Goal: Task Accomplishment & Management: Manage account settings

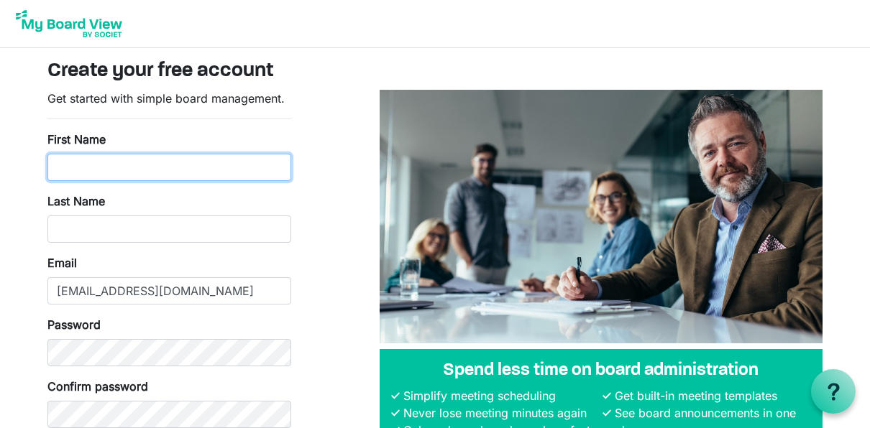
click at [187, 170] on input "First Name" at bounding box center [169, 167] width 244 height 27
type input "Cara"
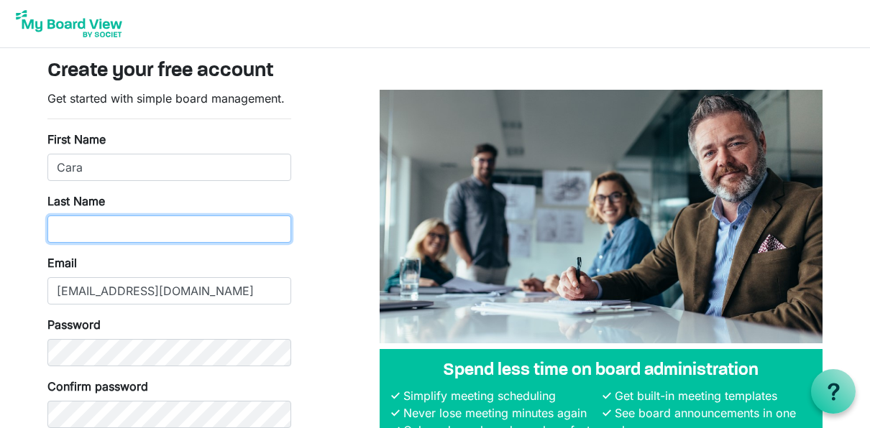
click at [176, 229] on input "Last Name" at bounding box center [169, 229] width 244 height 27
type input "Comeau"
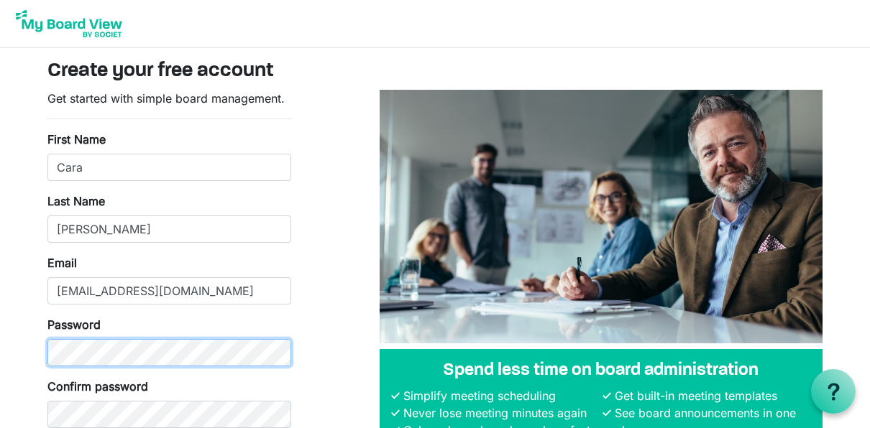
scroll to position [83, 0]
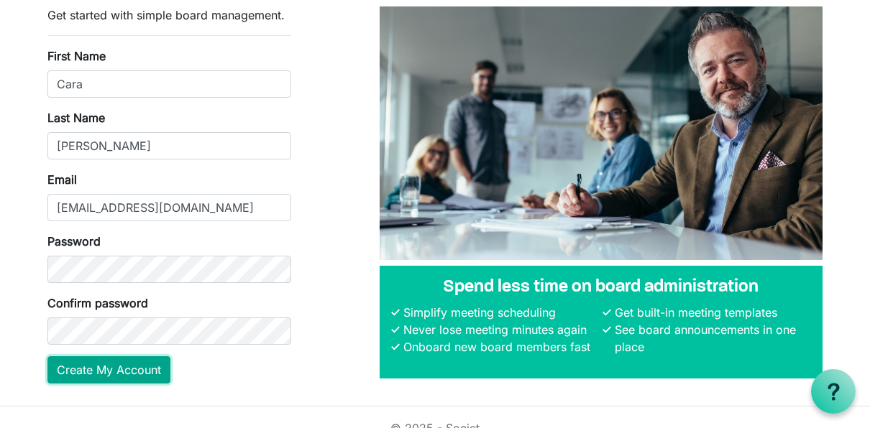
click at [120, 364] on button "Create My Account" at bounding box center [108, 369] width 123 height 27
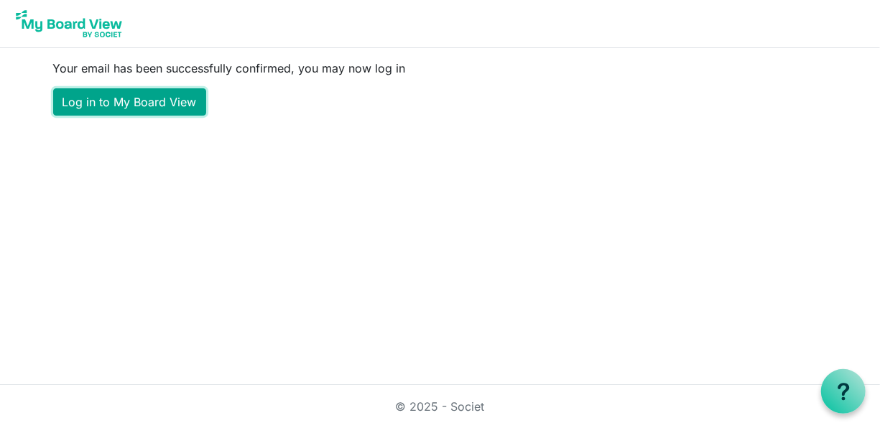
click at [147, 99] on link "Log in to My Board View" at bounding box center [129, 101] width 153 height 27
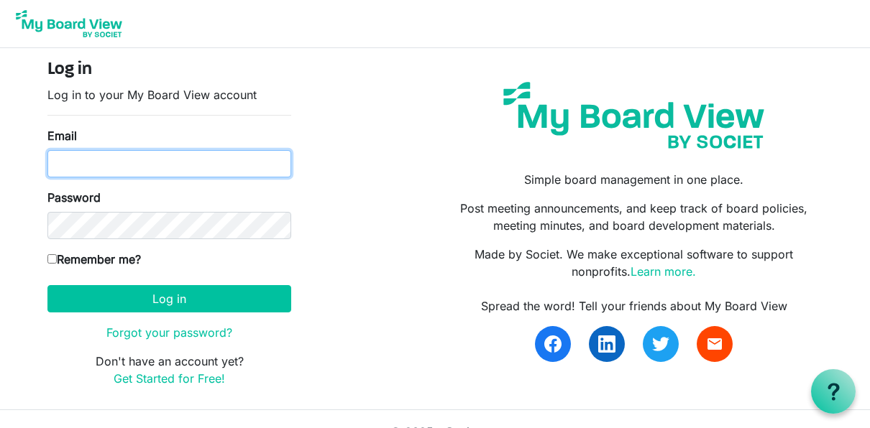
click at [144, 165] on input "Email" at bounding box center [169, 163] width 244 height 27
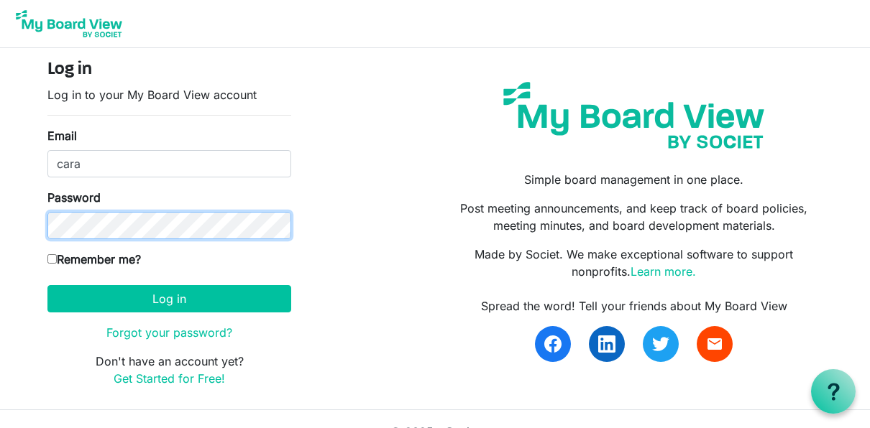
click at [53, 226] on div "Password" at bounding box center [169, 214] width 244 height 50
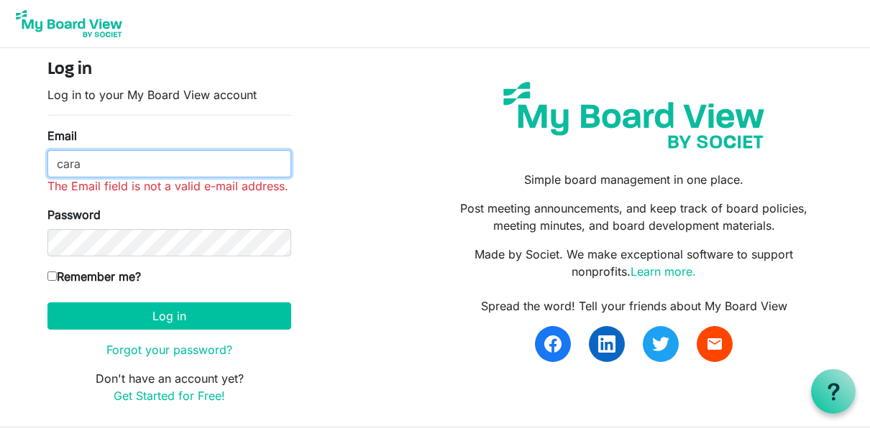
click at [153, 164] on input "cara" at bounding box center [169, 163] width 244 height 27
type input "[EMAIL_ADDRESS][DOMAIN_NAME]"
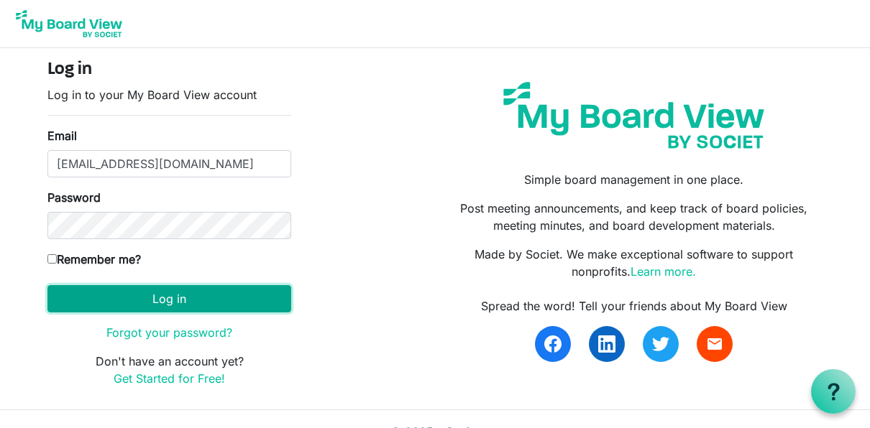
click at [133, 295] on button "Log in" at bounding box center [169, 298] width 244 height 27
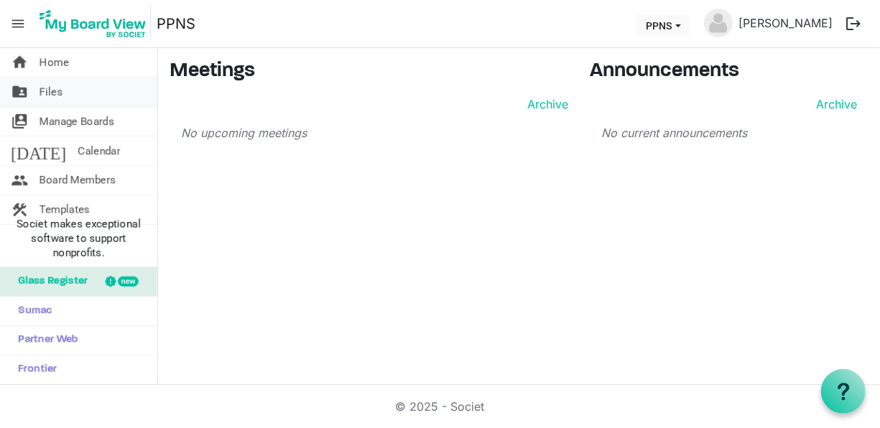
click at [134, 83] on link "folder_shared Files" at bounding box center [78, 92] width 157 height 29
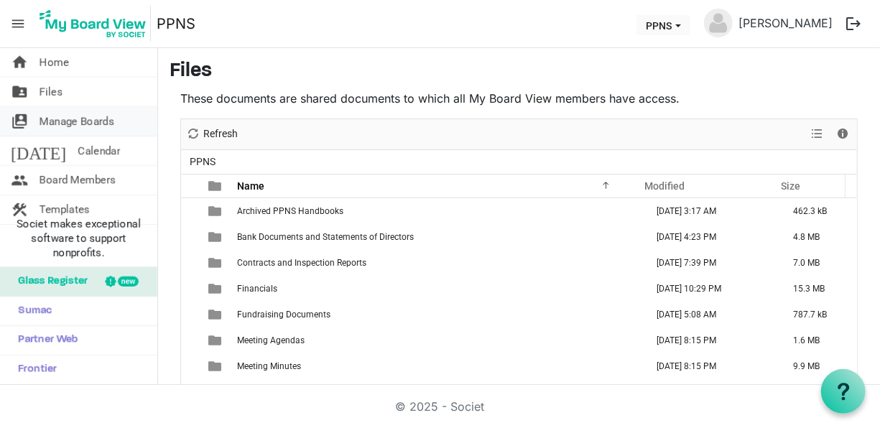
click at [113, 120] on span "Manage Boards" at bounding box center [77, 121] width 75 height 29
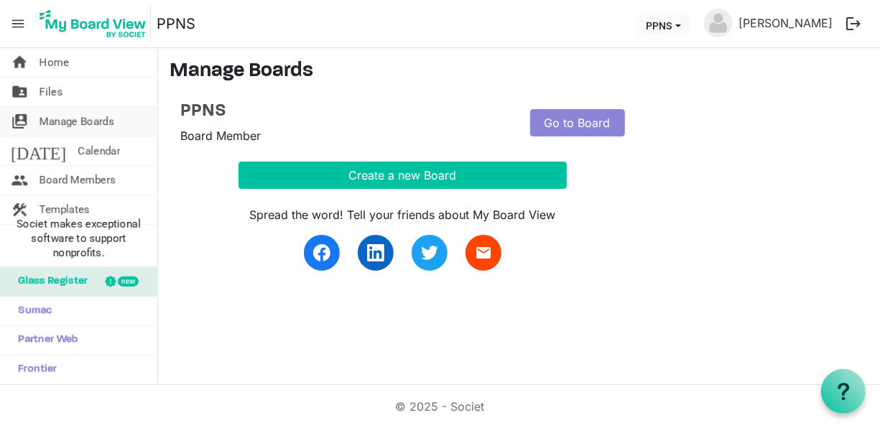
click at [89, 126] on span "Manage Boards" at bounding box center [77, 121] width 75 height 29
click at [566, 124] on link "Go to Board" at bounding box center [577, 122] width 95 height 27
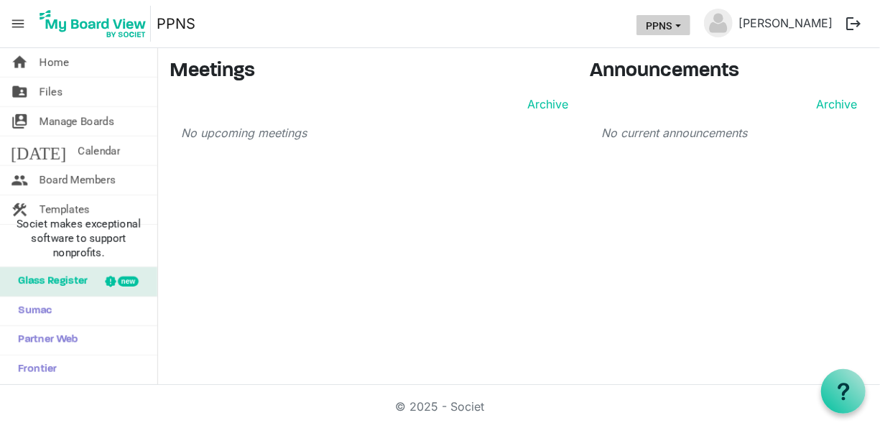
click at [690, 27] on button "PPNS" at bounding box center [664, 25] width 54 height 20
click at [95, 170] on span "Board Members" at bounding box center [78, 180] width 76 height 29
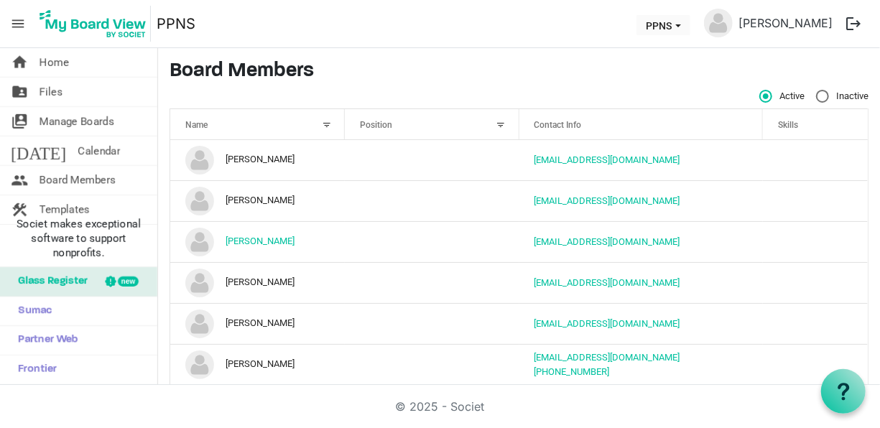
click at [816, 96] on label "Inactive" at bounding box center [842, 96] width 52 height 13
click at [816, 91] on input "Inactive" at bounding box center [816, 90] width 1 height 1
radio input "true"
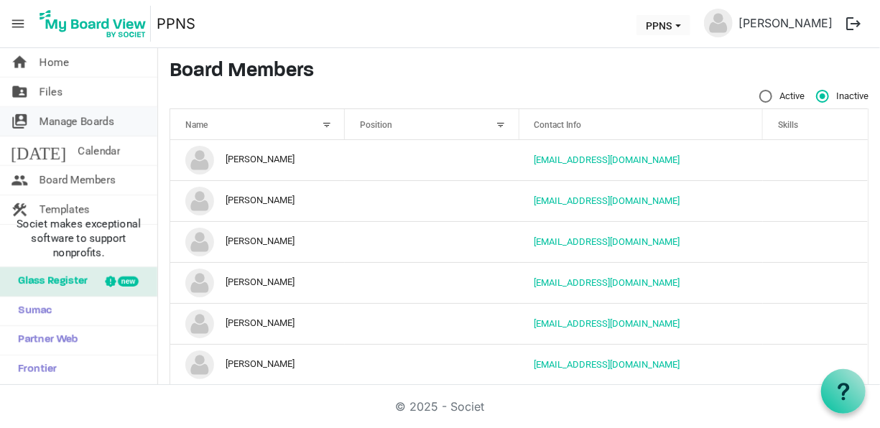
click at [104, 125] on span "Manage Boards" at bounding box center [77, 121] width 75 height 29
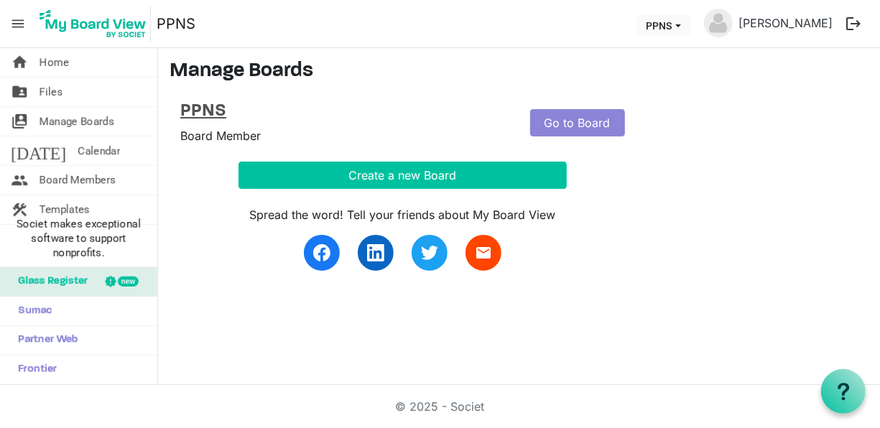
click at [205, 108] on h4 "PPNS" at bounding box center [344, 111] width 328 height 21
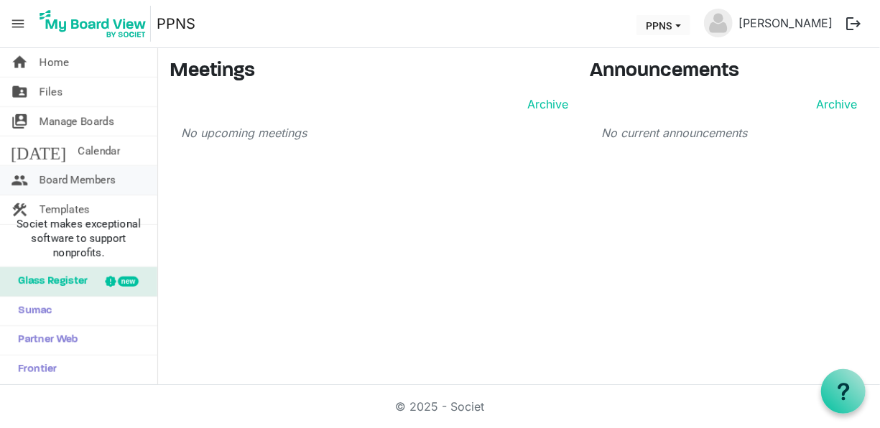
click at [114, 180] on span "Board Members" at bounding box center [78, 180] width 76 height 29
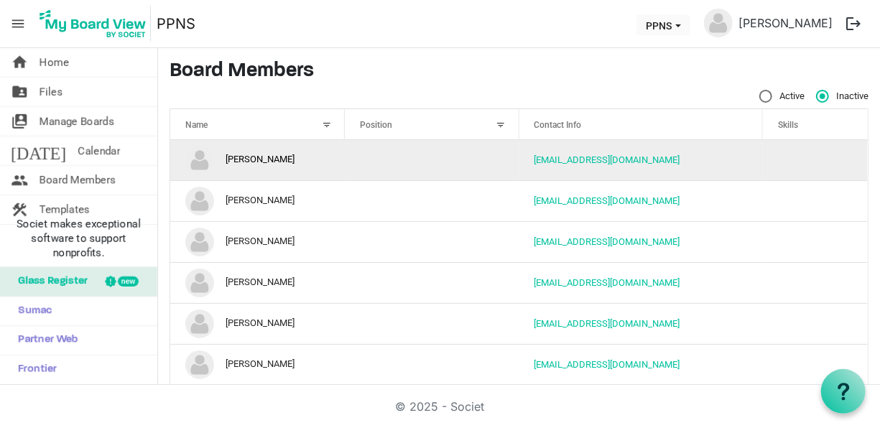
click at [274, 157] on td "Alison Biszczak" at bounding box center [257, 160] width 175 height 40
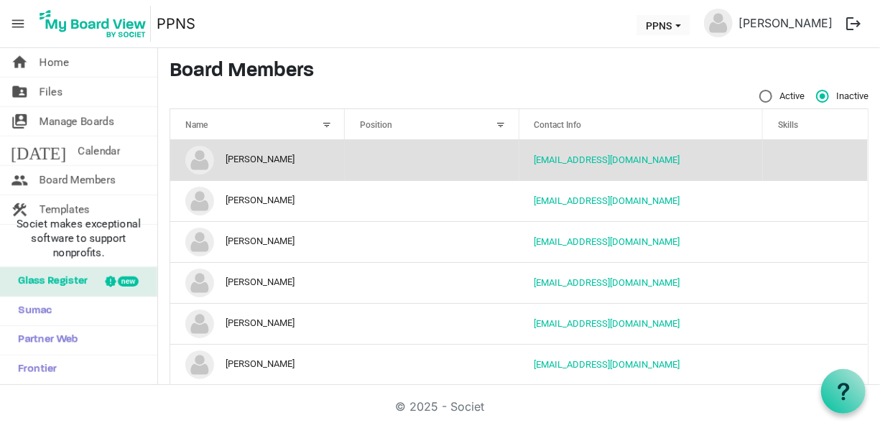
click at [275, 158] on td "Alison Biszczak" at bounding box center [257, 160] width 175 height 40
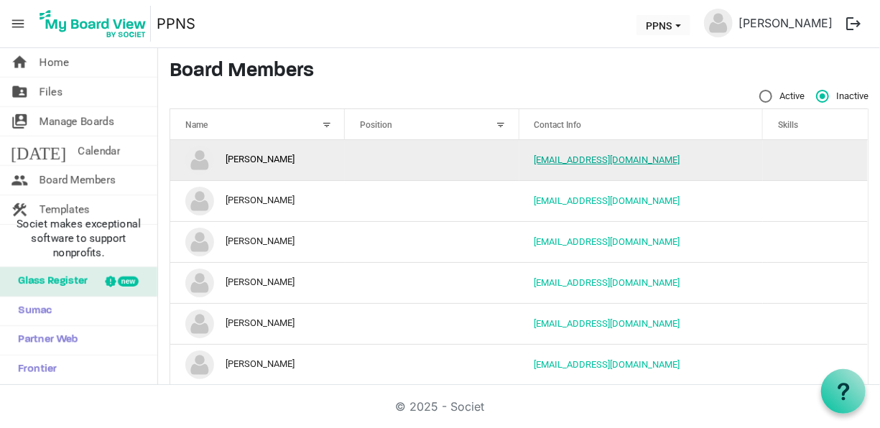
click at [553, 155] on link "alisonbiszczak@gmail.com" at bounding box center [608, 160] width 146 height 11
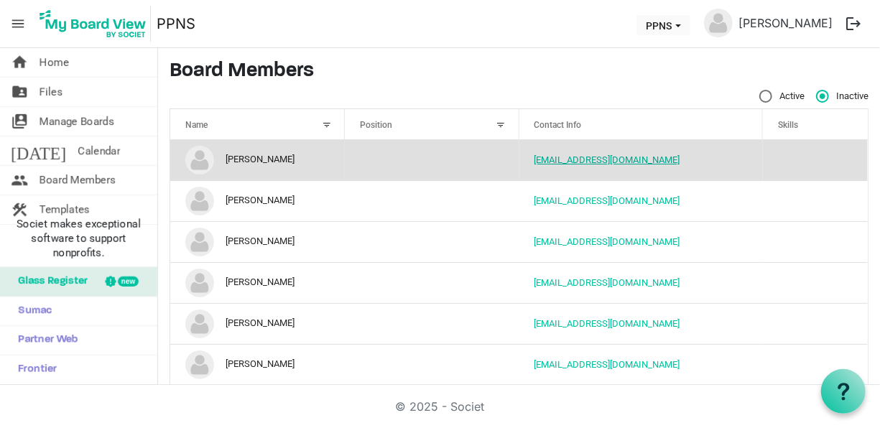
click at [576, 160] on link "alisonbiszczak@gmail.com" at bounding box center [608, 160] width 146 height 11
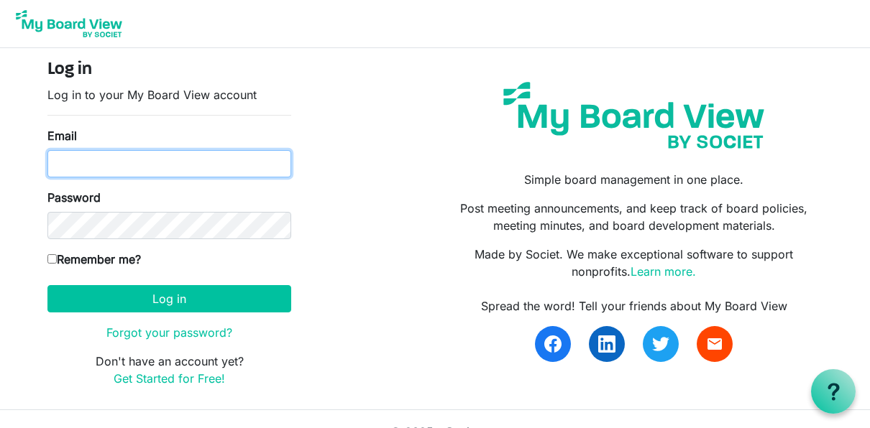
drag, startPoint x: 0, startPoint y: 0, endPoint x: 217, endPoint y: 162, distance: 271.1
click at [217, 162] on input "Email" at bounding box center [169, 163] width 244 height 27
type input "[EMAIL_ADDRESS][DOMAIN_NAME]"
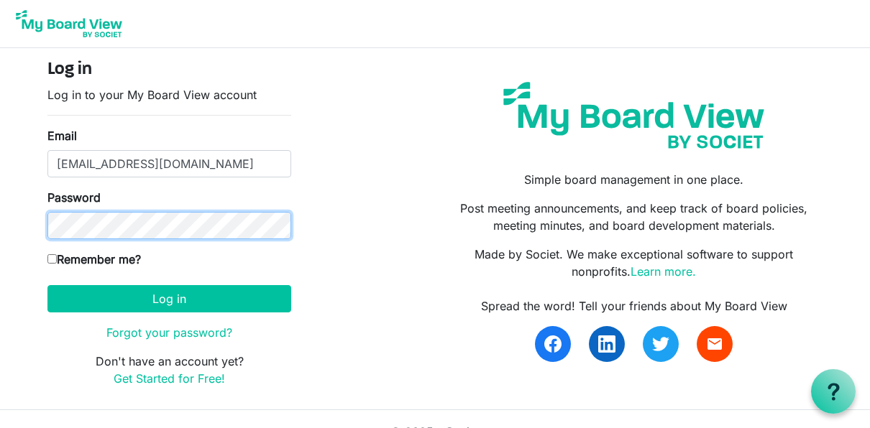
click at [47, 285] on button "Log in" at bounding box center [169, 298] width 244 height 27
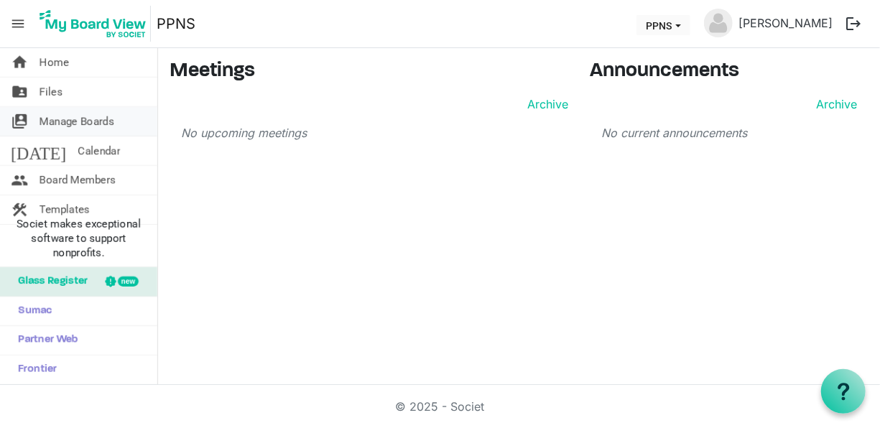
click at [100, 119] on span "Manage Boards" at bounding box center [77, 121] width 75 height 29
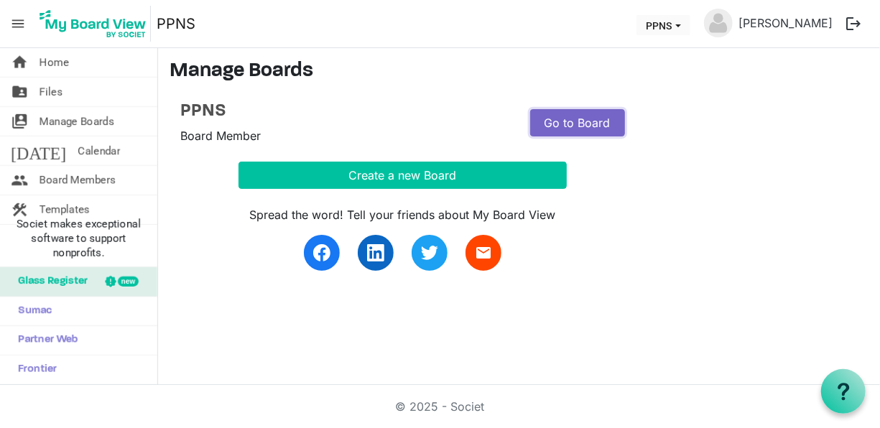
click at [558, 121] on link "Go to Board" at bounding box center [577, 122] width 95 height 27
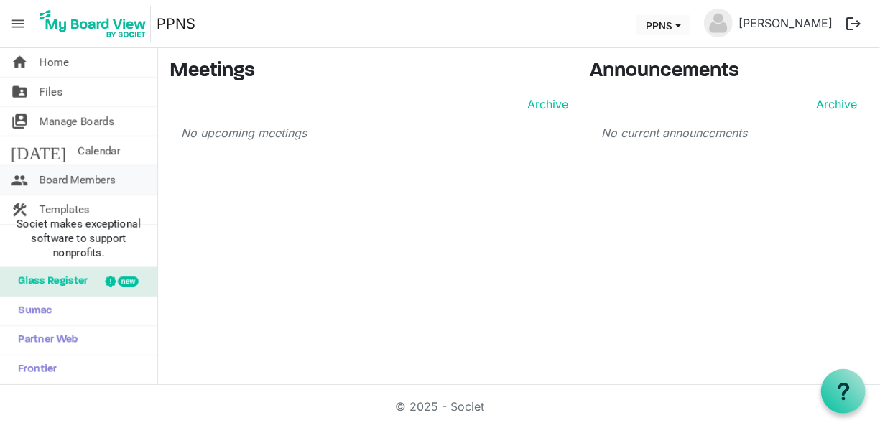
click at [86, 177] on span "Board Members" at bounding box center [78, 180] width 76 height 29
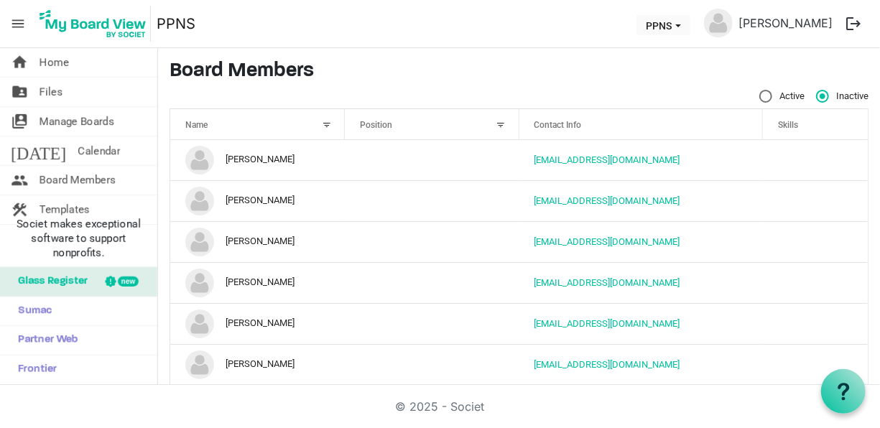
click at [760, 96] on label "Active" at bounding box center [782, 96] width 45 height 13
click at [760, 91] on input "Active" at bounding box center [760, 90] width 1 height 1
radio input "true"
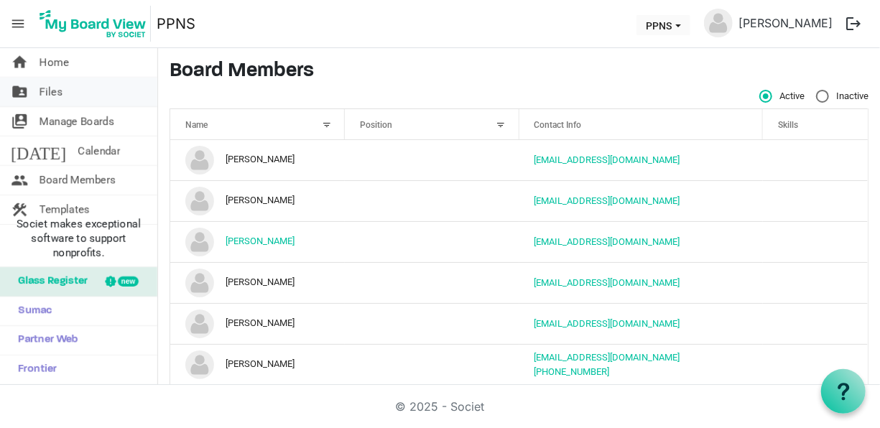
click at [68, 86] on link "folder_shared Files" at bounding box center [78, 92] width 157 height 29
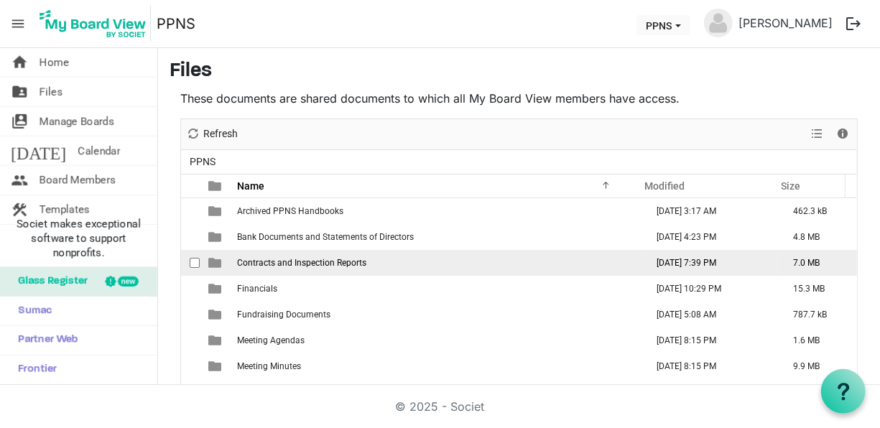
click at [352, 265] on span "Contracts and Inspection Reports" at bounding box center [301, 263] width 129 height 10
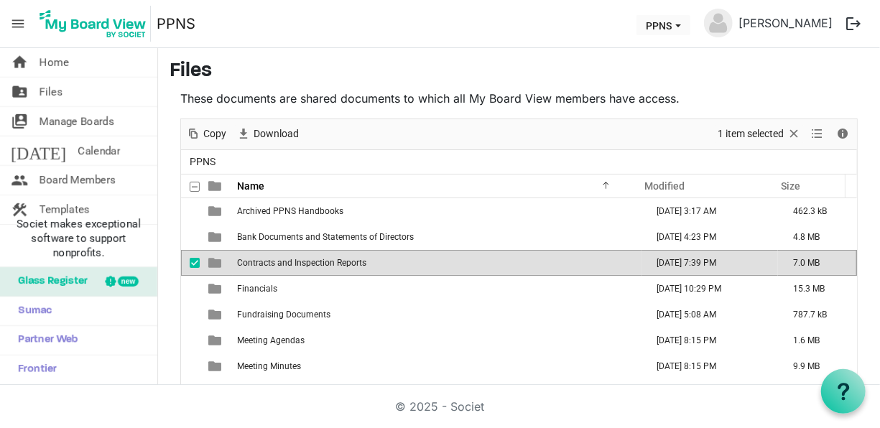
click at [352, 265] on span "Contracts and Inspection Reports" at bounding box center [301, 263] width 129 height 10
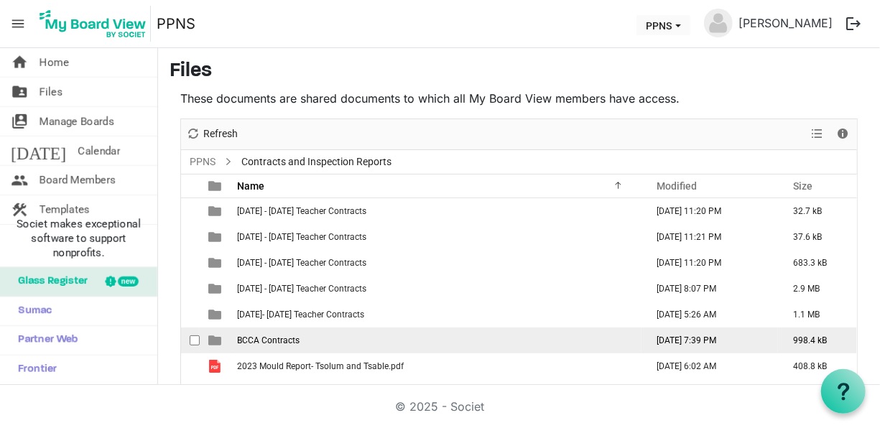
click at [388, 344] on td "BCCA Contracts" at bounding box center [437, 341] width 409 height 26
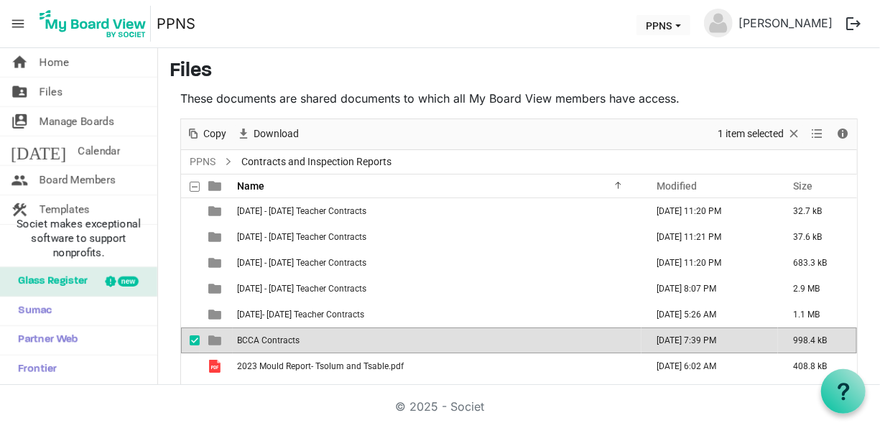
click at [388, 344] on td "BCCA Contracts" at bounding box center [437, 341] width 409 height 26
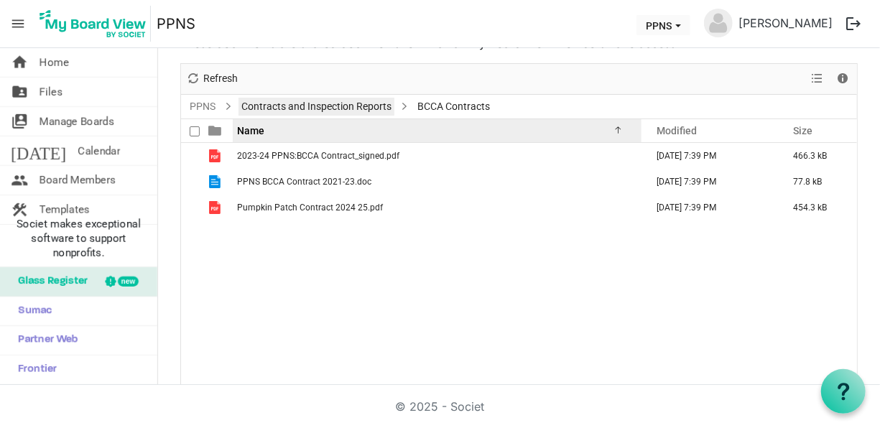
drag, startPoint x: 310, startPoint y: 106, endPoint x: 302, endPoint y: 121, distance: 17.7
click at [302, 121] on div "PPNS Contracts and Inspection Reports BCCA Contracts Name Modified Size fileman…" at bounding box center [519, 241] width 676 height 292
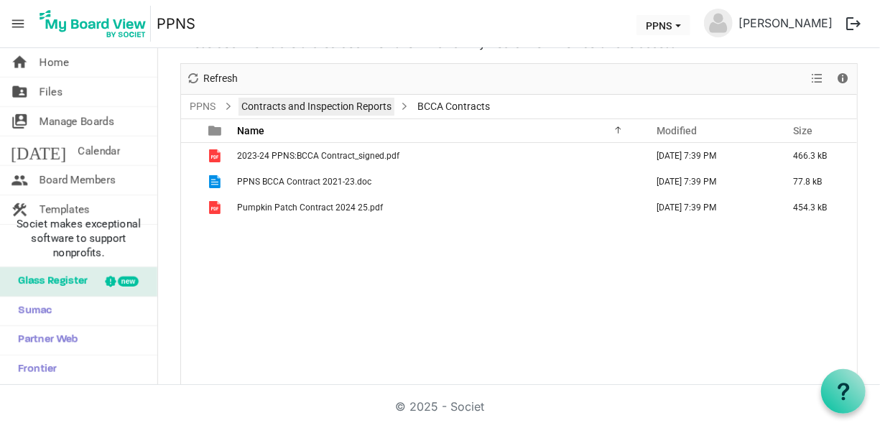
click at [302, 103] on link "Contracts and Inspection Reports" at bounding box center [317, 107] width 156 height 18
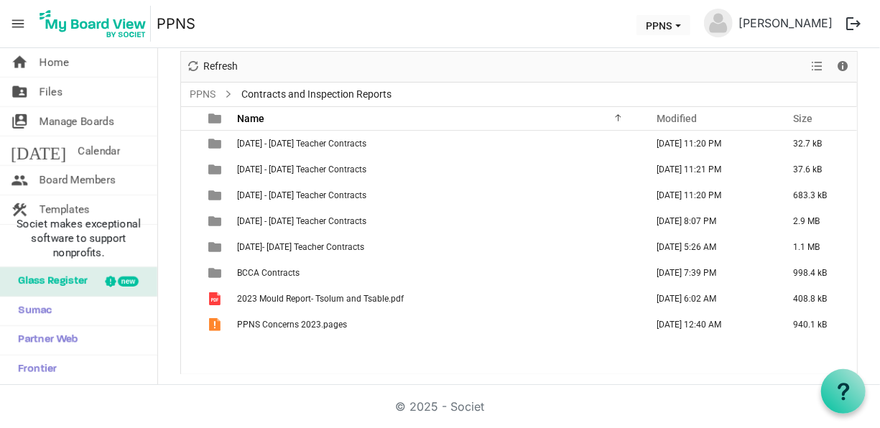
scroll to position [0, 0]
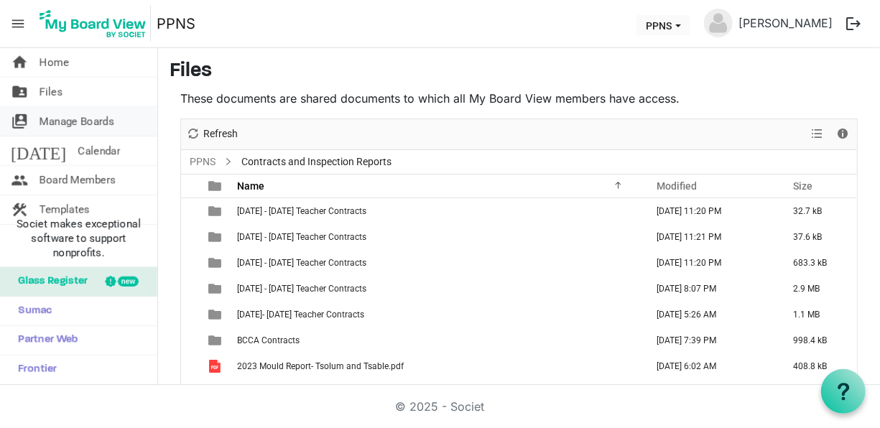
click at [78, 125] on span "Manage Boards" at bounding box center [77, 121] width 75 height 29
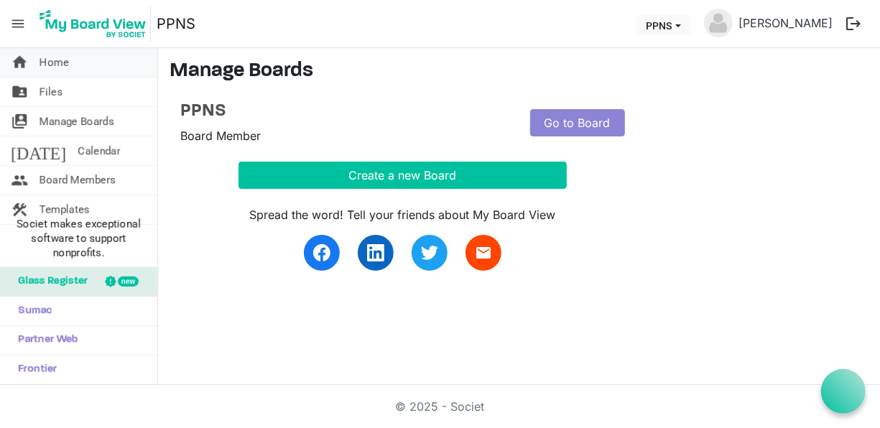
click at [62, 63] on span "Home" at bounding box center [54, 62] width 29 height 29
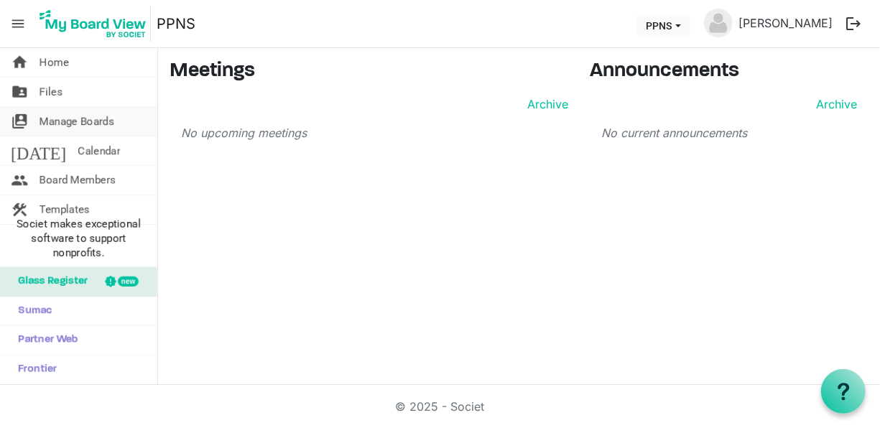
click at [95, 119] on span "Manage Boards" at bounding box center [77, 121] width 75 height 29
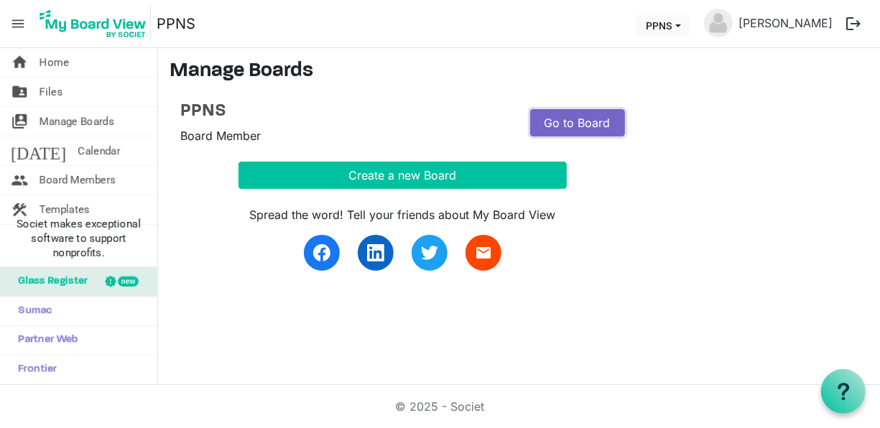
click at [557, 116] on link "Go to Board" at bounding box center [577, 122] width 95 height 27
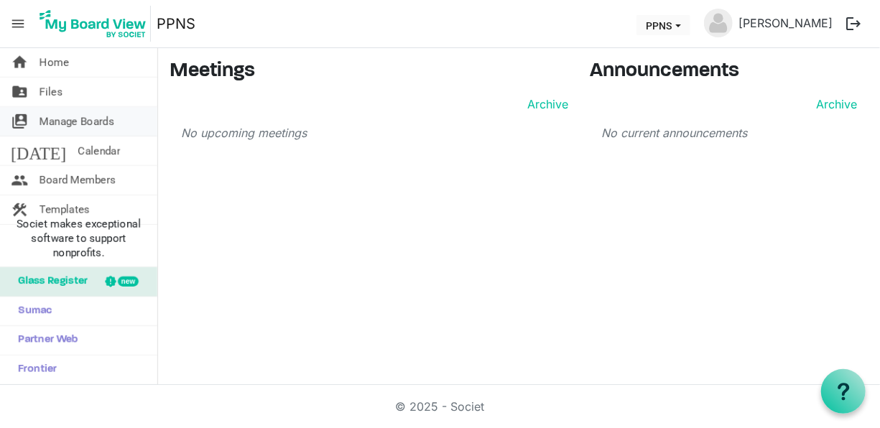
click at [77, 120] on span "Manage Boards" at bounding box center [77, 121] width 75 height 29
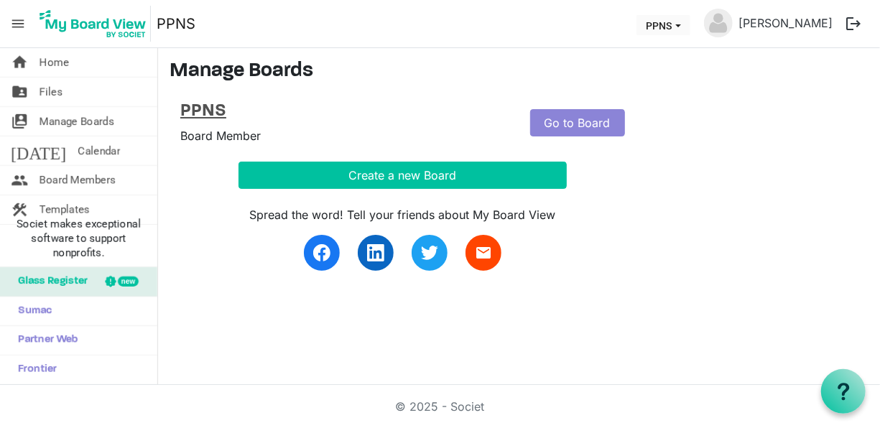
click at [208, 109] on h4 "PPNS" at bounding box center [344, 111] width 328 height 21
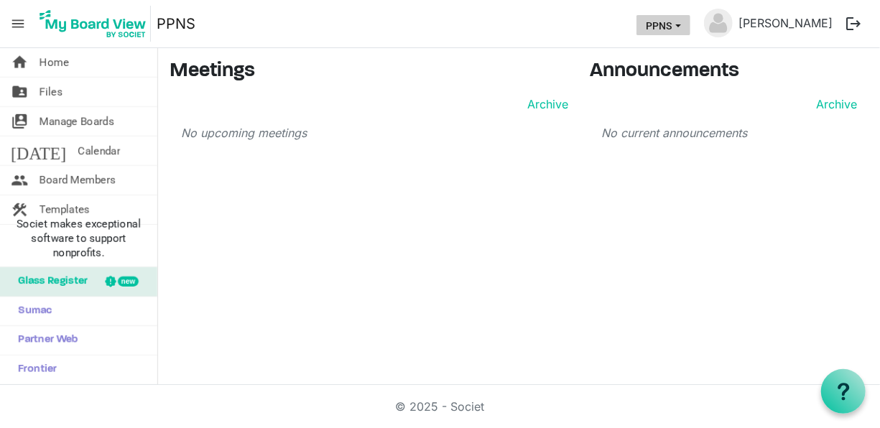
click at [685, 27] on span "PPNS dropdownbutton" at bounding box center [678, 26] width 13 height 6
click at [805, 22] on link "[PERSON_NAME]" at bounding box center [786, 23] width 106 height 29
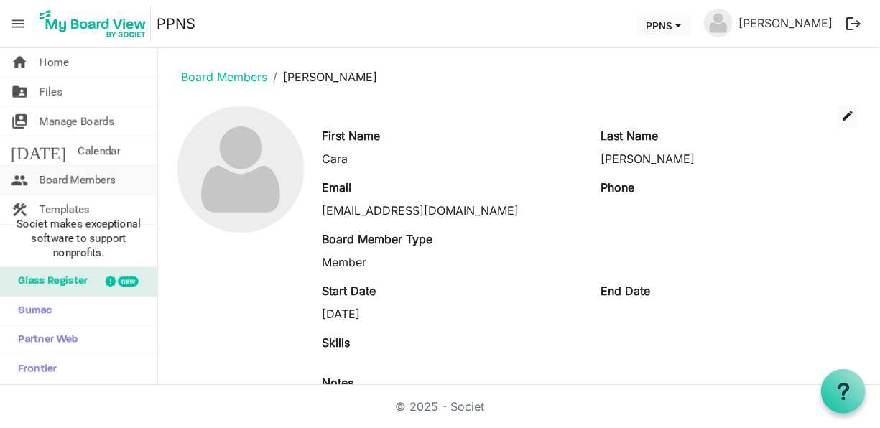
click at [88, 180] on span "Board Members" at bounding box center [78, 180] width 76 height 29
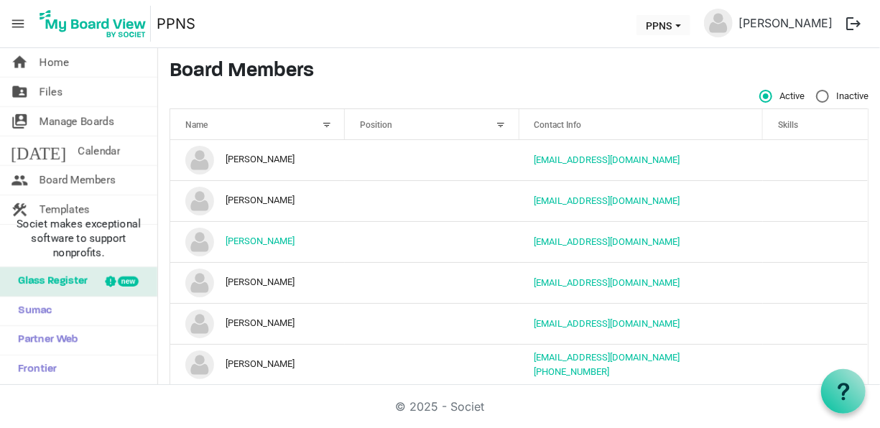
scroll to position [9, 0]
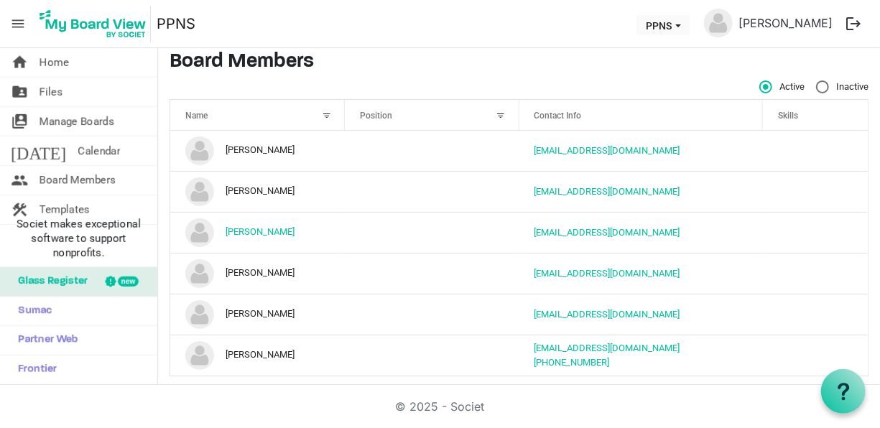
click at [18, 22] on span "menu" at bounding box center [17, 23] width 27 height 27
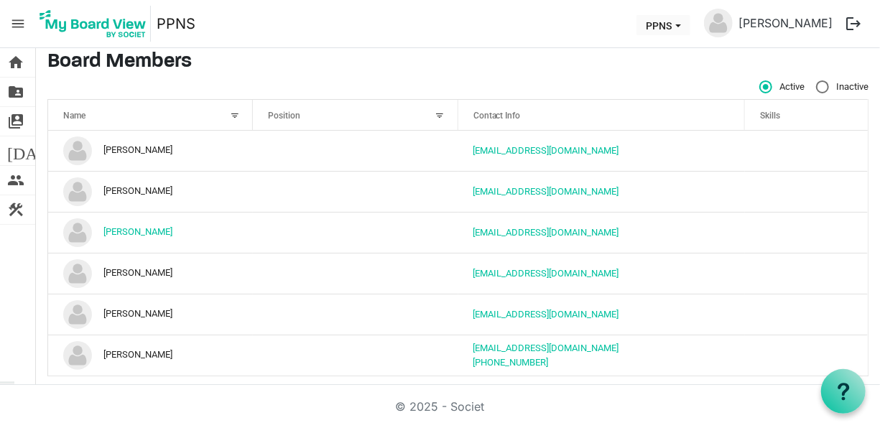
click at [21, 23] on span "menu" at bounding box center [17, 23] width 27 height 27
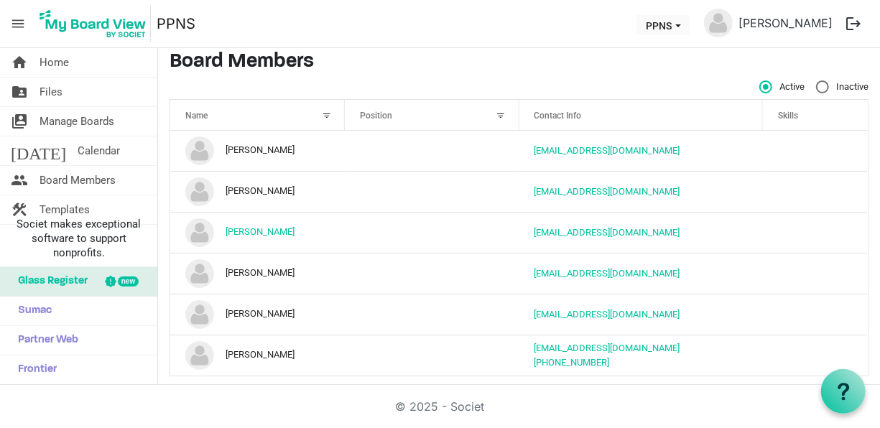
click at [21, 23] on span "menu" at bounding box center [17, 23] width 27 height 27
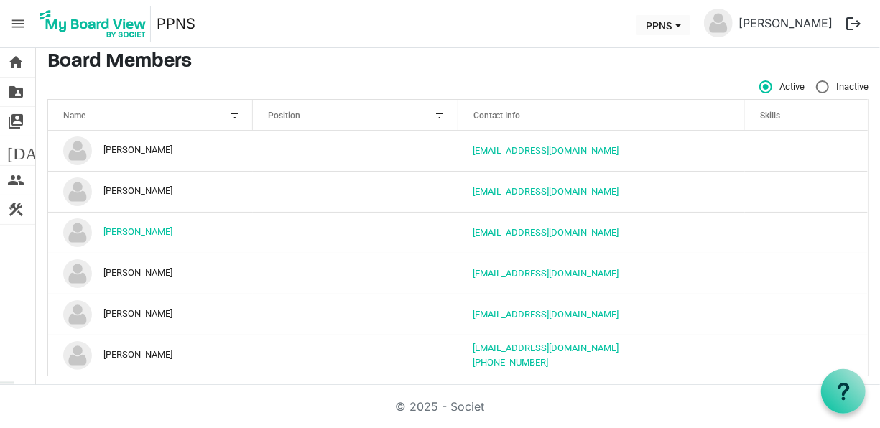
click at [21, 23] on span "menu" at bounding box center [17, 23] width 27 height 27
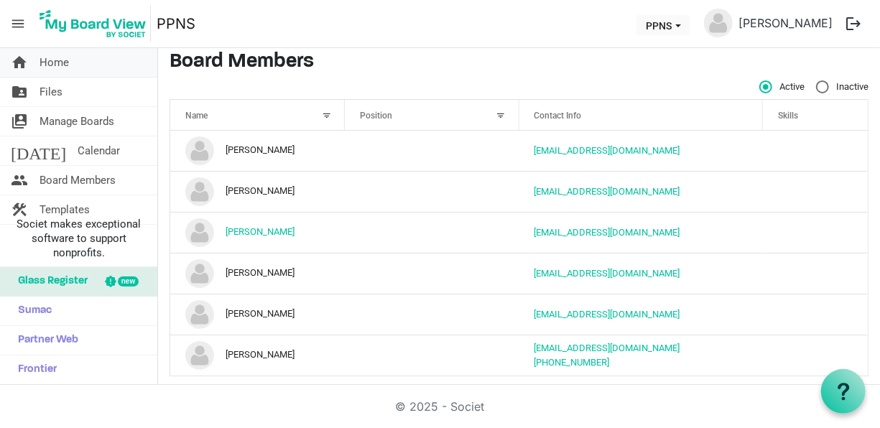
click at [65, 54] on span "Home" at bounding box center [54, 62] width 29 height 29
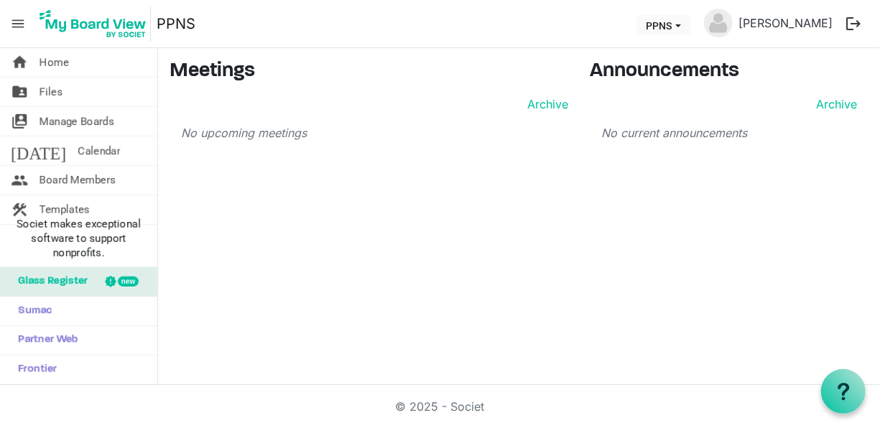
click at [21, 22] on span "menu" at bounding box center [17, 23] width 27 height 27
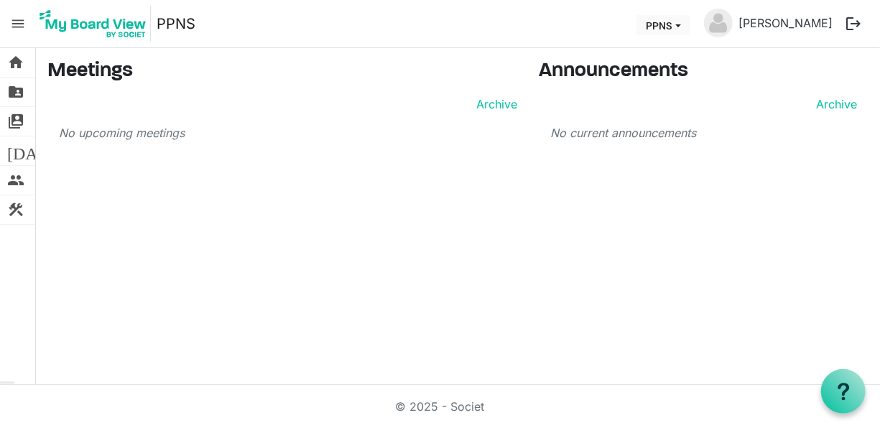
click at [21, 22] on span "menu" at bounding box center [17, 23] width 27 height 27
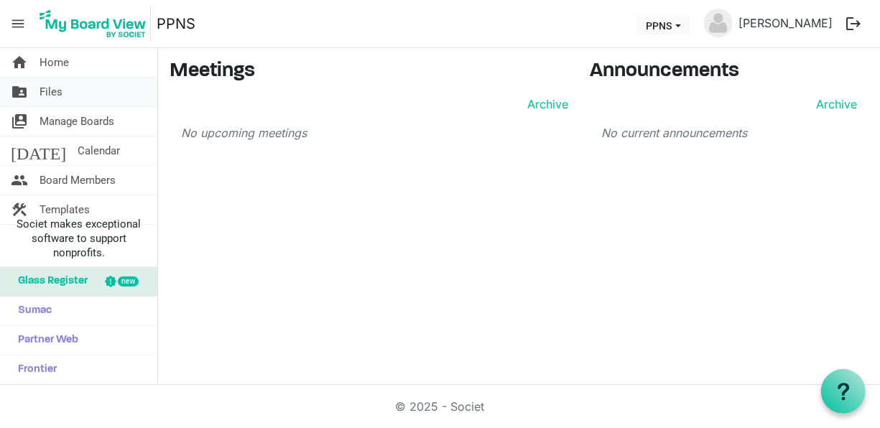
click at [74, 98] on link "folder_shared Files" at bounding box center [78, 92] width 157 height 29
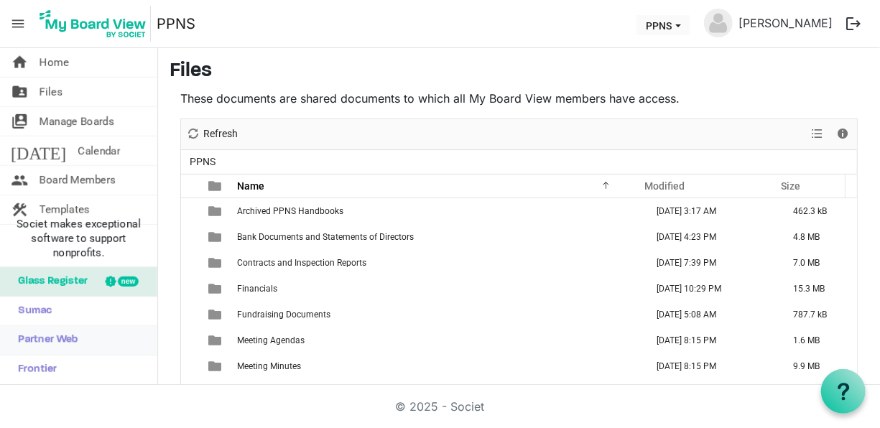
click at [74, 333] on span "Partner Web" at bounding box center [45, 340] width 68 height 29
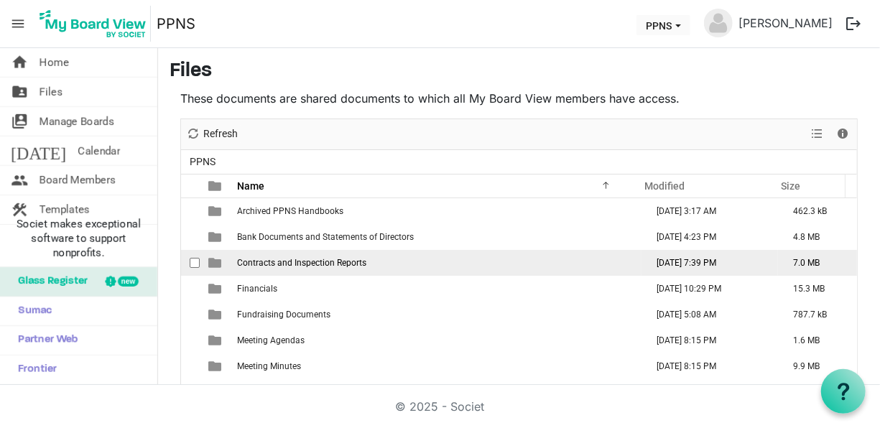
click at [331, 260] on span "Contracts and Inspection Reports" at bounding box center [301, 263] width 129 height 10
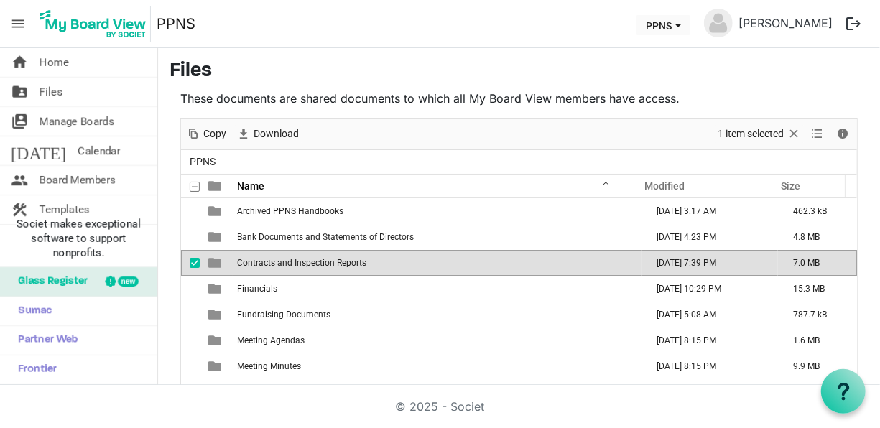
click at [331, 260] on span "Contracts and Inspection Reports" at bounding box center [301, 263] width 129 height 10
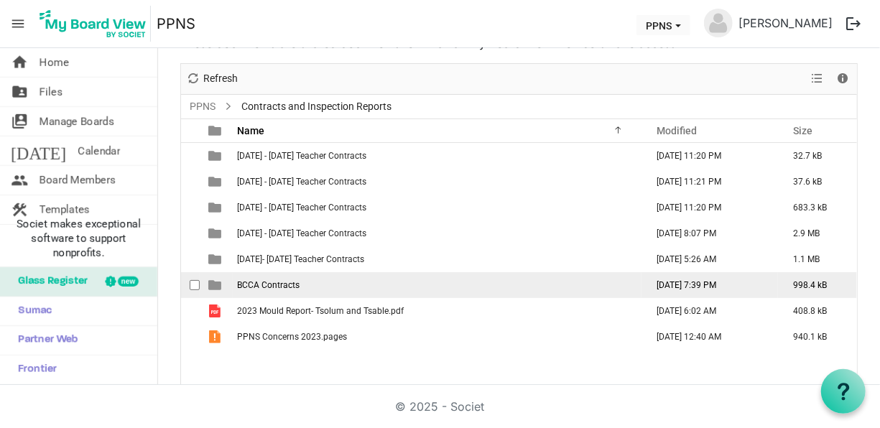
click at [303, 290] on td "BCCA Contracts" at bounding box center [437, 285] width 409 height 26
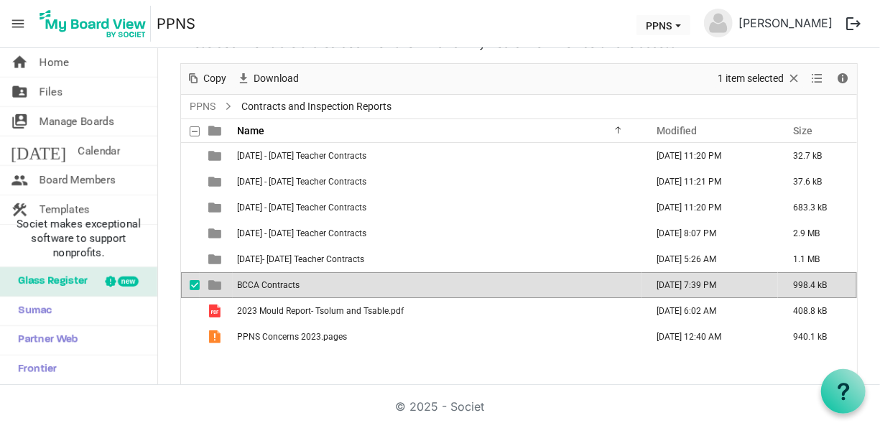
click at [303, 290] on td "BCCA Contracts" at bounding box center [437, 285] width 409 height 26
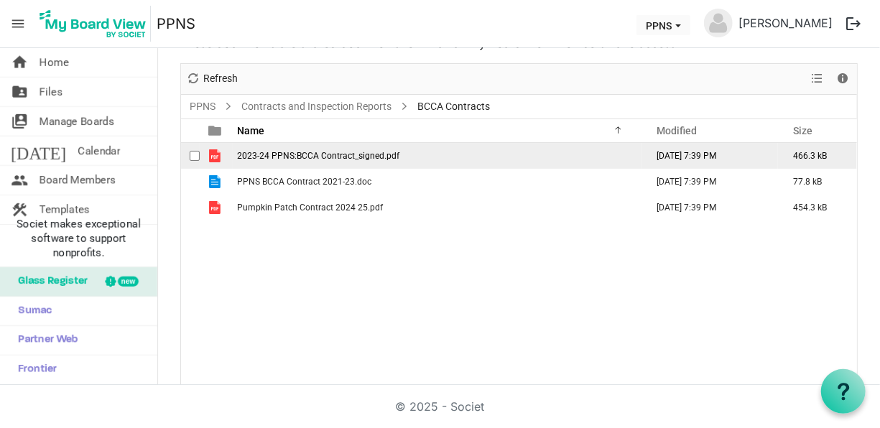
click at [329, 151] on span "2023-24 PPNS:BCCA Contract_signed.pdf" at bounding box center [318, 156] width 162 height 10
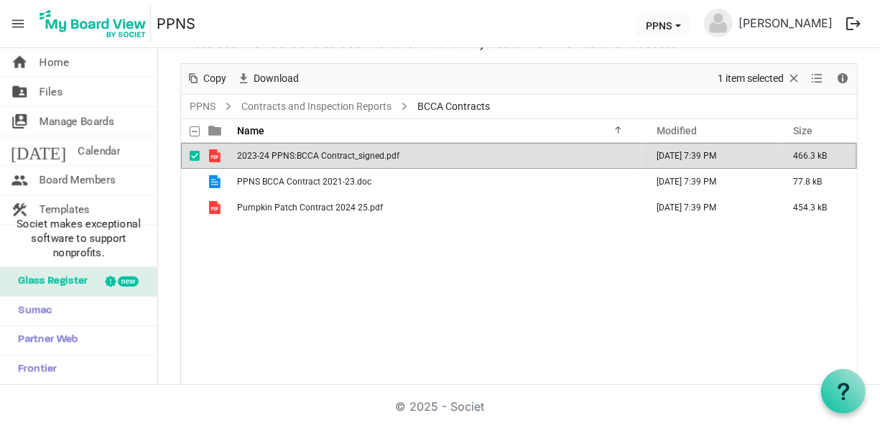
click at [329, 151] on span "2023-24 PPNS:BCCA Contract_signed.pdf" at bounding box center [318, 156] width 162 height 10
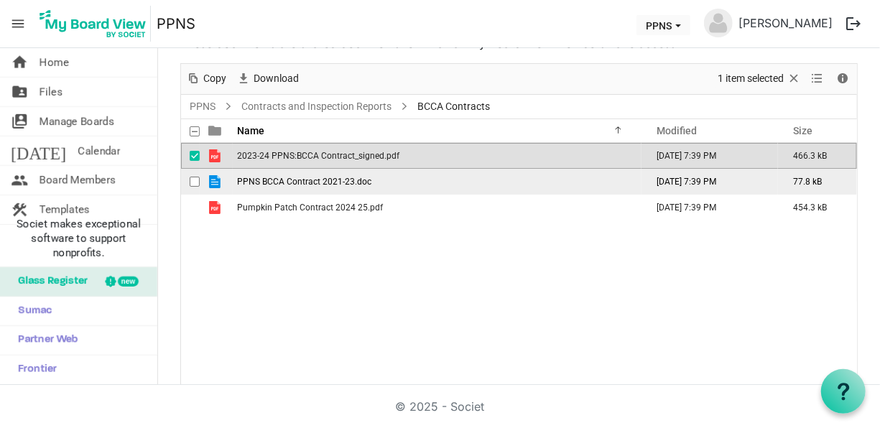
click at [305, 187] on td "PPNS BCCA Contract 2021-23.doc" at bounding box center [437, 182] width 409 height 26
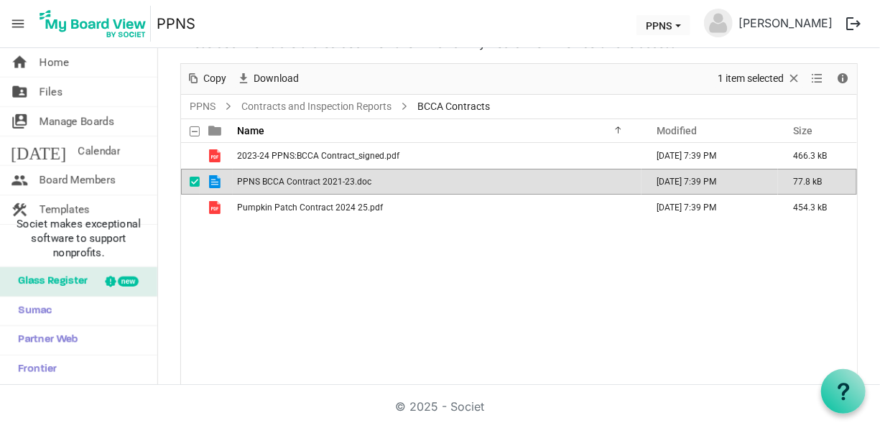
click at [305, 187] on td "PPNS BCCA Contract 2021-23.doc" at bounding box center [437, 182] width 409 height 26
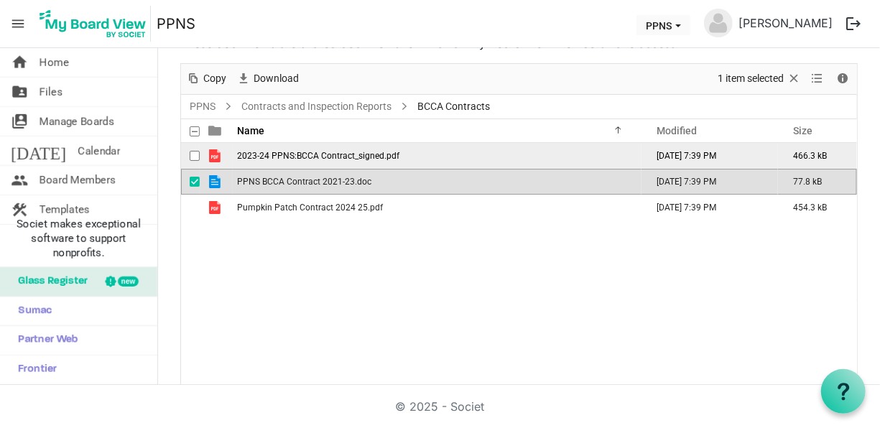
click at [316, 155] on span "2023-24 PPNS:BCCA Contract_signed.pdf" at bounding box center [318, 156] width 162 height 10
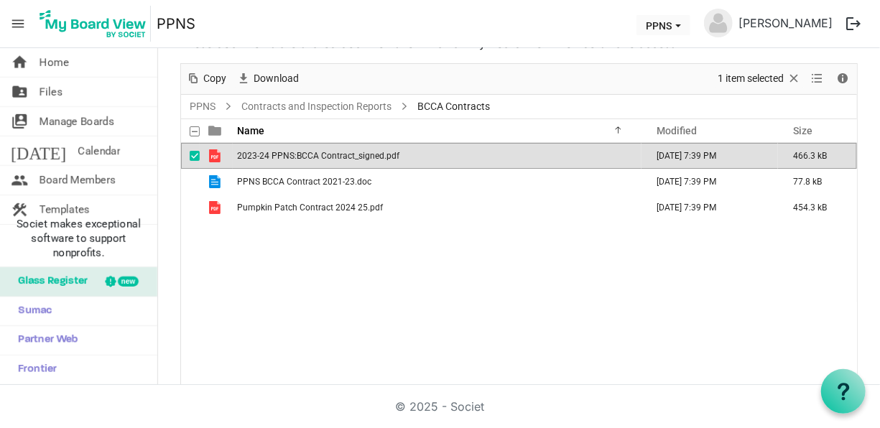
click at [316, 155] on span "2023-24 PPNS:BCCA Contract_signed.pdf" at bounding box center [318, 156] width 162 height 10
click at [321, 253] on div "2023-24 PPNS:BCCA Contract_signed.pdf October 04, 2024 7:39 PM 466.3 kB PPNS BC…" at bounding box center [519, 265] width 676 height 244
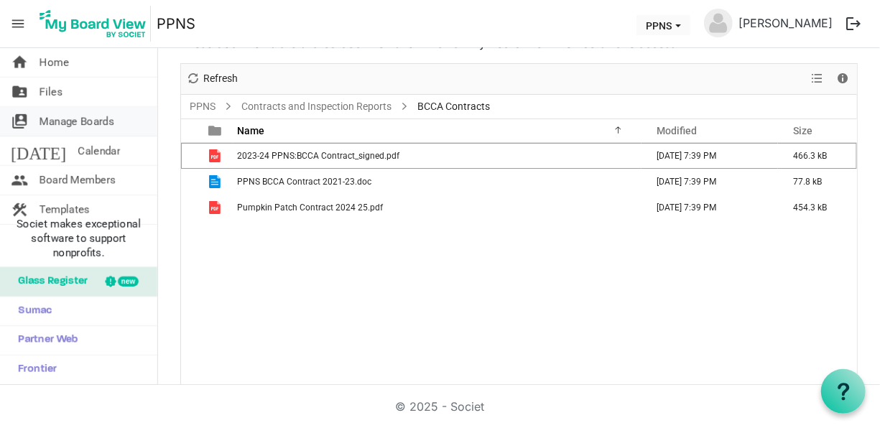
click at [98, 122] on span "Manage Boards" at bounding box center [77, 121] width 75 height 29
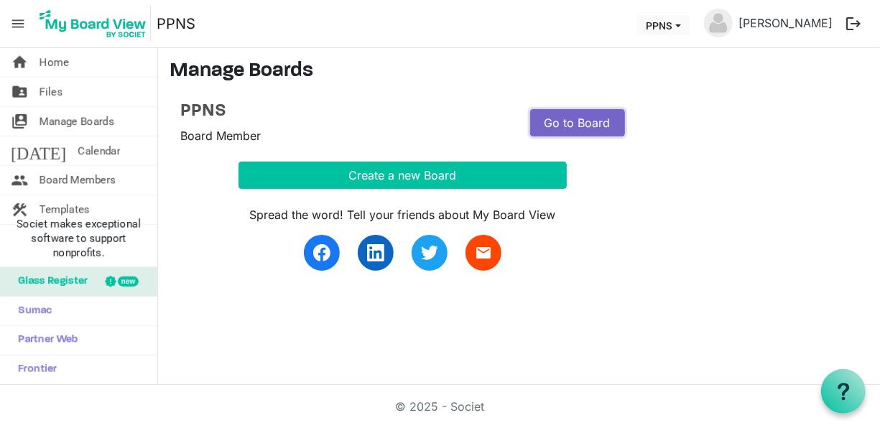
click at [597, 126] on link "Go to Board" at bounding box center [577, 122] width 95 height 27
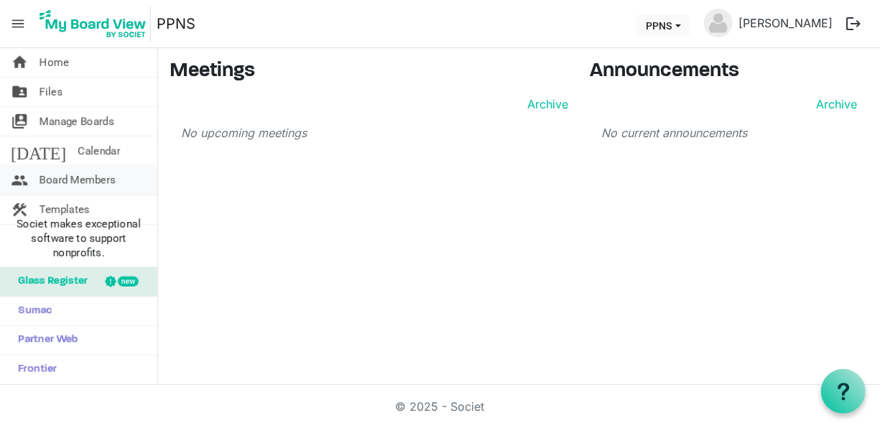
click at [78, 185] on span "Board Members" at bounding box center [78, 180] width 76 height 29
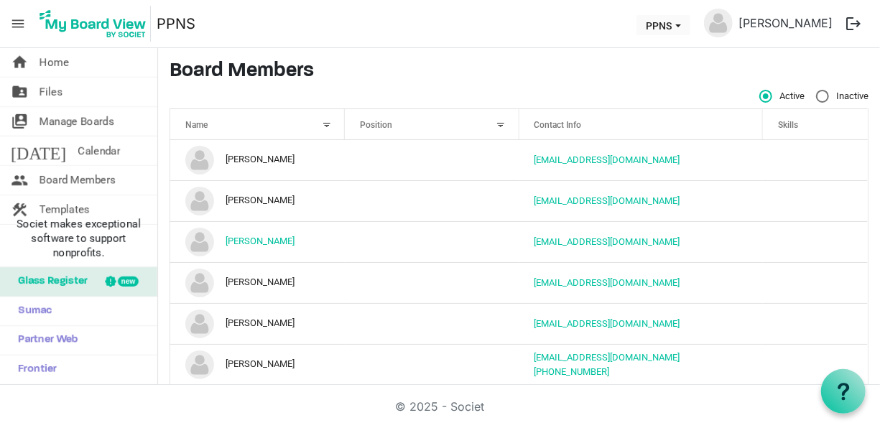
click at [326, 119] on div at bounding box center [327, 125] width 16 height 16
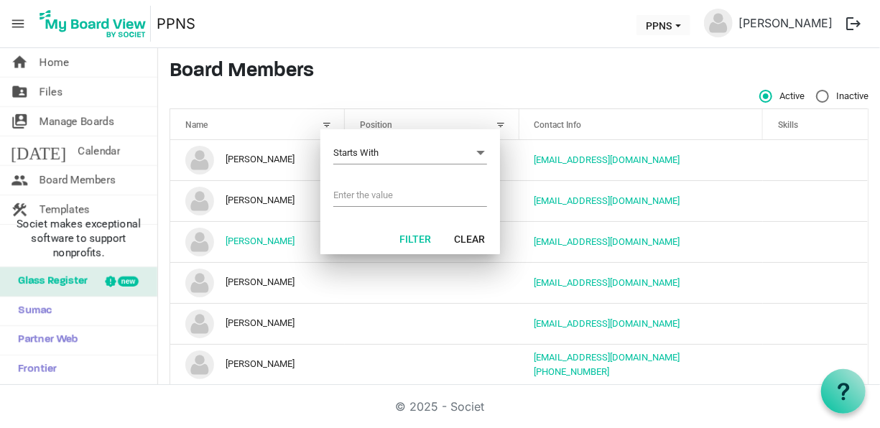
click at [366, 194] on input "Filter menu dialog" at bounding box center [410, 196] width 154 height 22
click at [308, 90] on div "Active Inactive" at bounding box center [519, 97] width 699 height 14
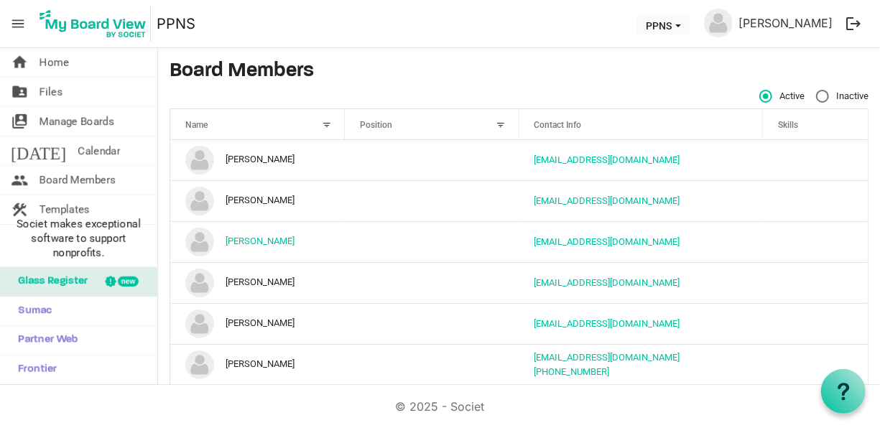
click at [333, 124] on th "Name" at bounding box center [257, 124] width 175 height 30
click at [329, 122] on div at bounding box center [327, 125] width 16 height 16
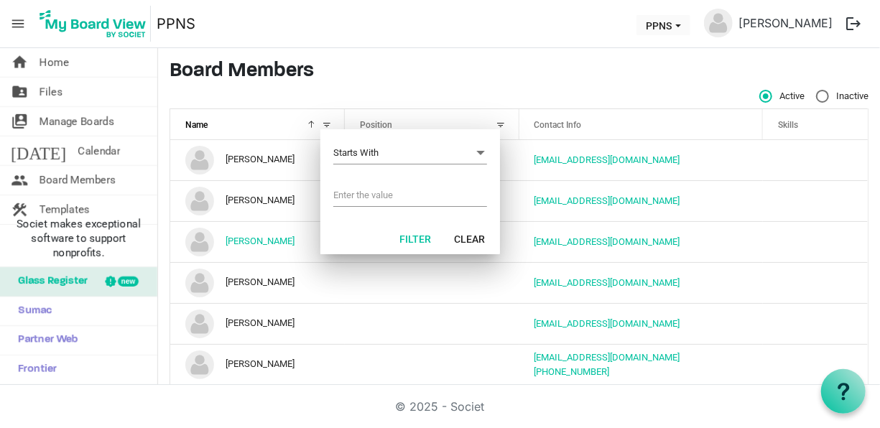
click at [380, 193] on input "Filter menu dialog" at bounding box center [410, 196] width 154 height 22
click at [436, 143] on span "Starts With Starts With" at bounding box center [410, 153] width 154 height 22
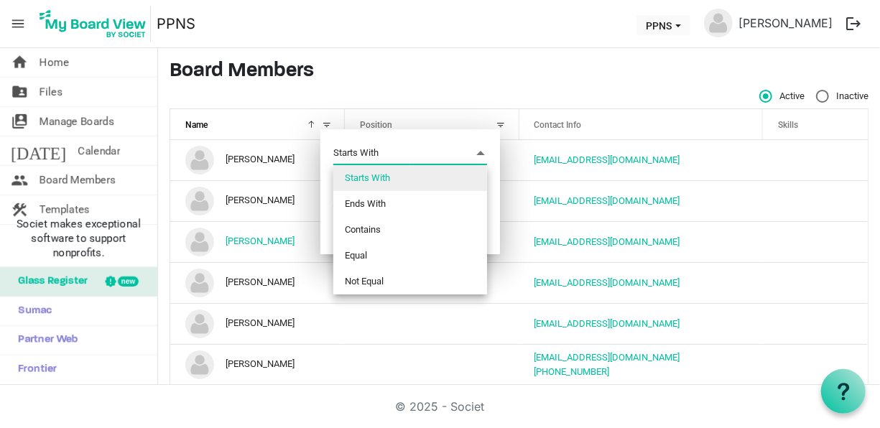
click at [433, 27] on nav "menu PPNS PPNS [PERSON_NAME] logout" at bounding box center [440, 24] width 880 height 48
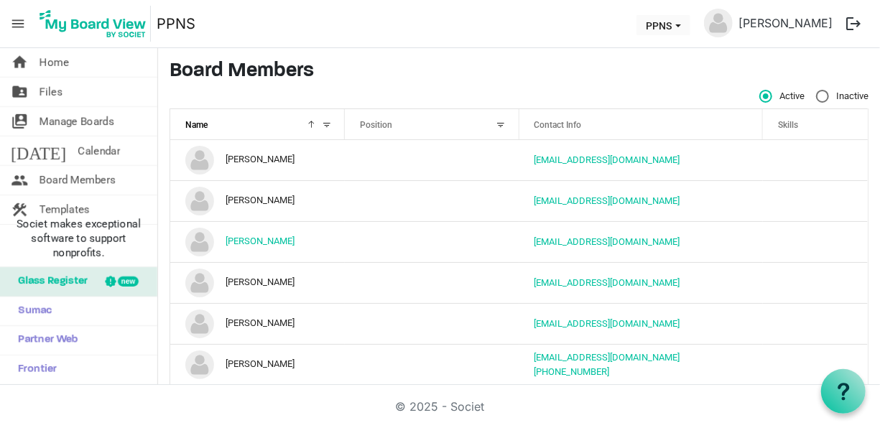
click at [494, 121] on div at bounding box center [502, 125] width 16 height 16
click at [497, 122] on div at bounding box center [502, 125] width 16 height 16
click at [323, 121] on div at bounding box center [327, 125] width 16 height 16
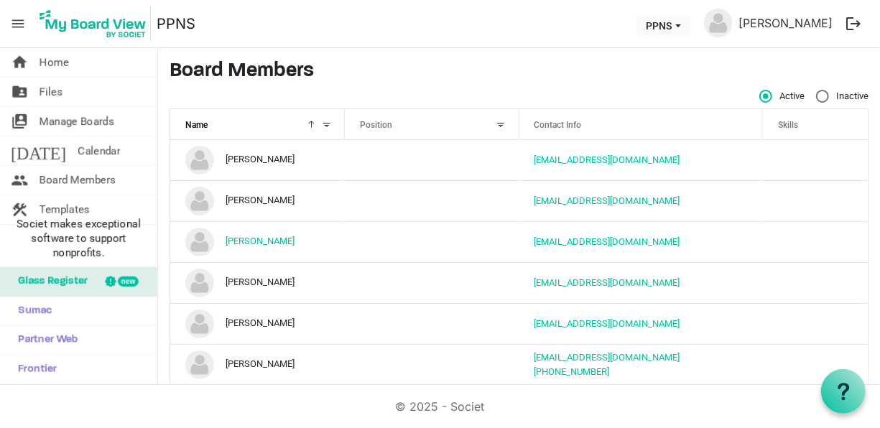
click at [324, 123] on div at bounding box center [327, 125] width 16 height 16
click at [323, 121] on div at bounding box center [327, 125] width 16 height 16
click at [320, 121] on div at bounding box center [327, 125] width 16 height 16
click at [276, 129] on div "Name" at bounding box center [249, 124] width 139 height 21
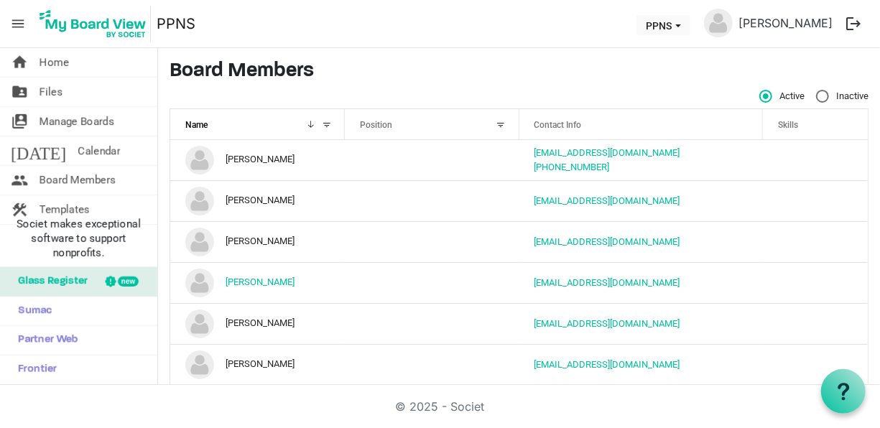
click at [326, 121] on div at bounding box center [327, 125] width 16 height 16
click at [310, 124] on div at bounding box center [308, 122] width 7 height 7
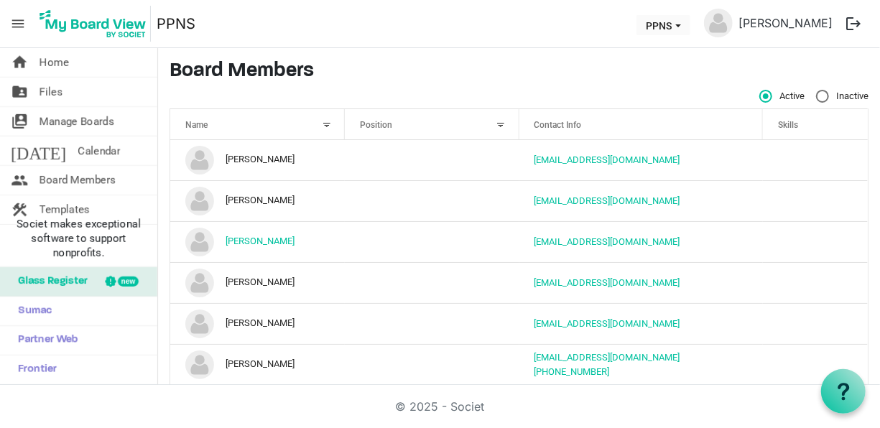
click at [326, 121] on div at bounding box center [327, 125] width 16 height 16
click at [494, 125] on div at bounding box center [502, 125] width 16 height 16
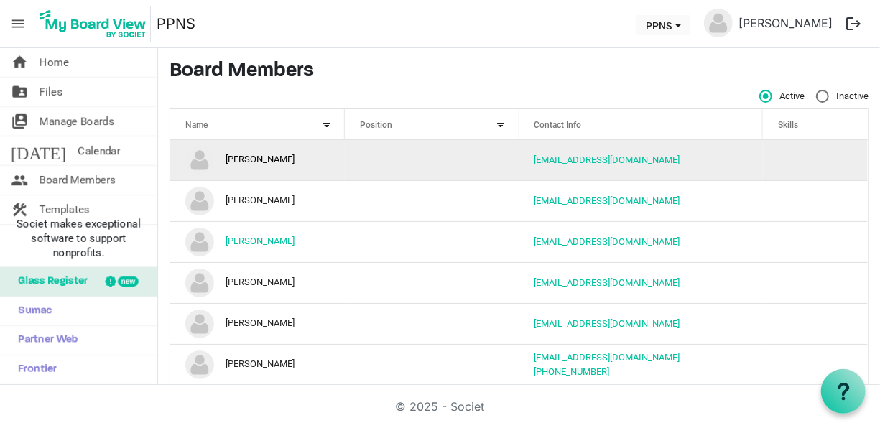
click at [264, 168] on td "[PERSON_NAME]" at bounding box center [257, 160] width 175 height 40
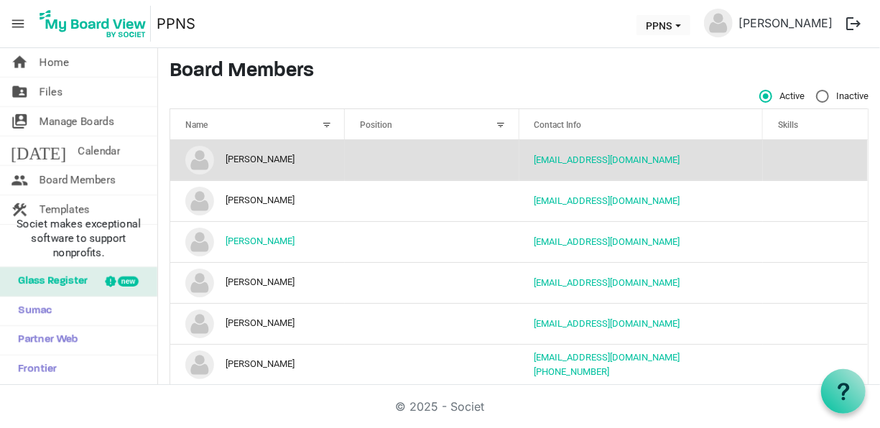
click at [331, 120] on div at bounding box center [327, 125] width 16 height 16
click at [321, 125] on div at bounding box center [327, 125] width 16 height 16
click at [327, 125] on div at bounding box center [327, 125] width 16 height 16
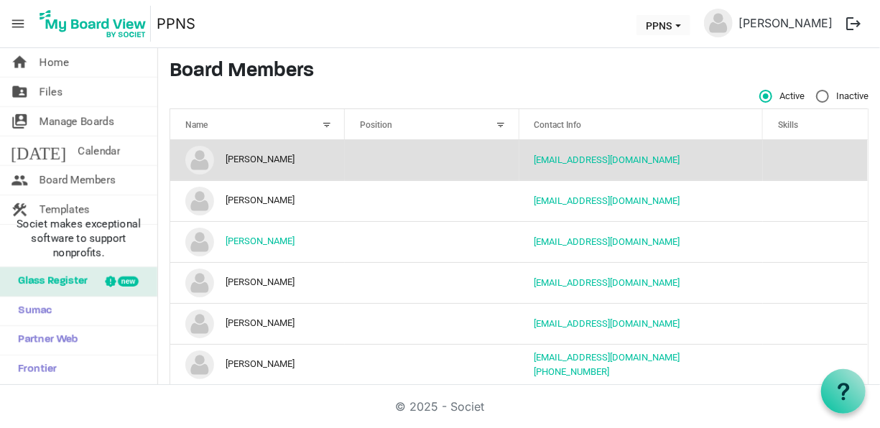
click at [327, 125] on div at bounding box center [327, 125] width 16 height 16
click at [268, 155] on td "[PERSON_NAME]" at bounding box center [257, 160] width 175 height 40
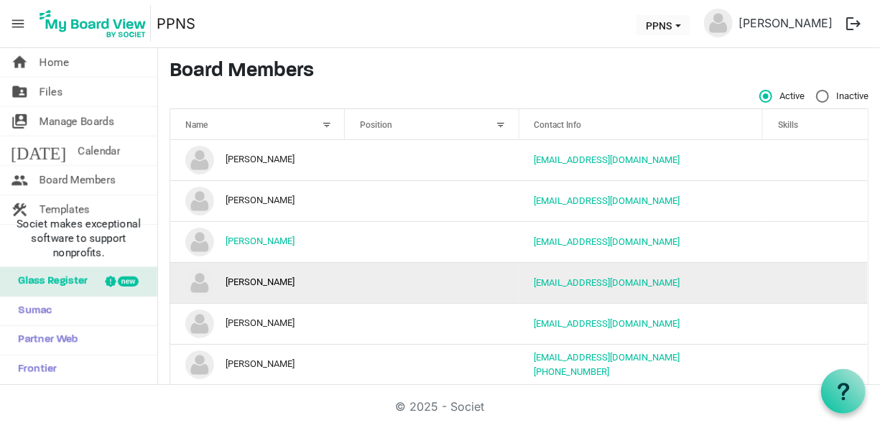
click at [274, 283] on td "[PERSON_NAME]" at bounding box center [257, 282] width 175 height 41
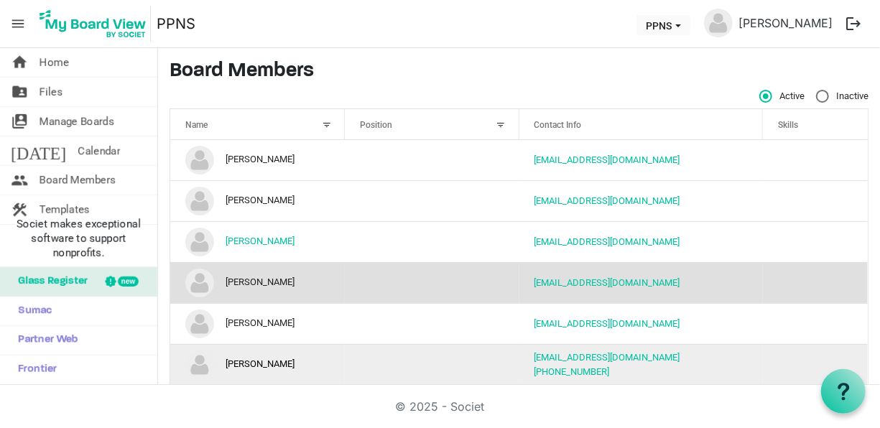
click at [290, 344] on td "[PERSON_NAME]" at bounding box center [257, 364] width 175 height 41
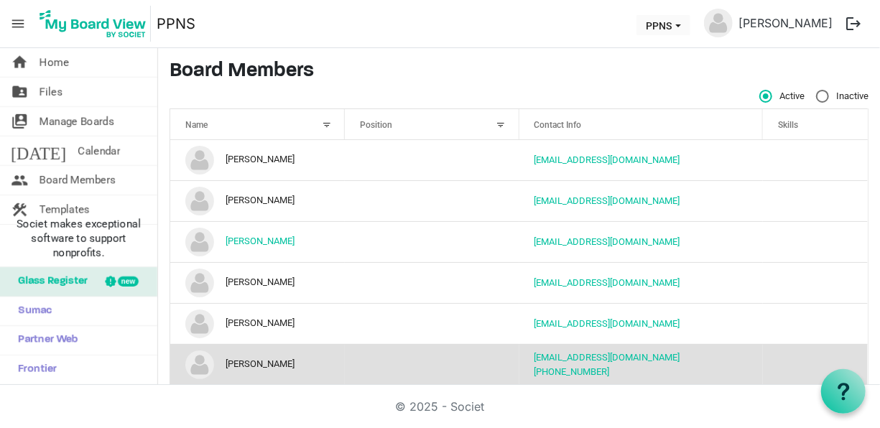
click at [323, 124] on div at bounding box center [327, 125] width 16 height 16
click at [209, 122] on div "Name" at bounding box center [249, 124] width 139 height 21
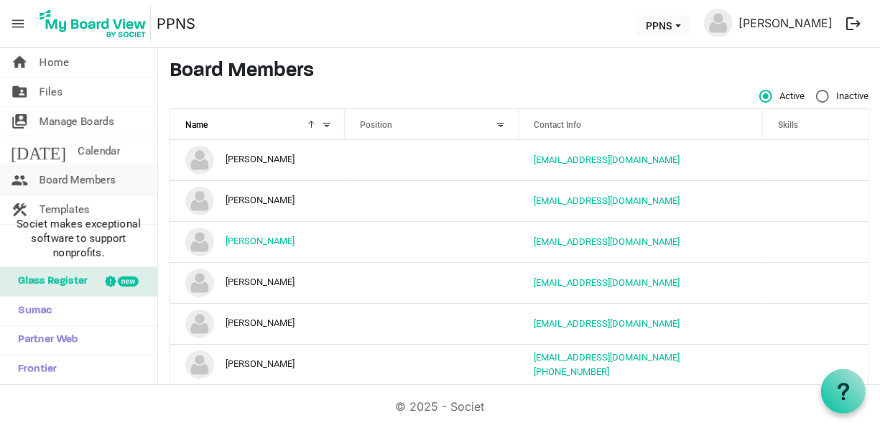
click at [140, 176] on link "people Board Members" at bounding box center [78, 180] width 157 height 29
click at [324, 124] on div at bounding box center [327, 125] width 16 height 16
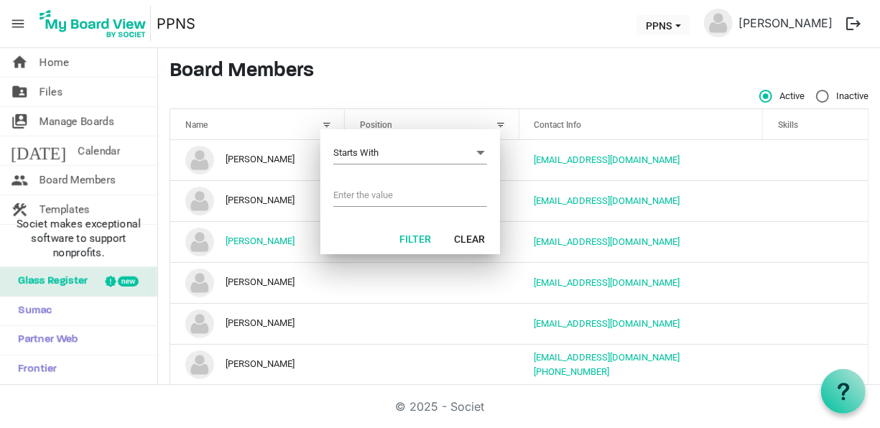
click at [370, 197] on input "Filter menu dialog" at bounding box center [410, 196] width 154 height 22
click at [361, 80] on h3 "Board Members" at bounding box center [519, 72] width 699 height 24
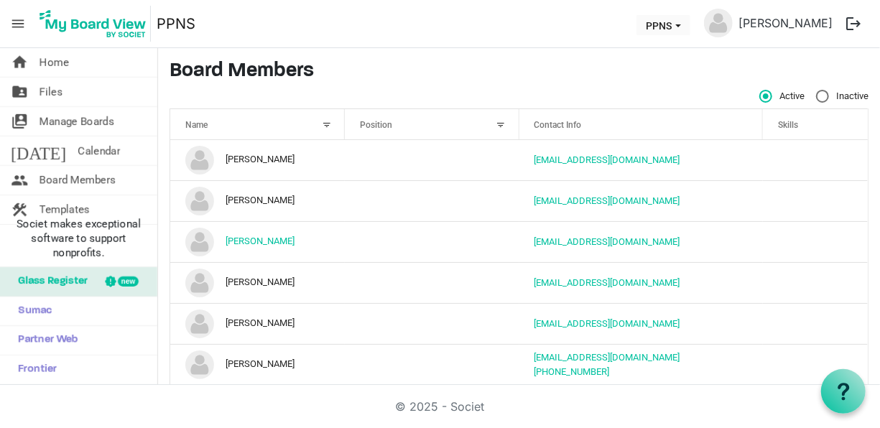
scroll to position [9, 0]
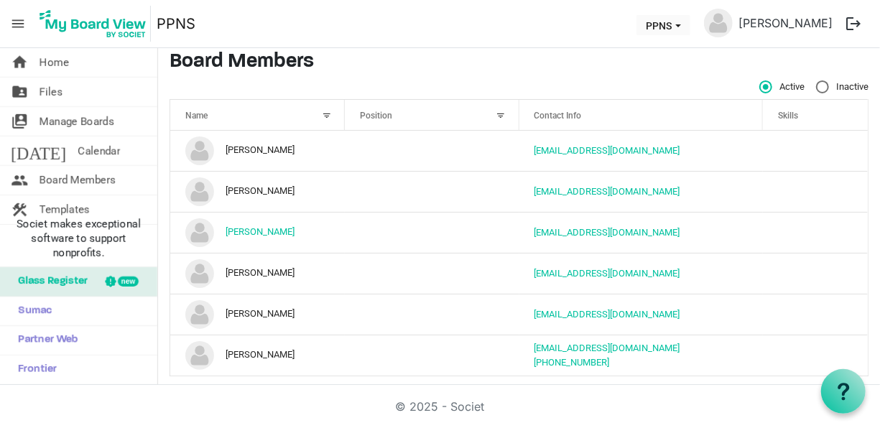
click at [816, 86] on label "Inactive" at bounding box center [842, 86] width 52 height 13
click at [816, 81] on input "Inactive" at bounding box center [816, 80] width 1 height 1
radio input "true"
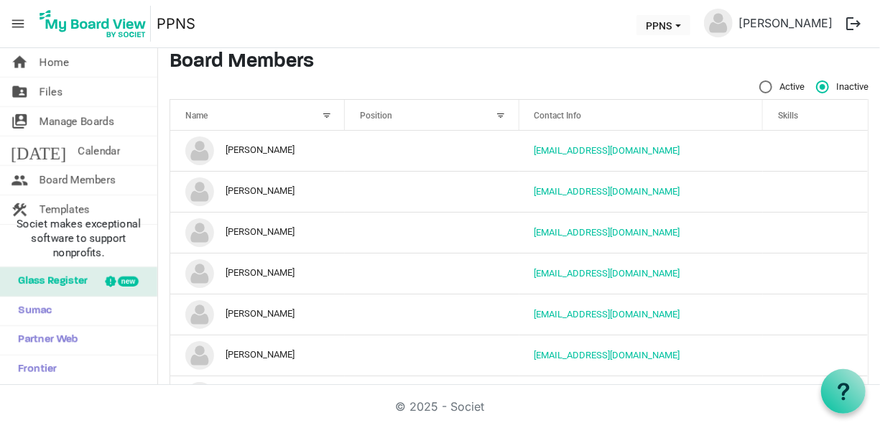
click at [328, 116] on div at bounding box center [327, 116] width 16 height 16
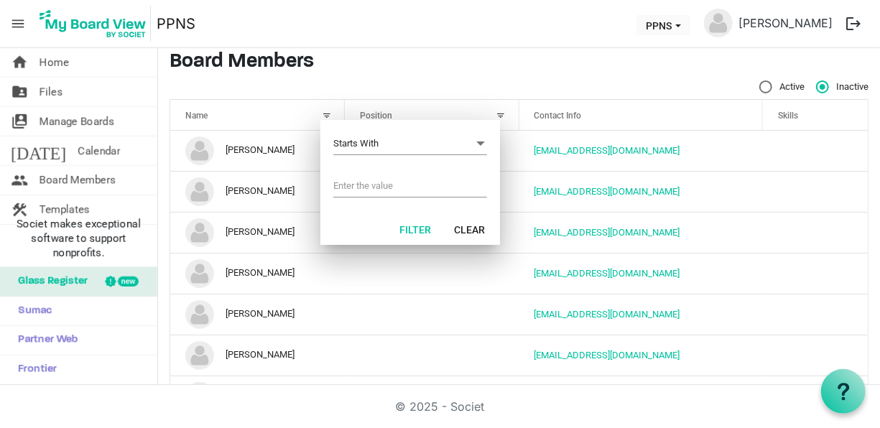
click at [377, 185] on input "Filter menu dialog" at bounding box center [410, 186] width 154 height 22
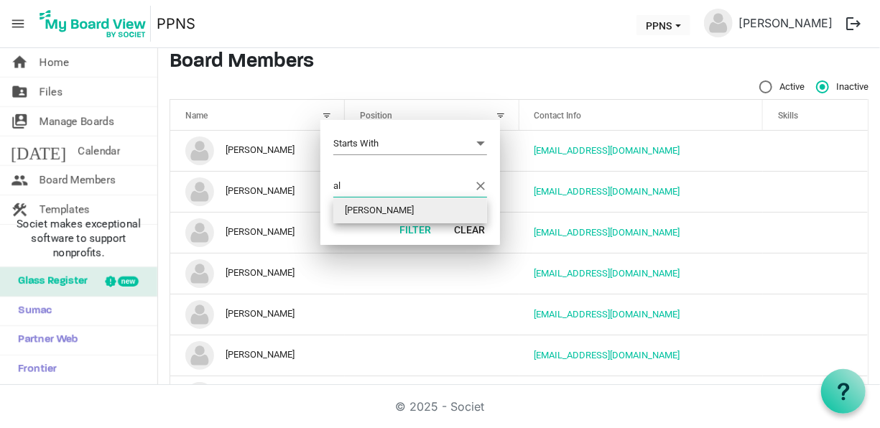
click at [392, 204] on li "[PERSON_NAME]" at bounding box center [410, 211] width 154 height 26
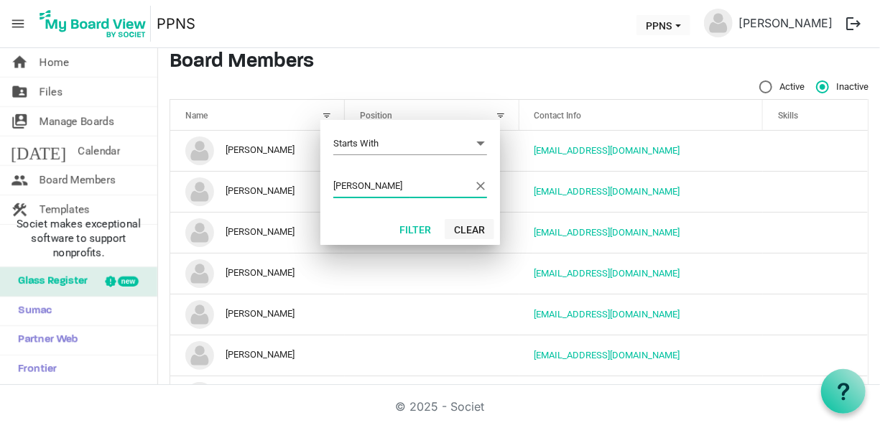
type input "[PERSON_NAME]"
click at [472, 229] on button "Clear" at bounding box center [470, 229] width 50 height 20
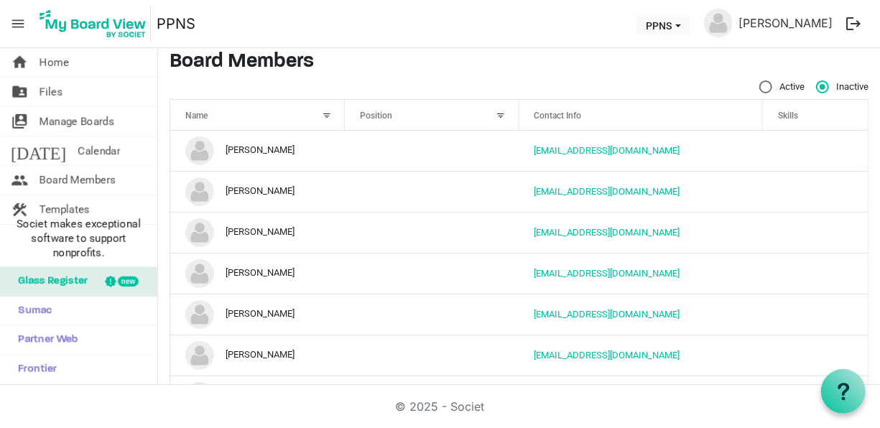
click at [323, 112] on div at bounding box center [327, 116] width 16 height 16
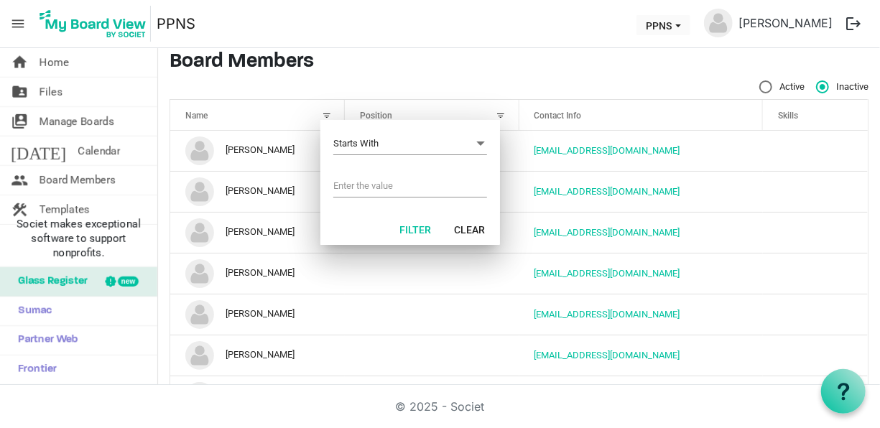
click at [361, 185] on input "Filter menu dialog" at bounding box center [410, 186] width 154 height 22
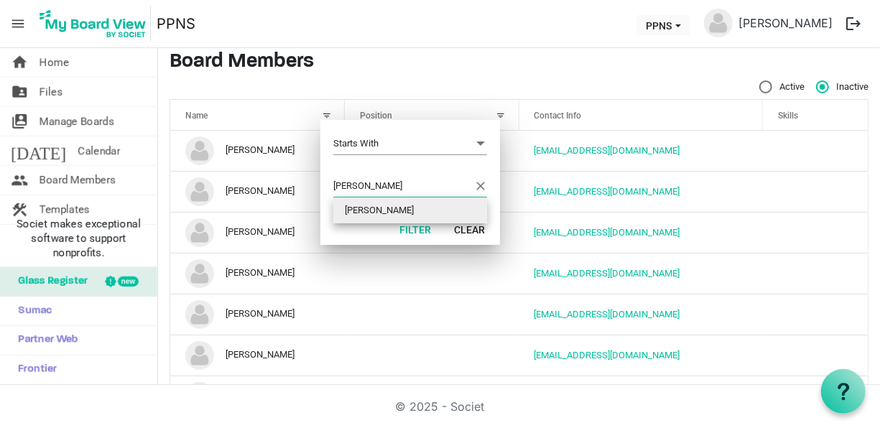
click at [372, 213] on li "[PERSON_NAME]" at bounding box center [410, 211] width 154 height 26
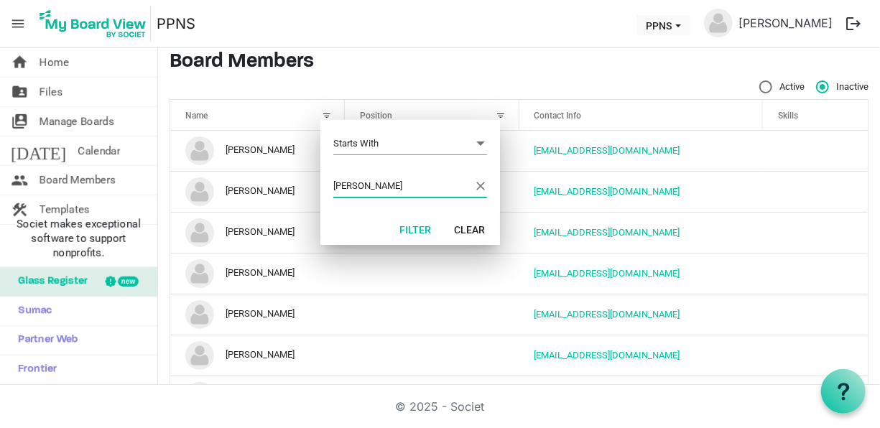
type input "[PERSON_NAME]"
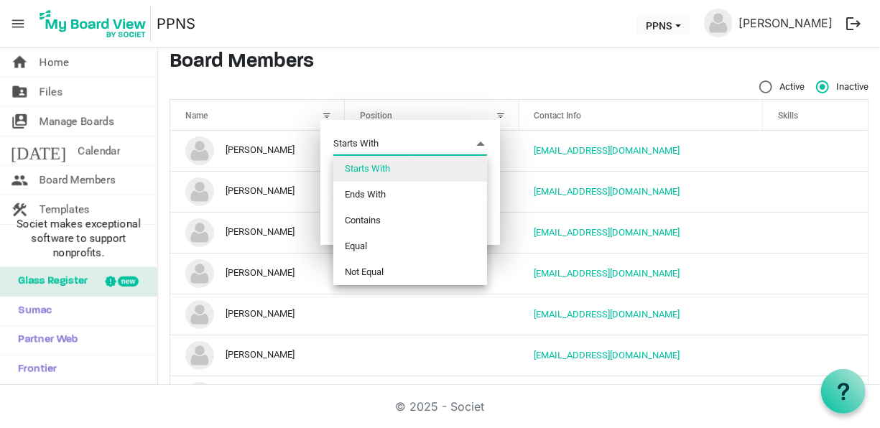
click at [477, 138] on span "Filter menu dialog" at bounding box center [480, 144] width 13 height 16
click at [419, 135] on span "Starts With Starts With" at bounding box center [410, 144] width 154 height 22
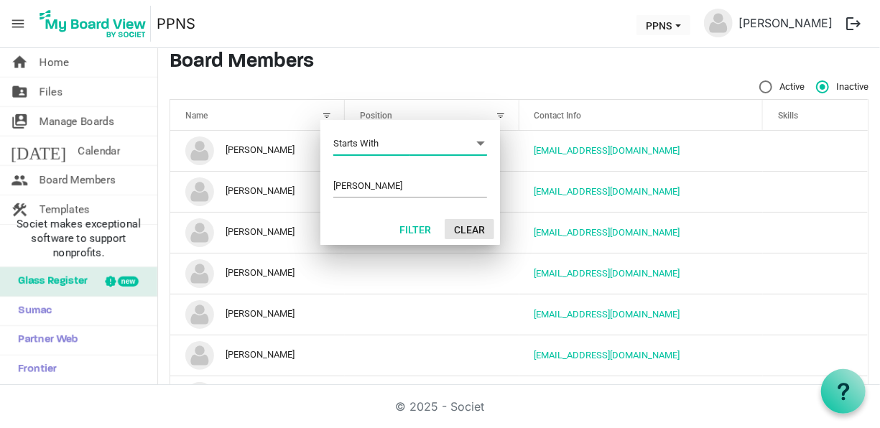
click at [479, 233] on button "Clear" at bounding box center [470, 229] width 50 height 20
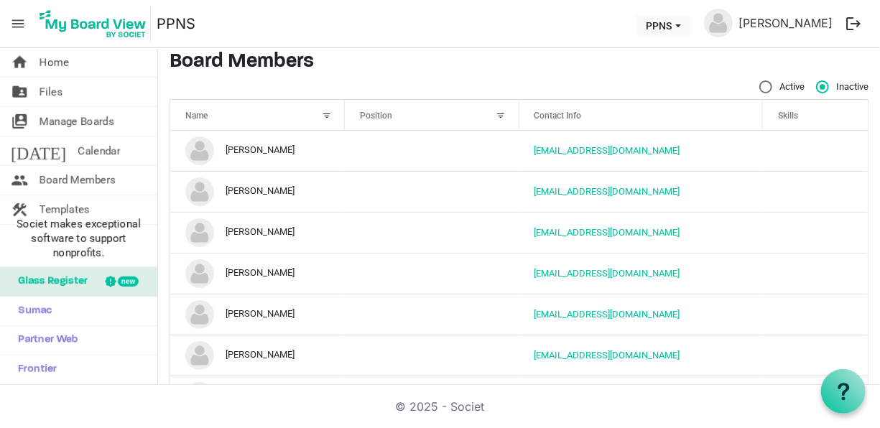
click at [760, 85] on label "Active" at bounding box center [782, 86] width 45 height 13
click at [760, 81] on input "Active" at bounding box center [760, 80] width 1 height 1
radio input "true"
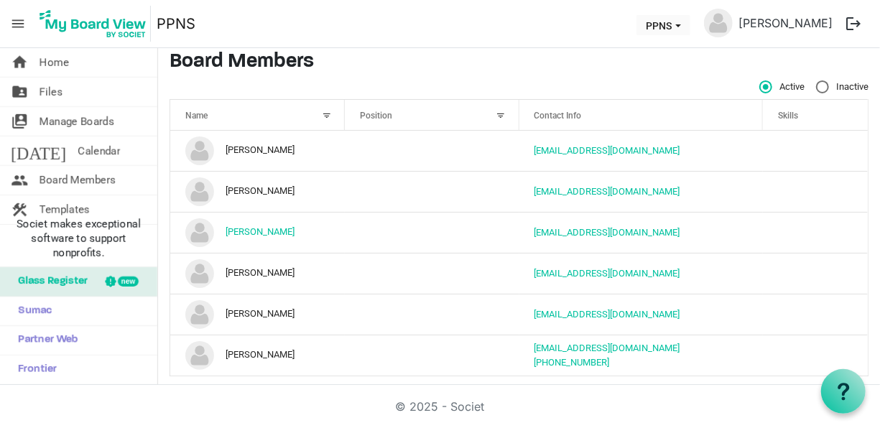
click at [816, 83] on label "Inactive" at bounding box center [842, 86] width 52 height 13
click at [816, 81] on input "Inactive" at bounding box center [816, 80] width 1 height 1
radio input "true"
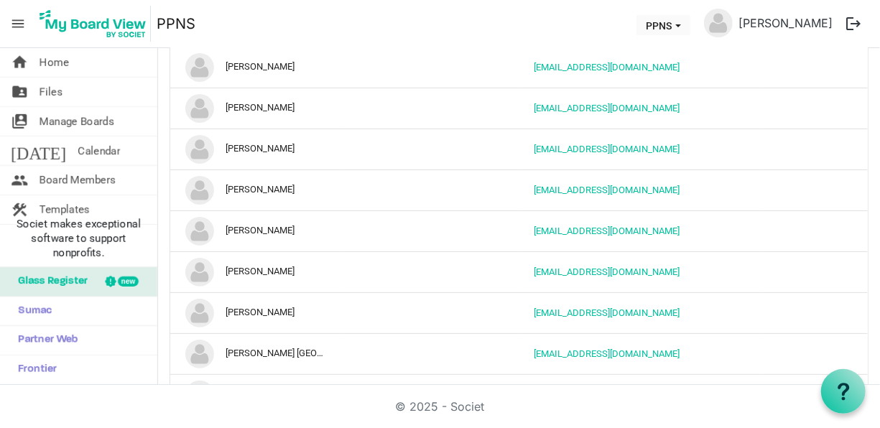
scroll to position [0, 0]
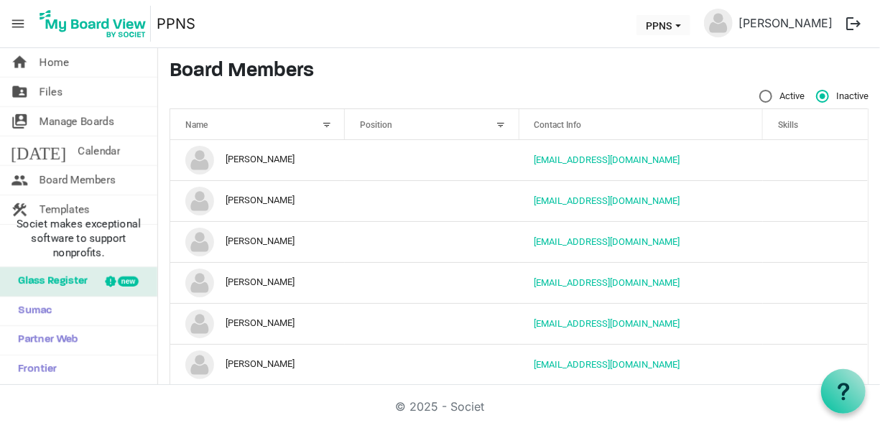
click at [760, 95] on label "Active" at bounding box center [782, 96] width 45 height 13
click at [760, 91] on input "Active" at bounding box center [760, 90] width 1 height 1
radio input "true"
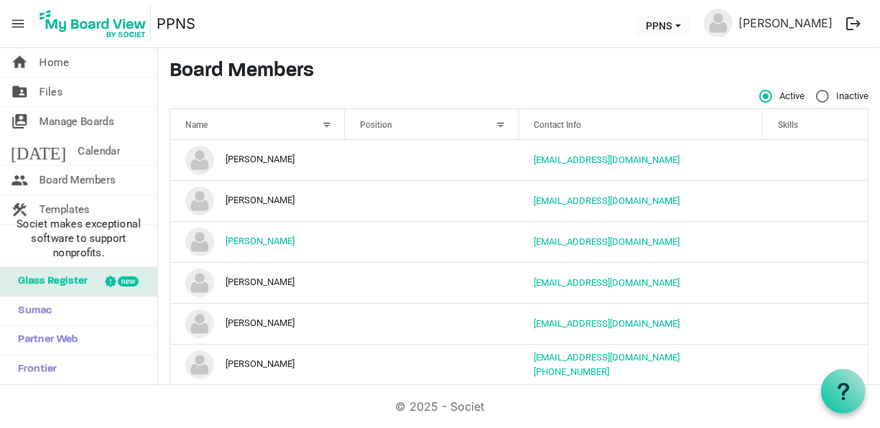
scroll to position [9, 0]
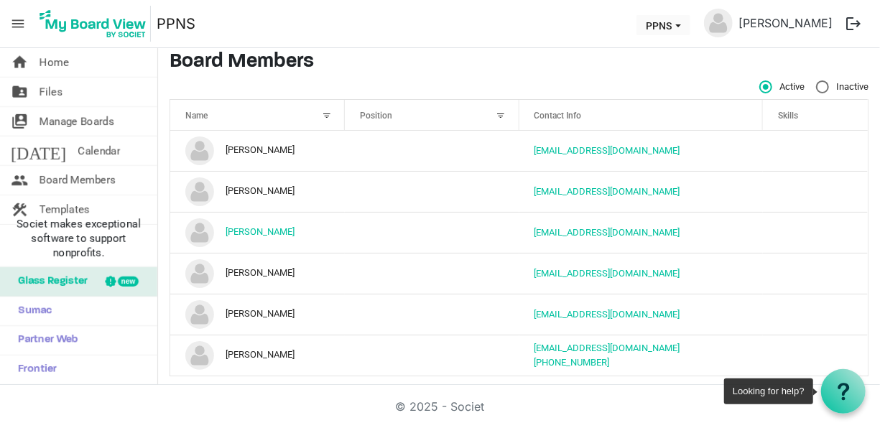
click at [850, 397] on icon at bounding box center [844, 392] width 18 height 18
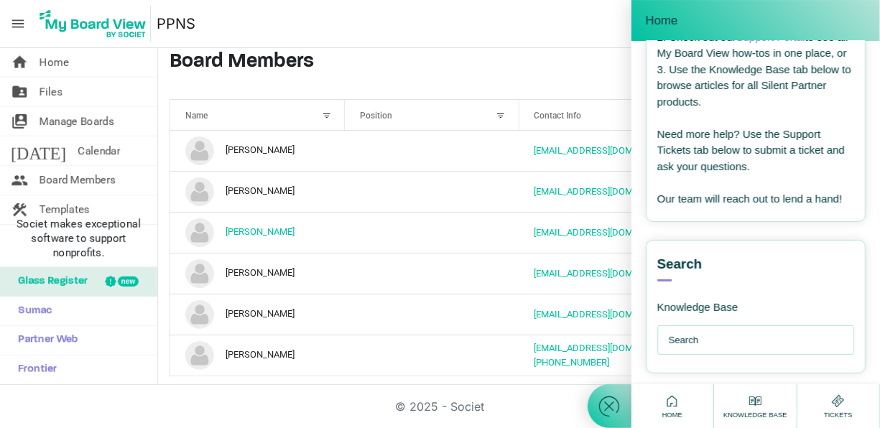
scroll to position [198, 0]
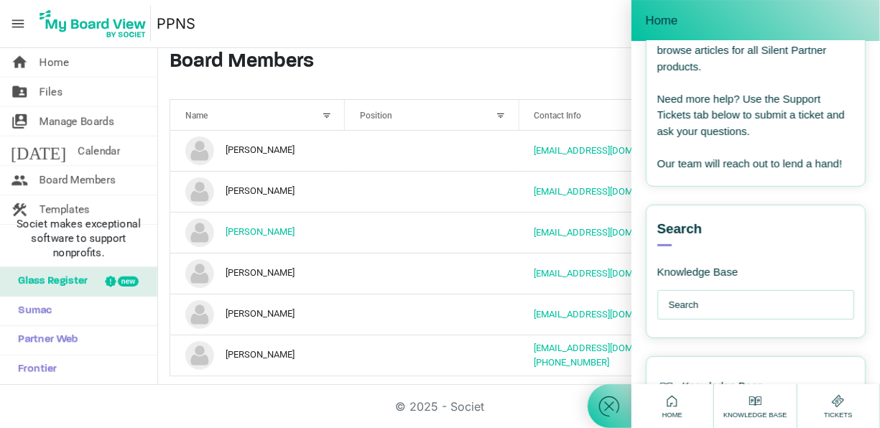
click at [748, 313] on input "text" at bounding box center [760, 305] width 182 height 29
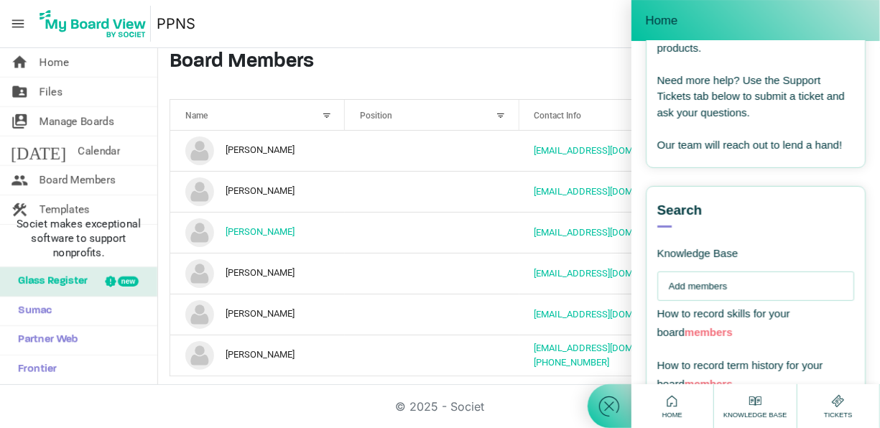
scroll to position [223, 0]
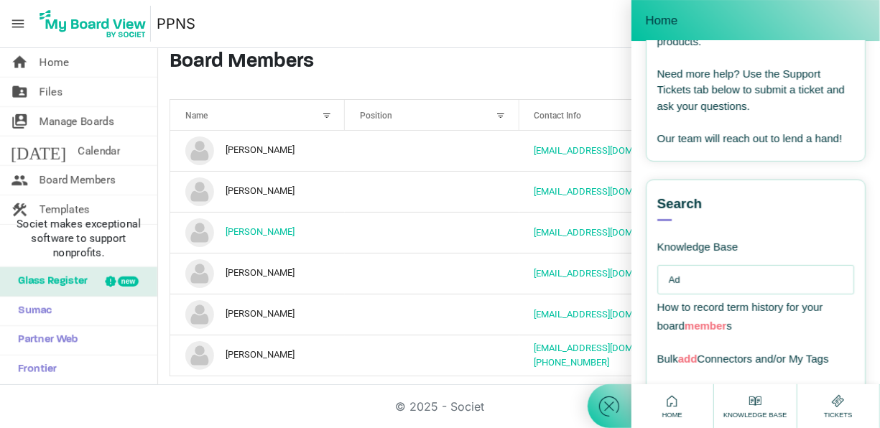
type input "A"
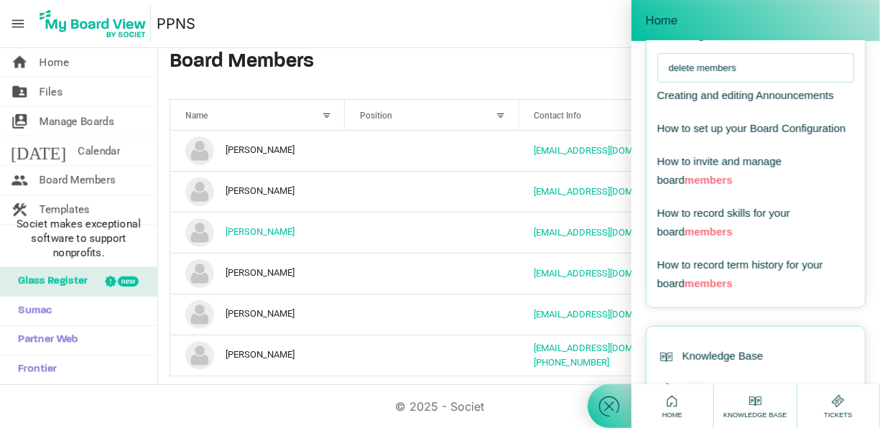
scroll to position [436, 0]
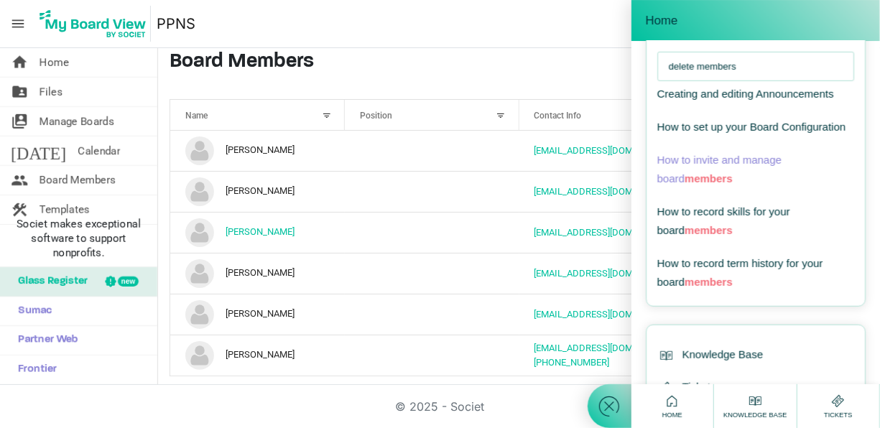
type input "delete members"
click at [714, 185] on span "How to invite and manage board members" at bounding box center [720, 169] width 124 height 31
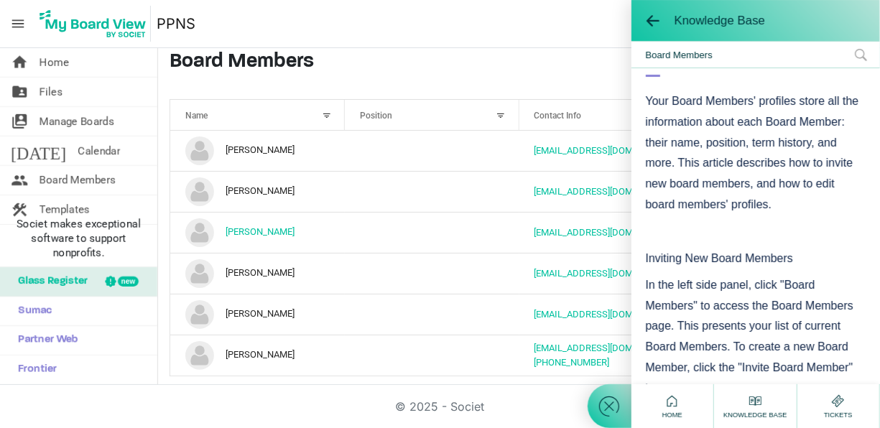
scroll to position [85, 0]
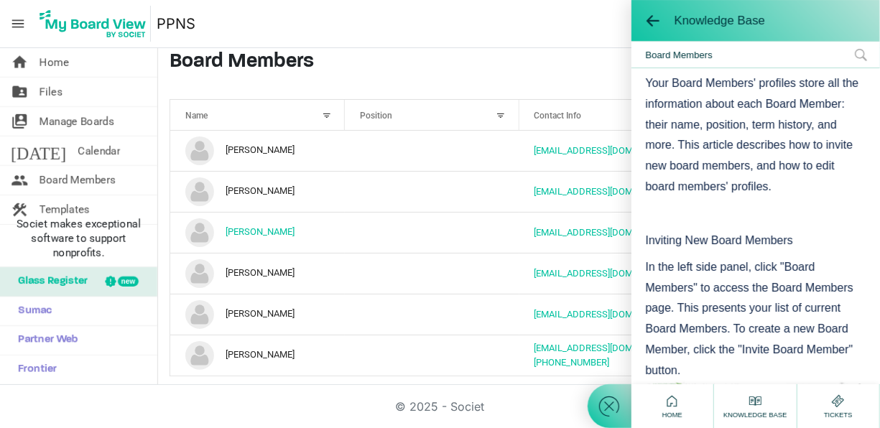
click at [497, 43] on nav "menu PPNS PPNS Cara Comeau logout" at bounding box center [440, 24] width 880 height 48
click at [570, 26] on nav "menu PPNS PPNS Cara Comeau logout" at bounding box center [440, 24] width 880 height 48
click at [653, 22] on span at bounding box center [653, 21] width 14 height 14
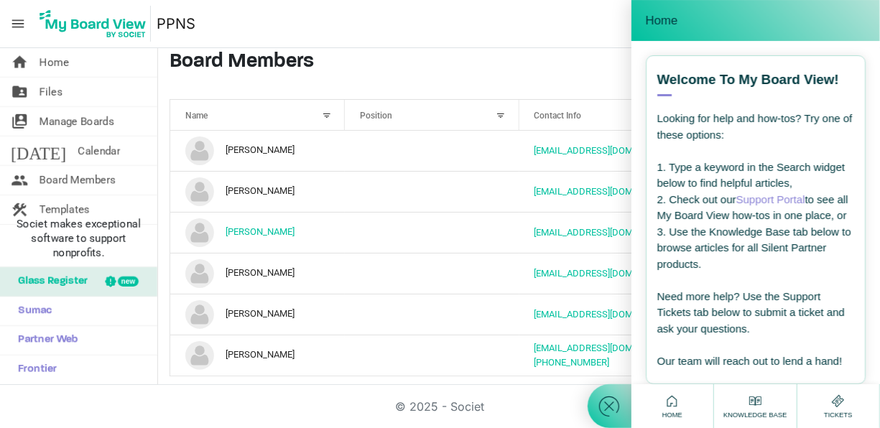
click at [530, 59] on h3 "Board Members" at bounding box center [519, 62] width 699 height 24
click at [752, 402] on icon at bounding box center [756, 401] width 18 height 18
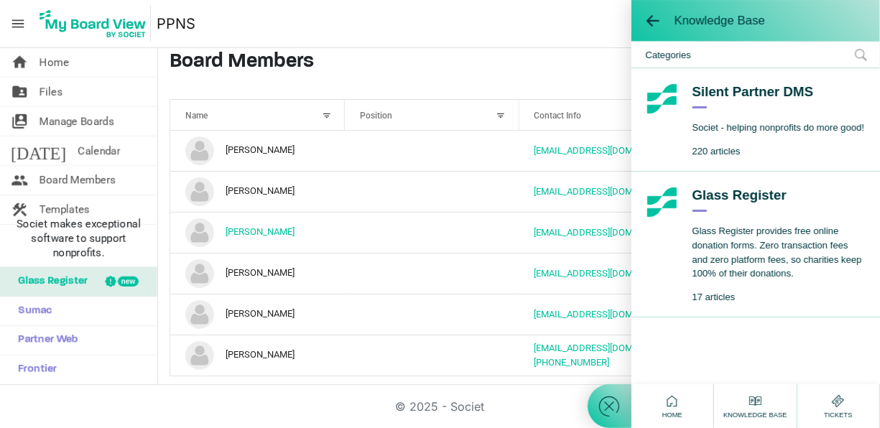
click at [752, 402] on icon at bounding box center [756, 401] width 18 height 18
click at [658, 408] on div "Home" at bounding box center [673, 406] width 83 height 44
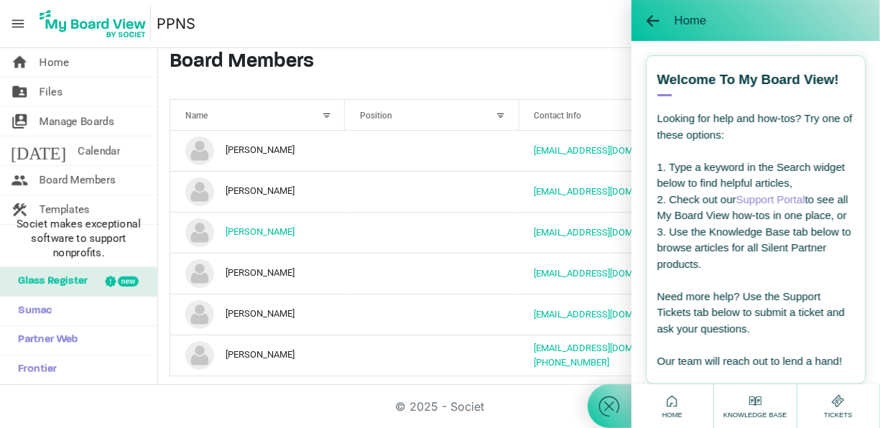
click at [594, 400] on span at bounding box center [610, 406] width 44 height 44
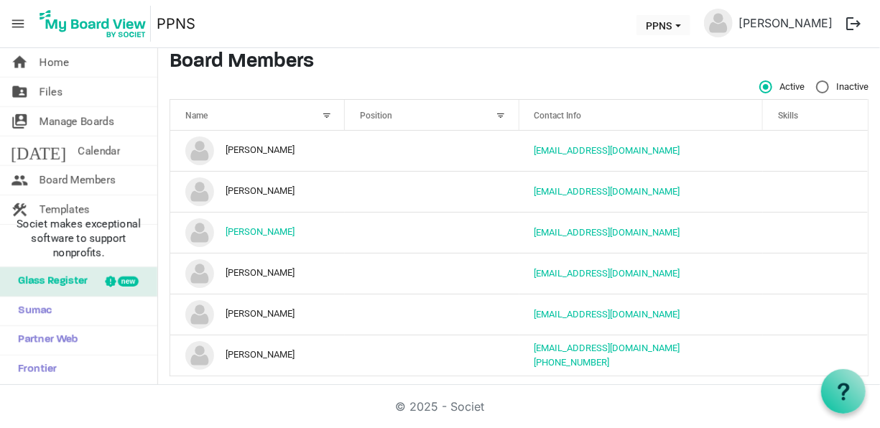
click at [733, 24] on img at bounding box center [718, 23] width 29 height 29
click at [786, 22] on link "[PERSON_NAME]" at bounding box center [786, 23] width 106 height 29
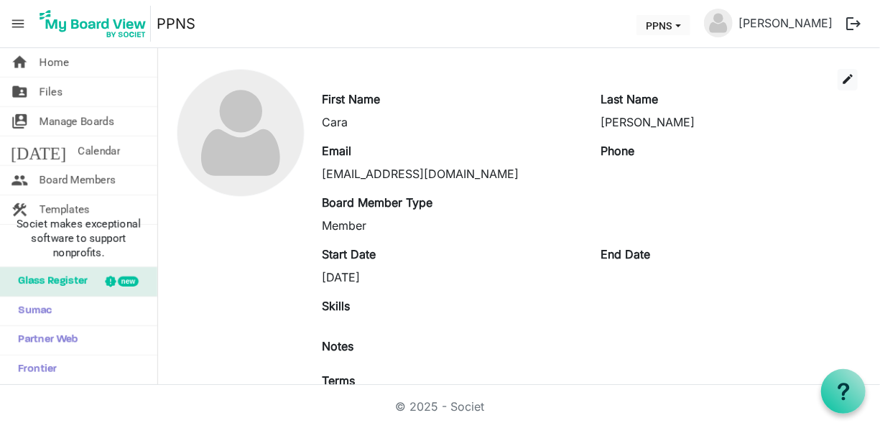
scroll to position [39, 0]
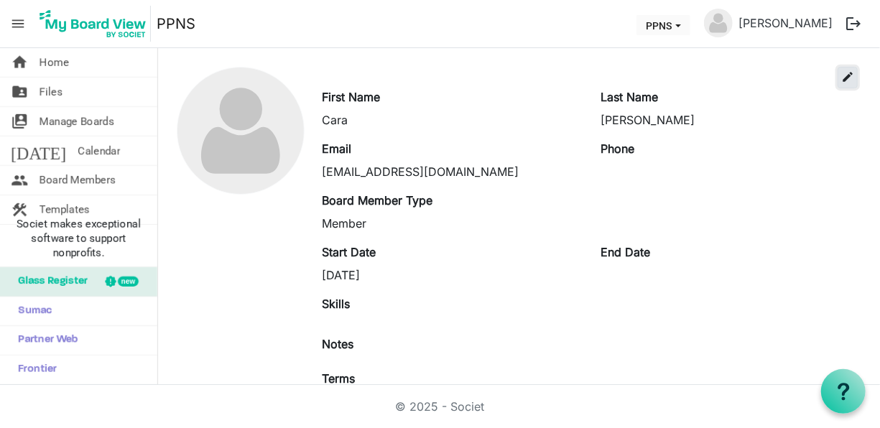
click at [842, 72] on span "edit" at bounding box center [848, 76] width 13 height 13
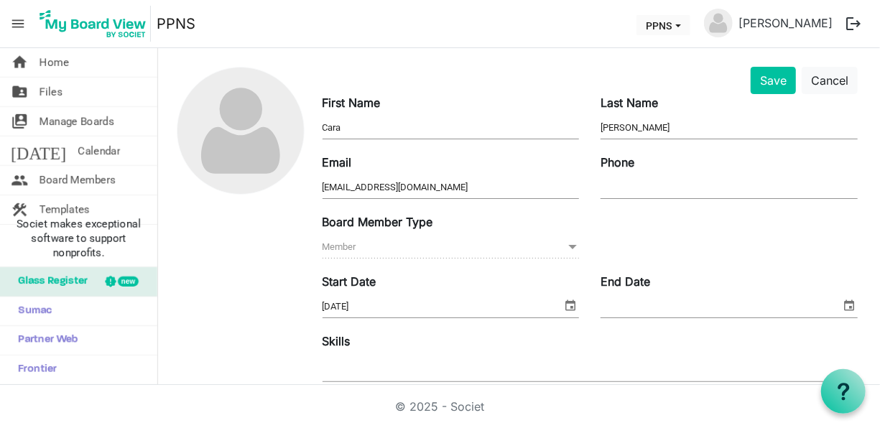
click at [375, 244] on span "Member Member" at bounding box center [451, 247] width 257 height 22
click at [566, 247] on span at bounding box center [572, 247] width 13 height 16
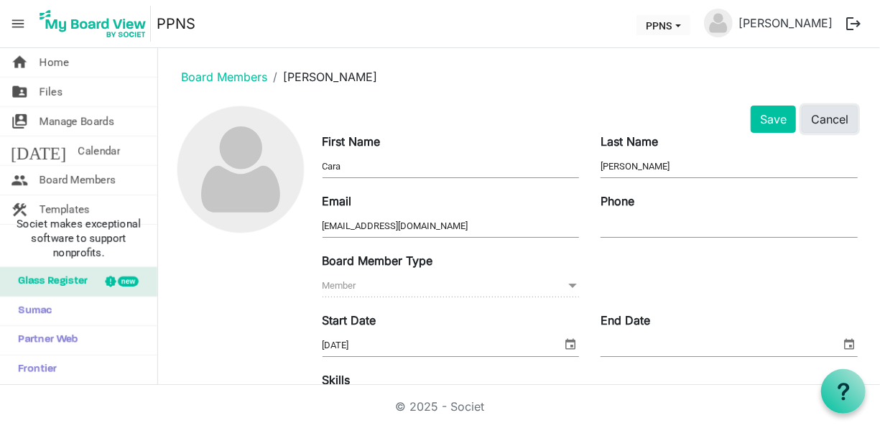
click at [841, 117] on button "Cancel" at bounding box center [830, 119] width 56 height 27
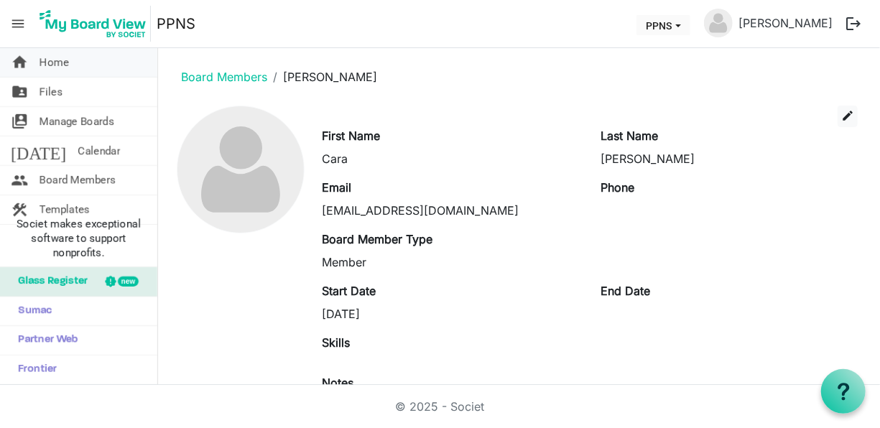
click at [80, 70] on link "home Home" at bounding box center [78, 62] width 157 height 29
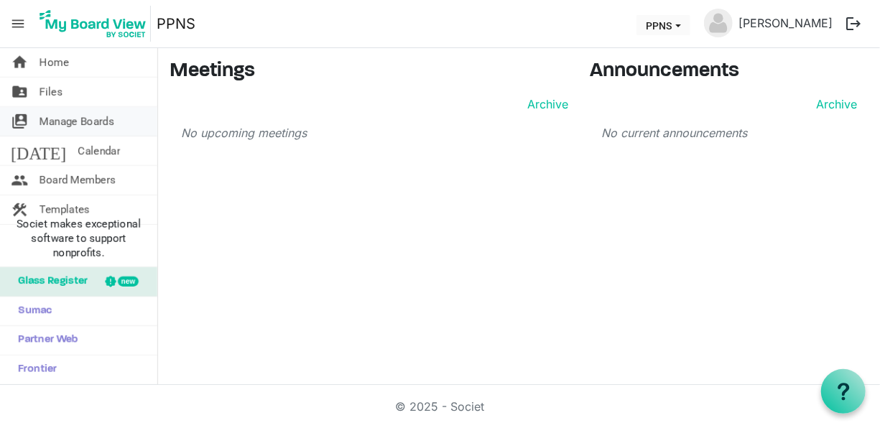
click at [98, 129] on span "Manage Boards" at bounding box center [77, 121] width 75 height 29
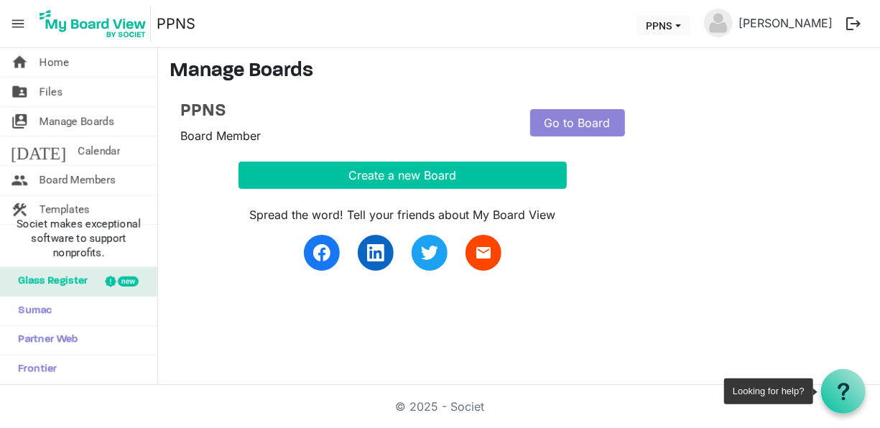
click at [857, 391] on div at bounding box center [843, 391] width 45 height 45
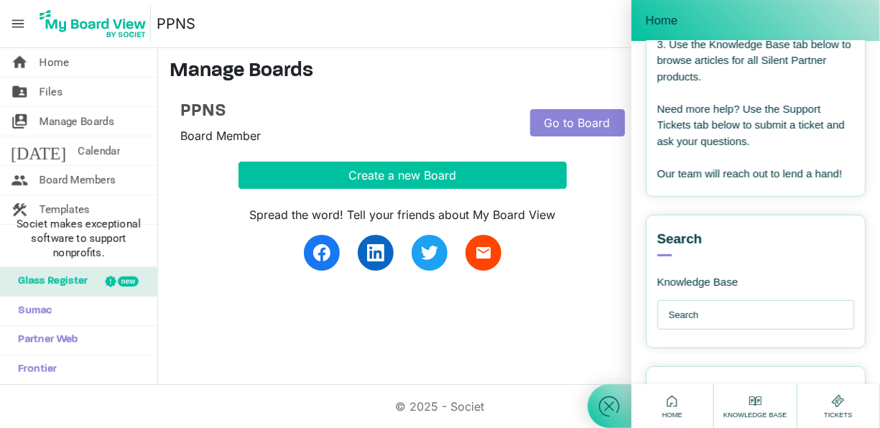
scroll to position [191, 0]
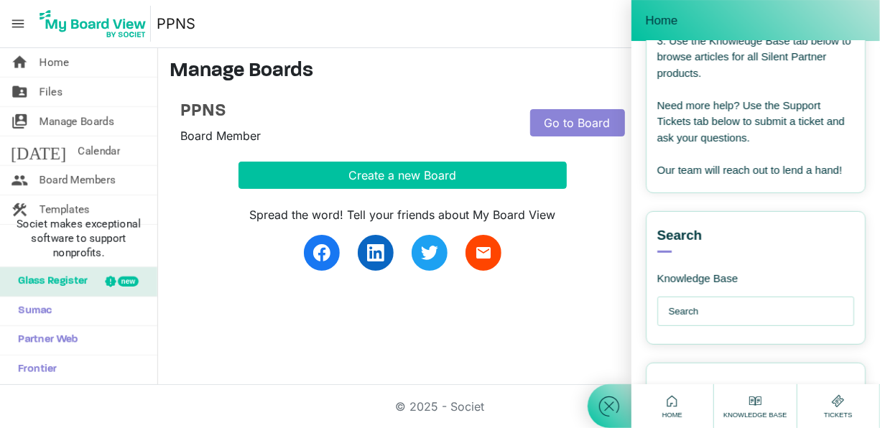
click at [724, 316] on input "text" at bounding box center [760, 312] width 182 height 29
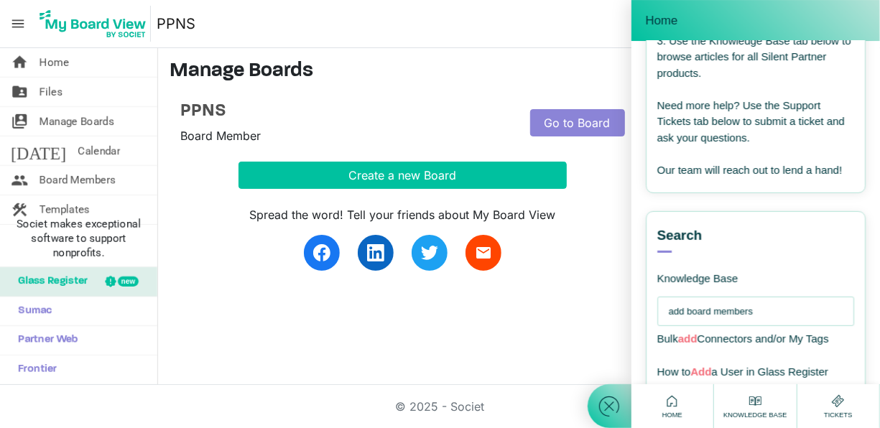
type input "add board members"
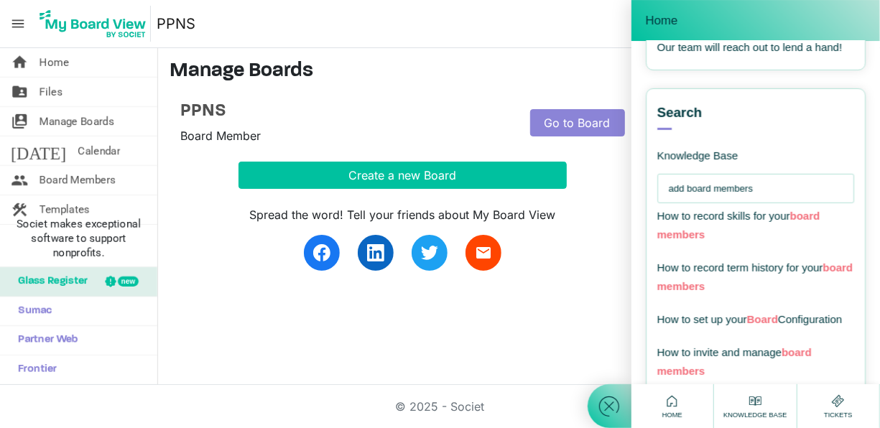
scroll to position [375, 0]
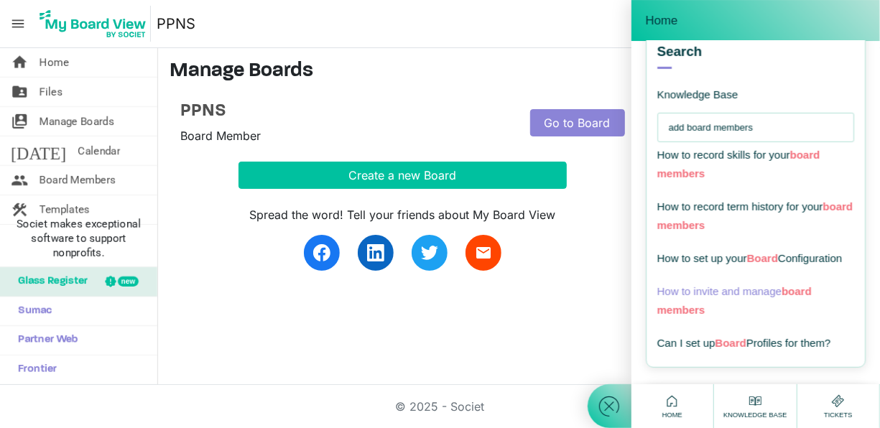
click at [686, 316] on span "members" at bounding box center [682, 310] width 48 height 12
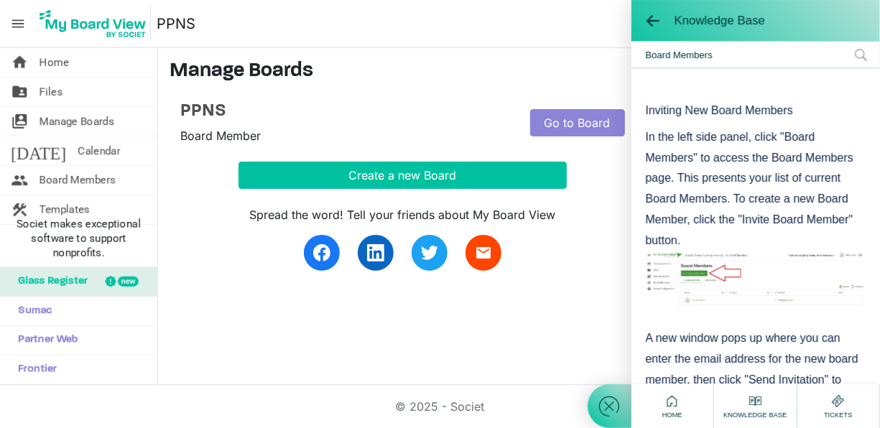
scroll to position [218, 0]
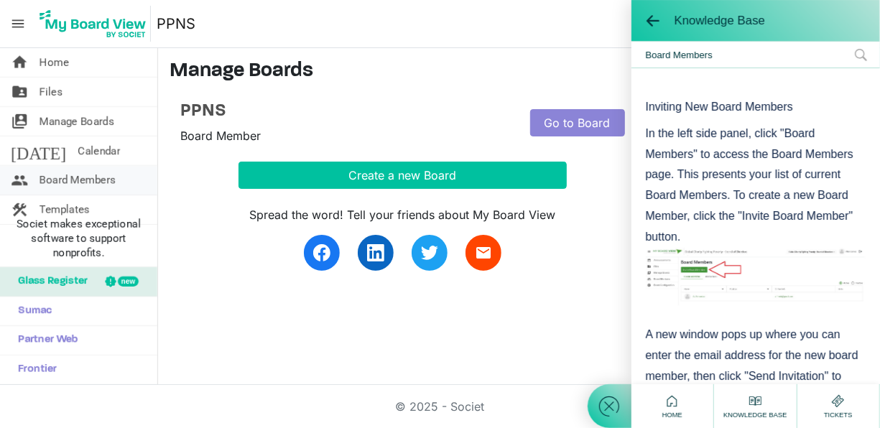
click at [75, 179] on span "Board Members" at bounding box center [78, 180] width 76 height 29
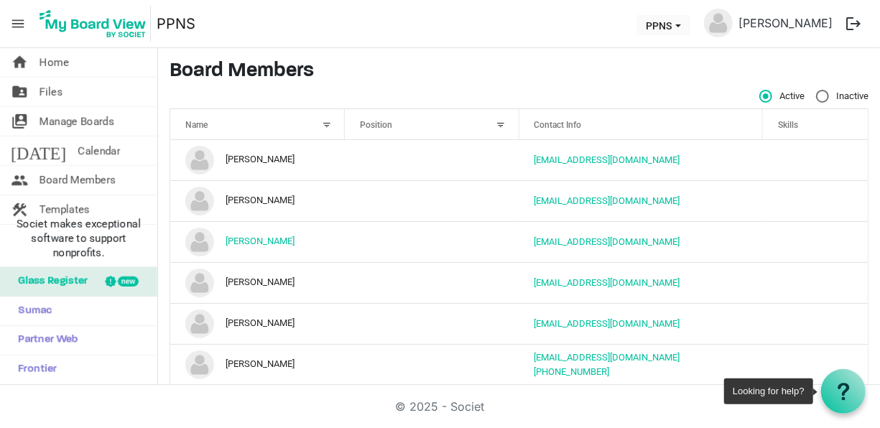
drag, startPoint x: 843, startPoint y: 383, endPoint x: 676, endPoint y: 385, distance: 167.5
click at [676, 385] on div "© 2025 - Societ" at bounding box center [440, 406] width 819 height 43
click at [842, 395] on use at bounding box center [843, 391] width 11 height 17
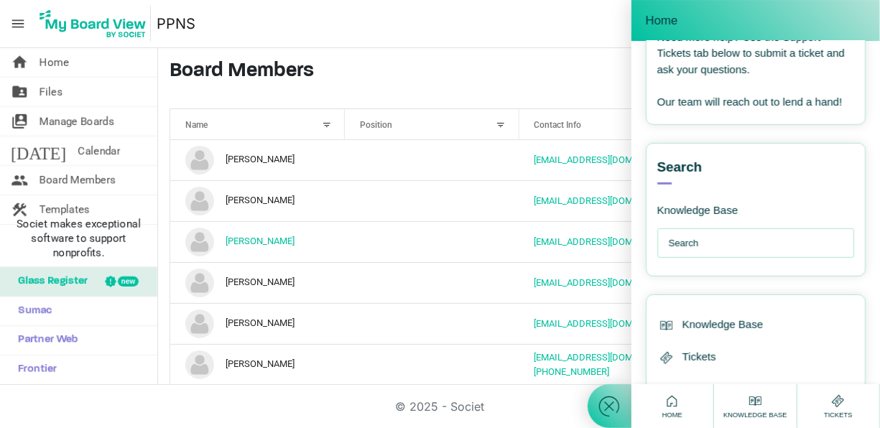
scroll to position [265, 0]
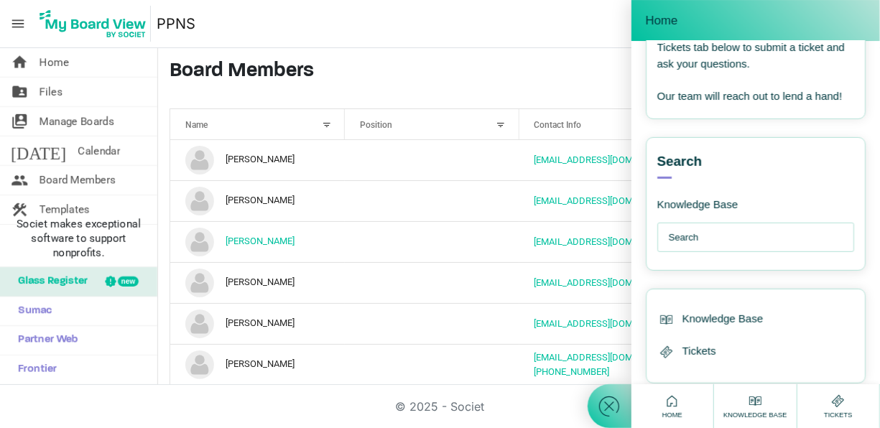
click at [784, 249] on input "text" at bounding box center [760, 238] width 182 height 29
type input "b"
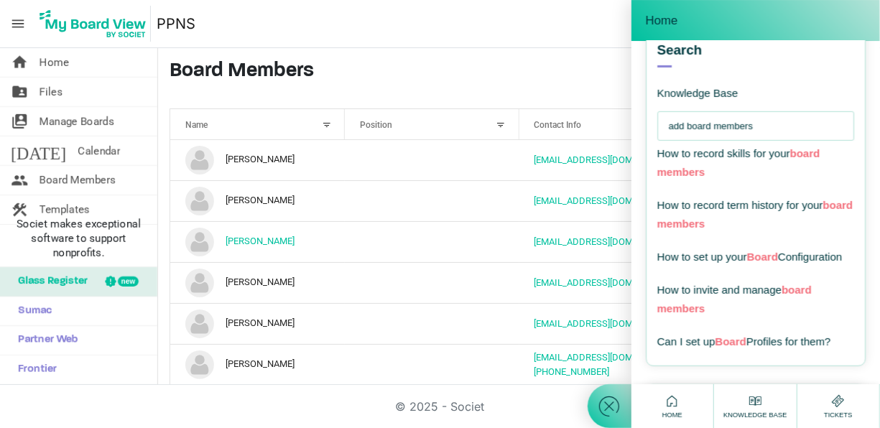
scroll to position [384, 0]
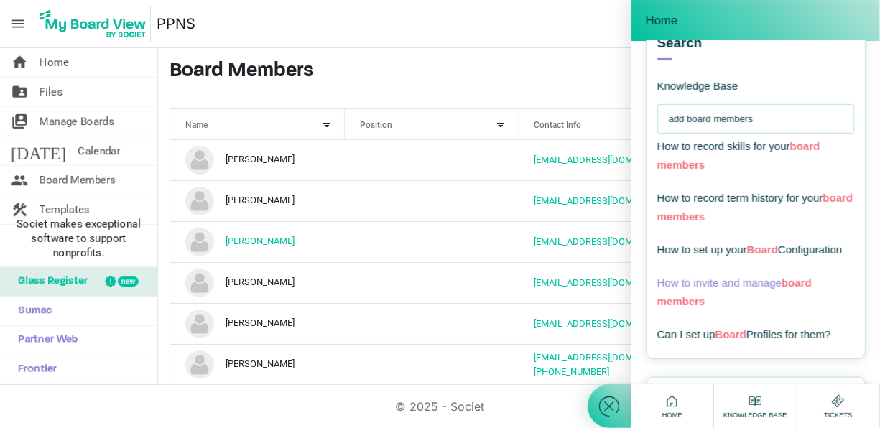
type input "add board members"
click at [796, 289] on span "board" at bounding box center [797, 283] width 30 height 12
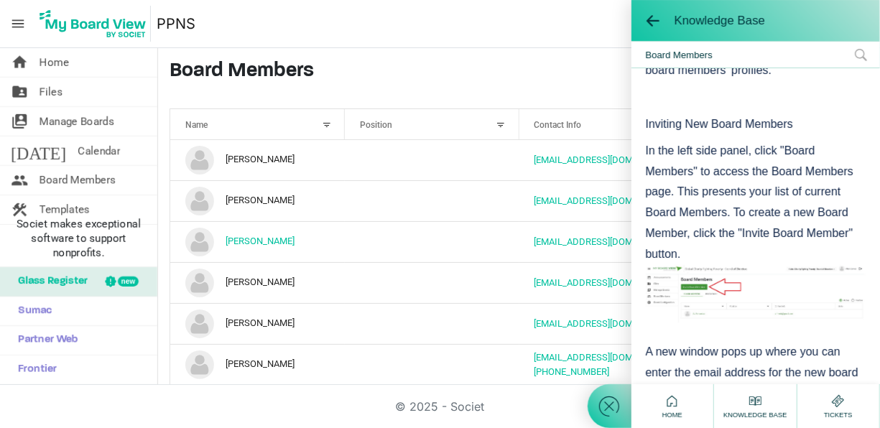
scroll to position [208, 0]
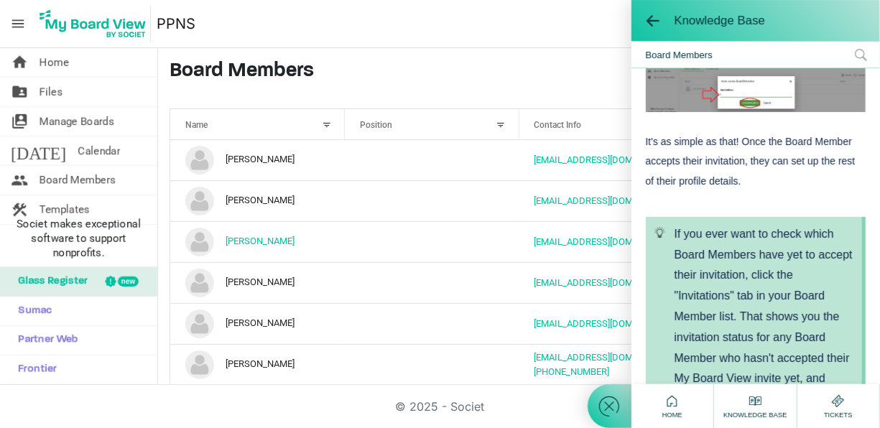
scroll to position [571, 0]
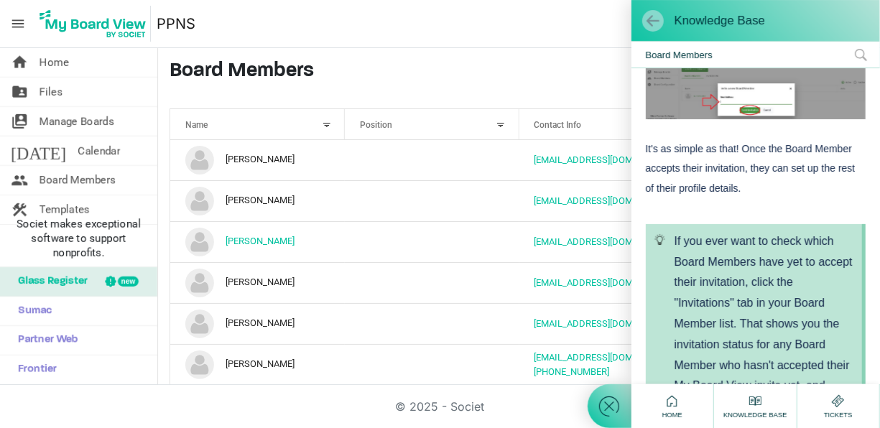
click at [646, 22] on span at bounding box center [653, 21] width 14 height 14
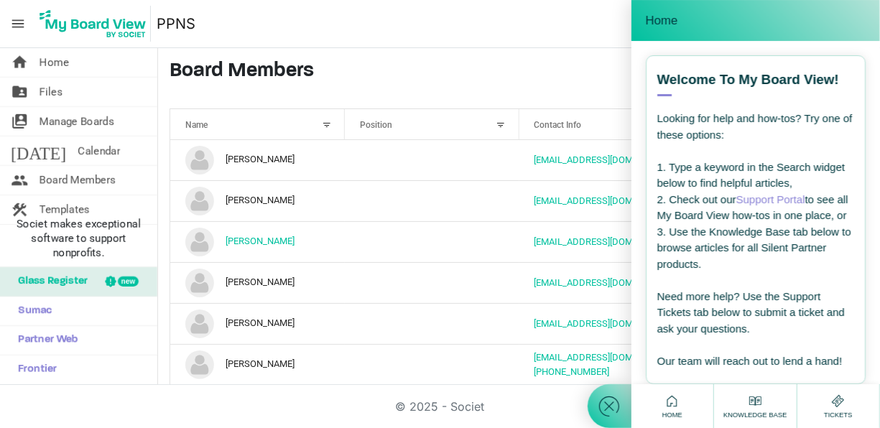
click at [601, 404] on icon at bounding box center [610, 407] width 26 height 26
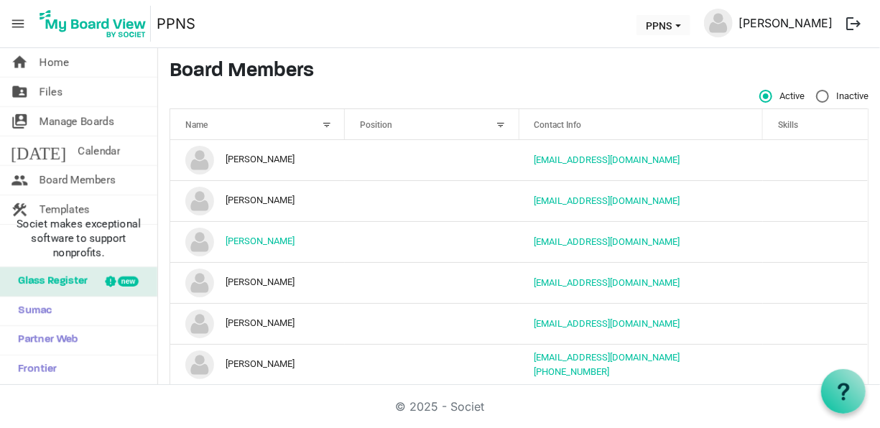
click at [786, 17] on link "[PERSON_NAME]" at bounding box center [786, 23] width 106 height 29
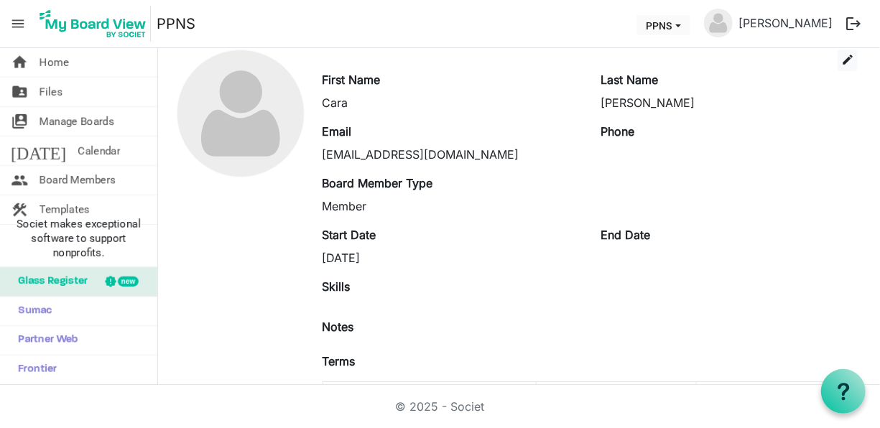
scroll to position [55, 0]
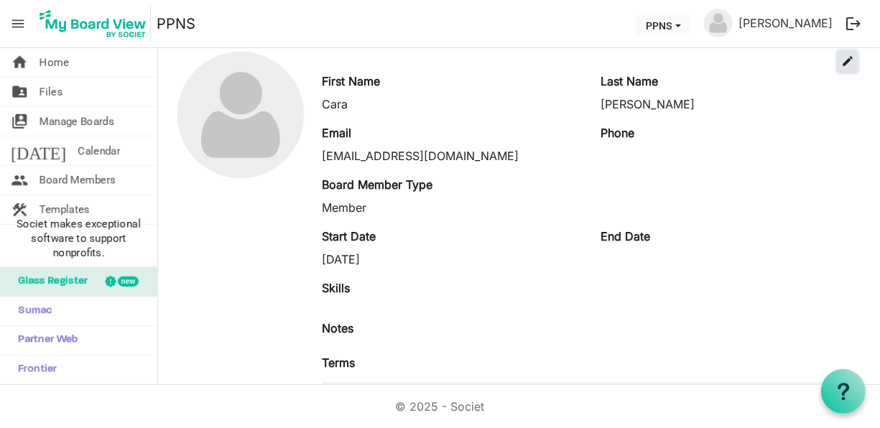
click at [842, 65] on span "edit" at bounding box center [848, 61] width 13 height 13
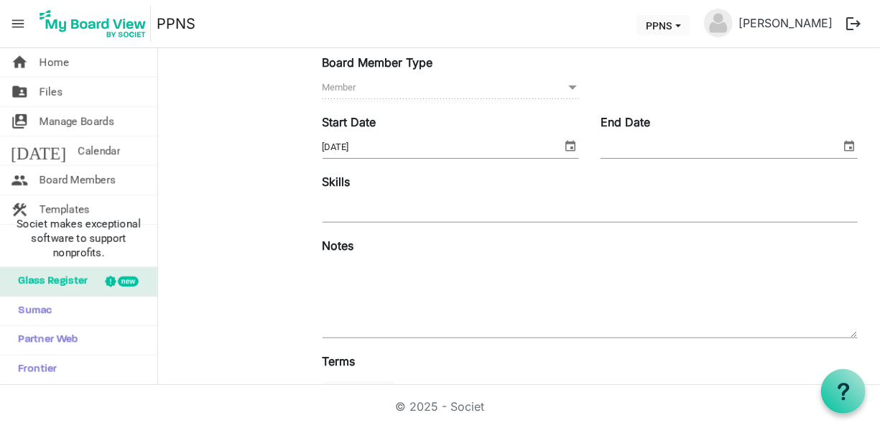
scroll to position [313, 0]
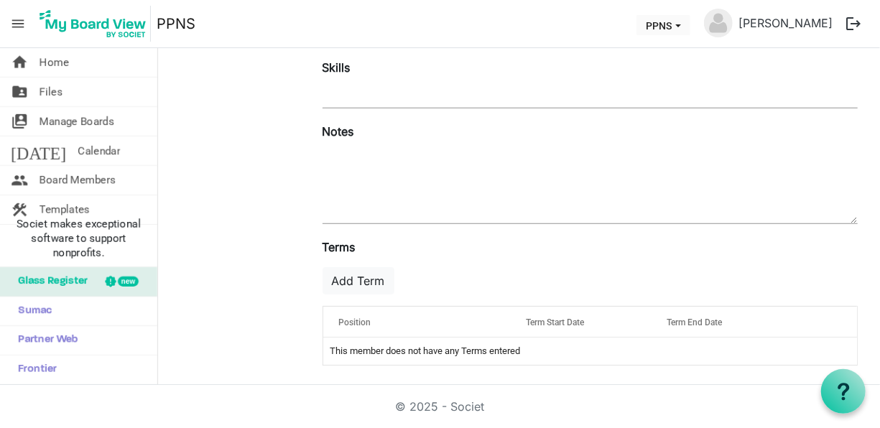
click at [361, 321] on span "Position" at bounding box center [354, 323] width 32 height 10
click at [492, 323] on div "Position" at bounding box center [416, 322] width 167 height 21
click at [387, 347] on td "This member does not have any Terms entered" at bounding box center [590, 351] width 534 height 27
click at [485, 328] on div "Position" at bounding box center [416, 322] width 167 height 21
click at [573, 321] on span "Term Start Date" at bounding box center [555, 323] width 58 height 10
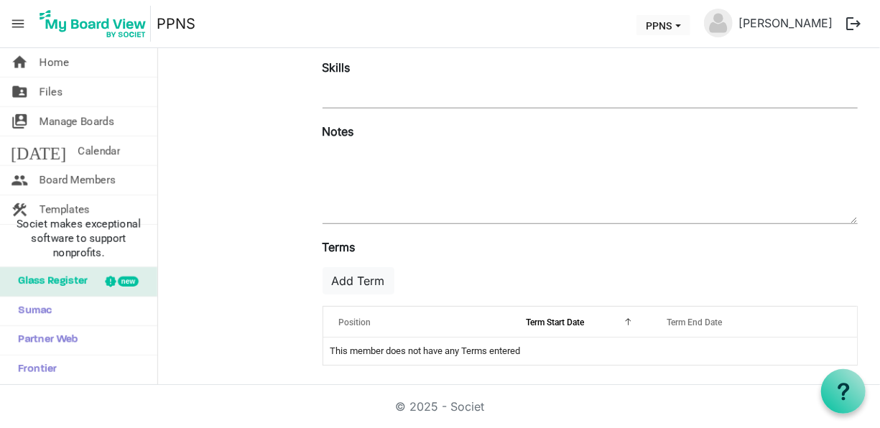
click at [616, 321] on div "Term Start Date" at bounding box center [581, 322] width 121 height 21
click at [369, 275] on button "Add Term" at bounding box center [359, 280] width 72 height 27
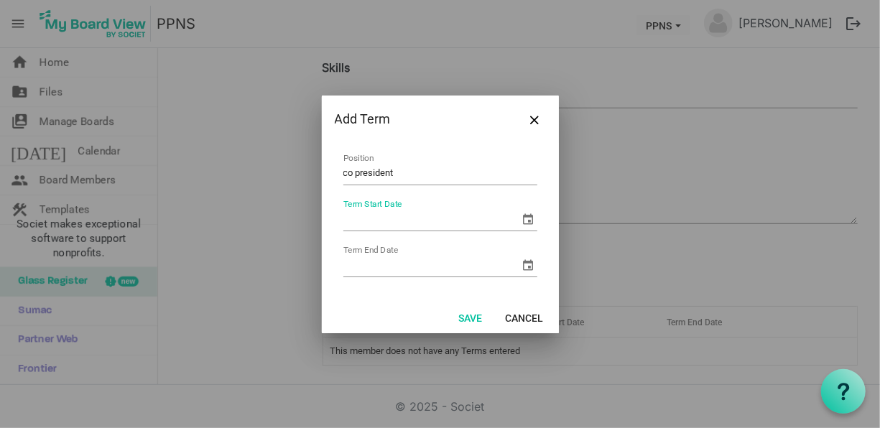
click at [418, 216] on input "Term Start Date" at bounding box center [432, 220] width 177 height 22
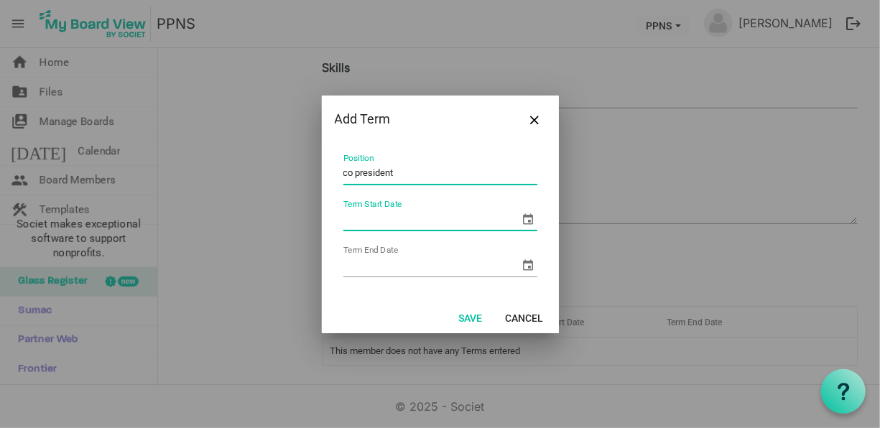
click at [416, 170] on input "co president" at bounding box center [441, 174] width 194 height 22
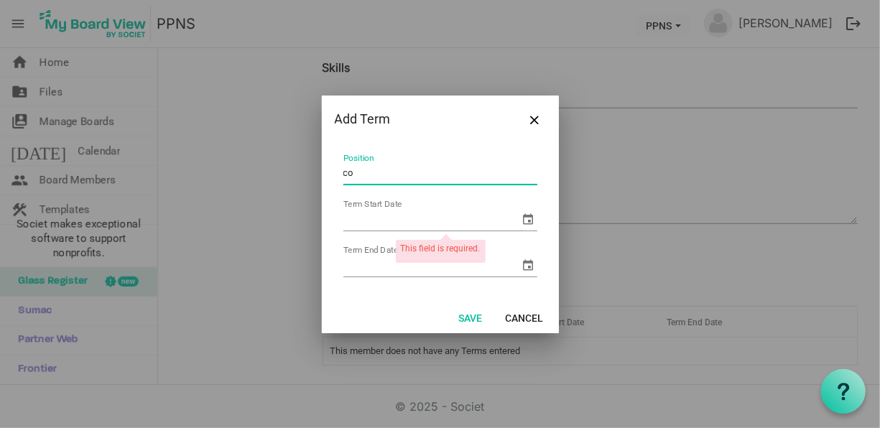
type input "c"
type input "Co-President"
click at [412, 219] on input "Term Start Date" at bounding box center [432, 220] width 177 height 22
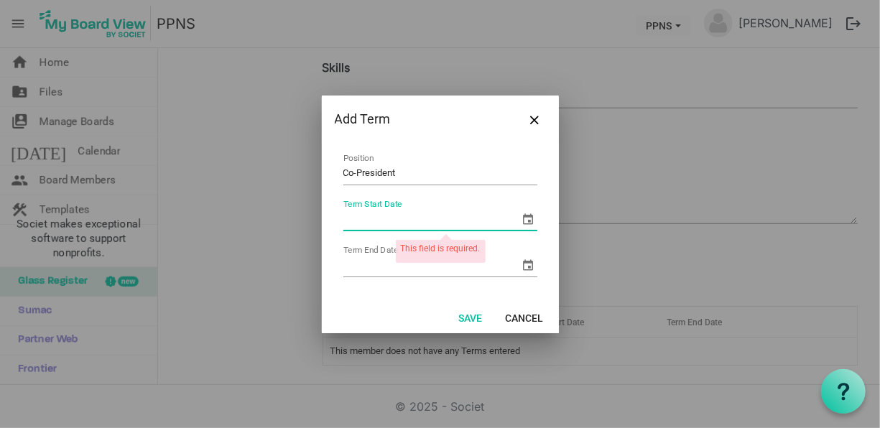
click at [529, 218] on span "select" at bounding box center [528, 219] width 17 height 17
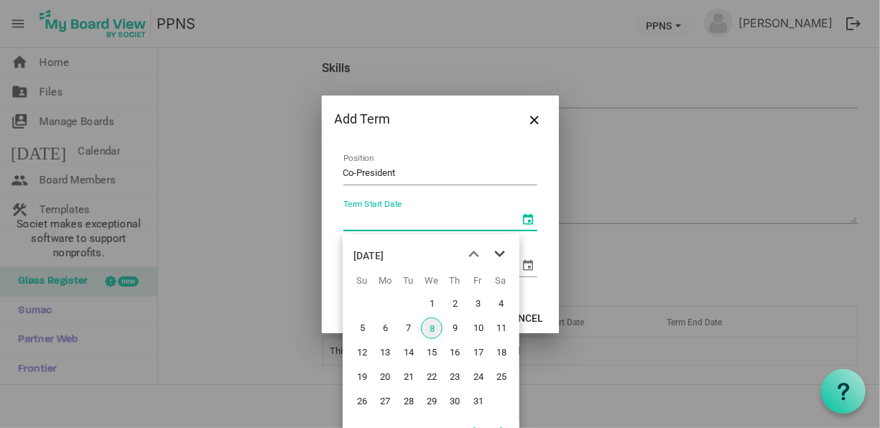
click at [489, 252] on span "next month" at bounding box center [499, 254] width 25 height 26
click at [468, 250] on span "previous month" at bounding box center [473, 254] width 25 height 26
click at [499, 254] on span "next month" at bounding box center [499, 254] width 25 height 26
click at [476, 254] on span "previous month" at bounding box center [473, 254] width 25 height 26
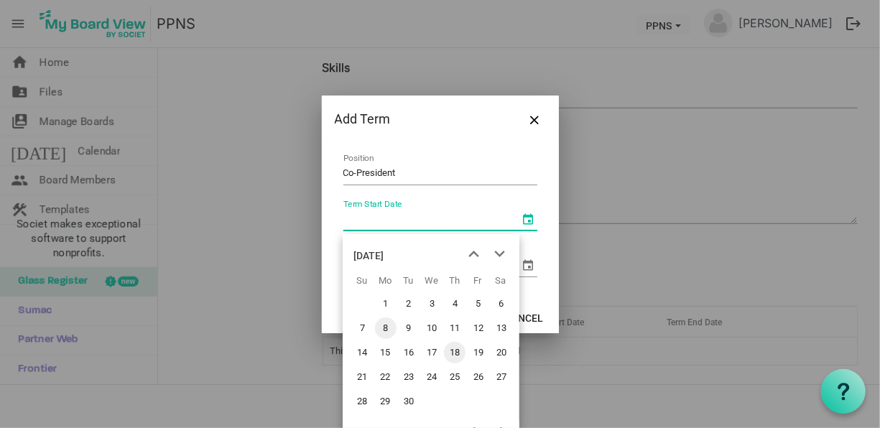
click at [459, 349] on span "18" at bounding box center [455, 353] width 22 height 22
type input "9/18/2025"
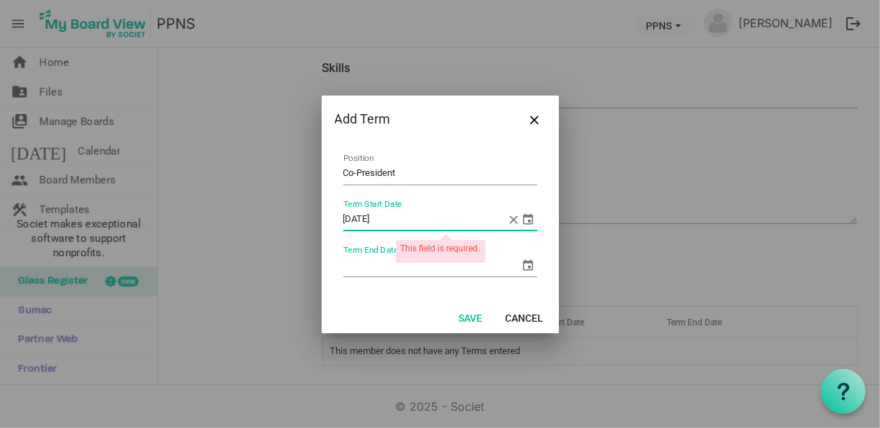
click at [384, 264] on input "Term End Date" at bounding box center [432, 266] width 177 height 22
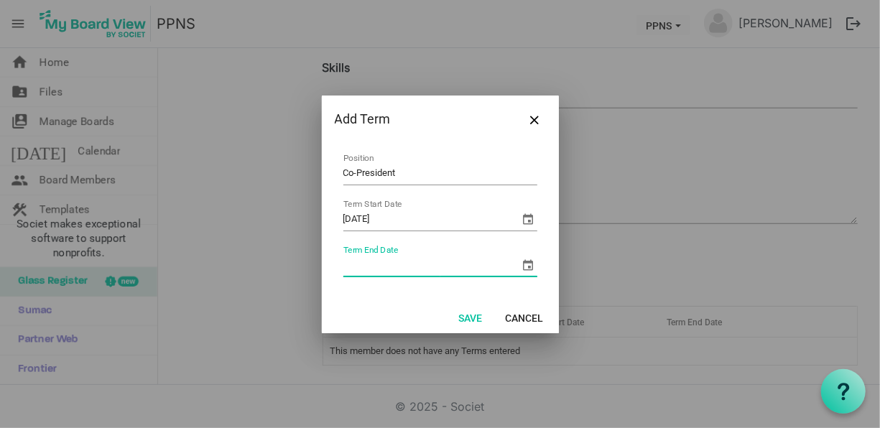
click at [525, 265] on span "select" at bounding box center [528, 265] width 17 height 17
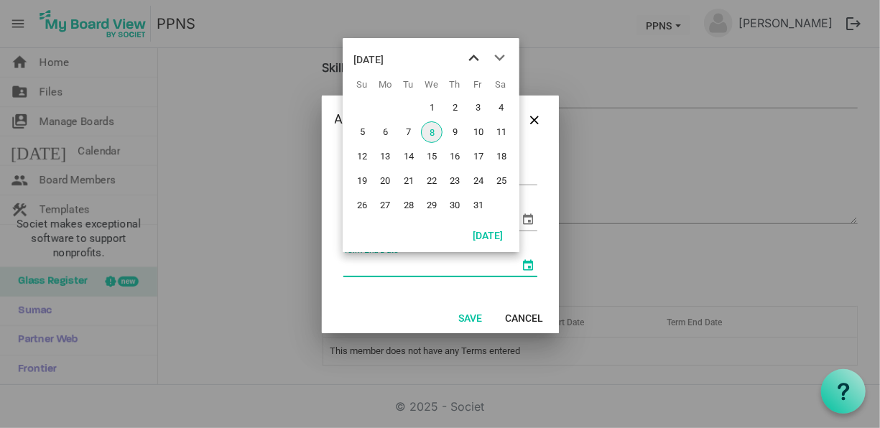
click at [471, 59] on span "previous month" at bounding box center [473, 58] width 25 height 26
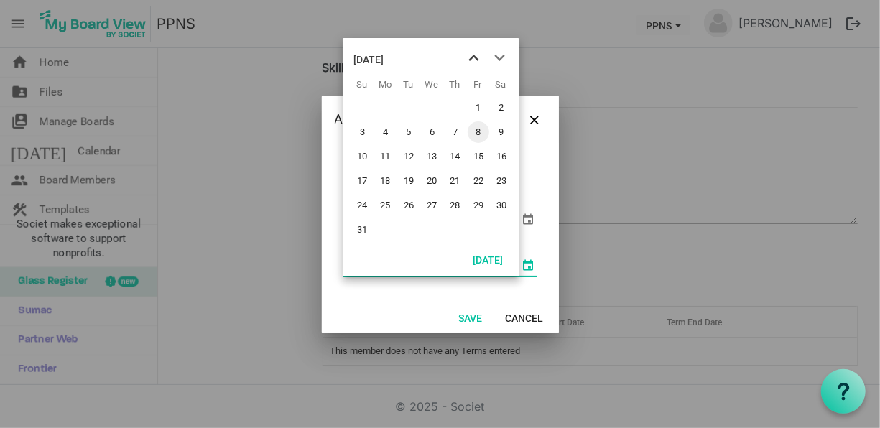
click at [471, 59] on span "previous month" at bounding box center [473, 58] width 25 height 26
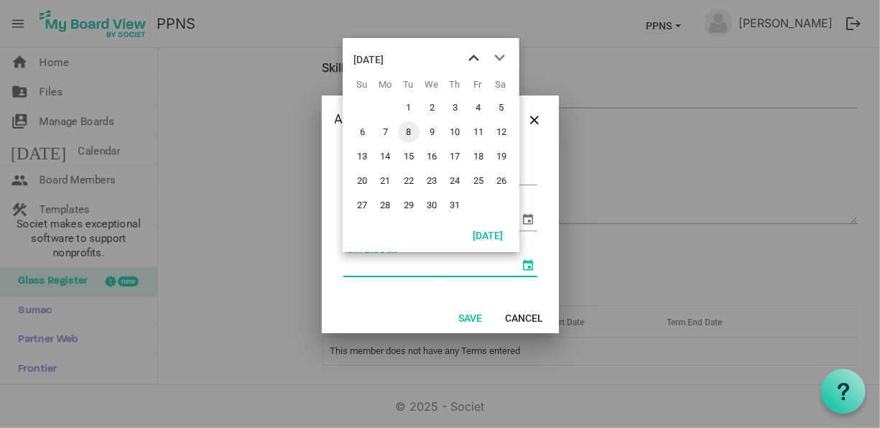
click at [471, 59] on span "previous month" at bounding box center [473, 58] width 25 height 26
click at [498, 55] on span "next month" at bounding box center [499, 58] width 25 height 26
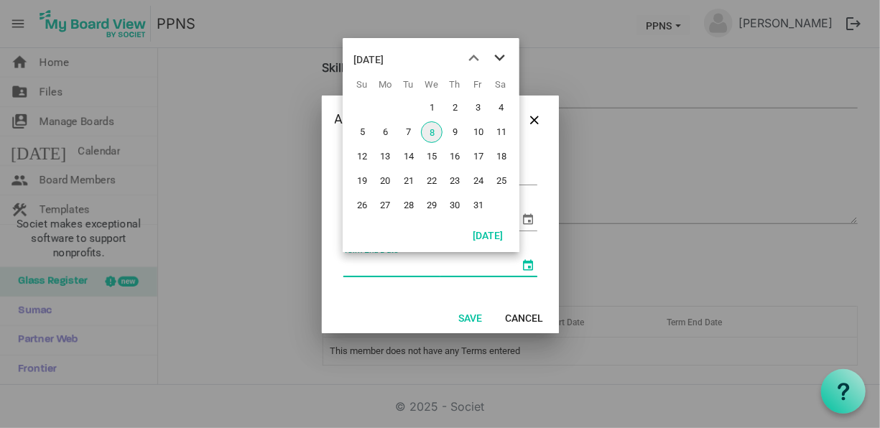
click at [498, 55] on span "next month" at bounding box center [499, 58] width 25 height 26
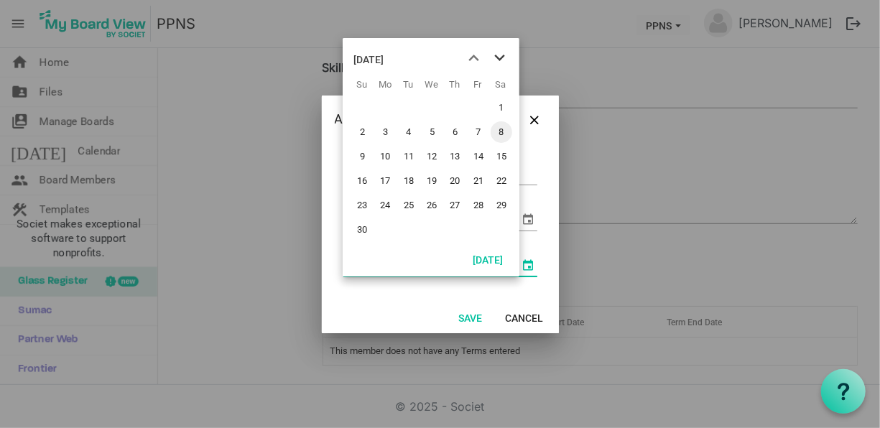
click at [498, 55] on span "next month" at bounding box center [499, 58] width 25 height 26
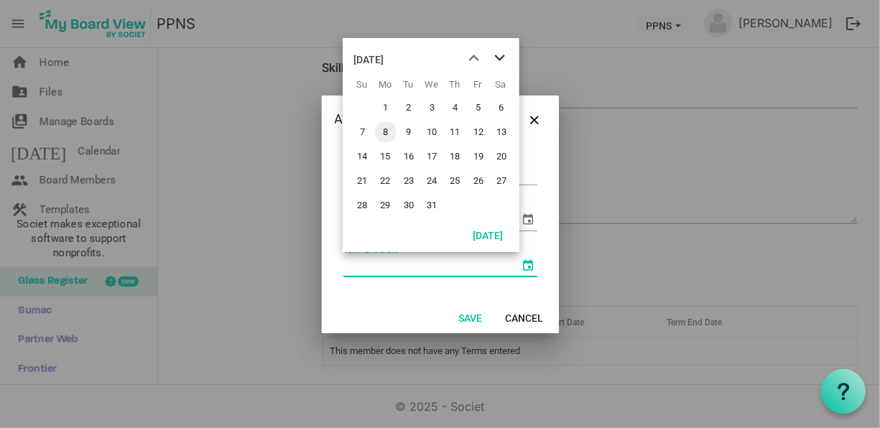
click at [498, 55] on span "next month" at bounding box center [499, 58] width 25 height 26
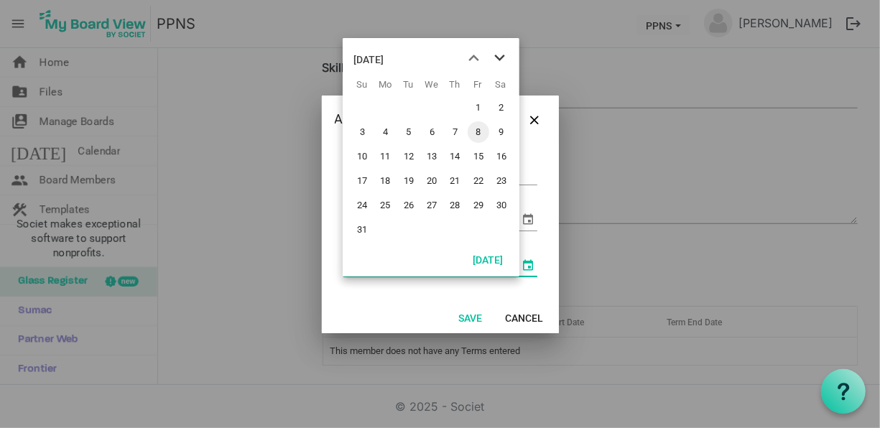
click at [498, 55] on span "next month" at bounding box center [499, 58] width 25 height 26
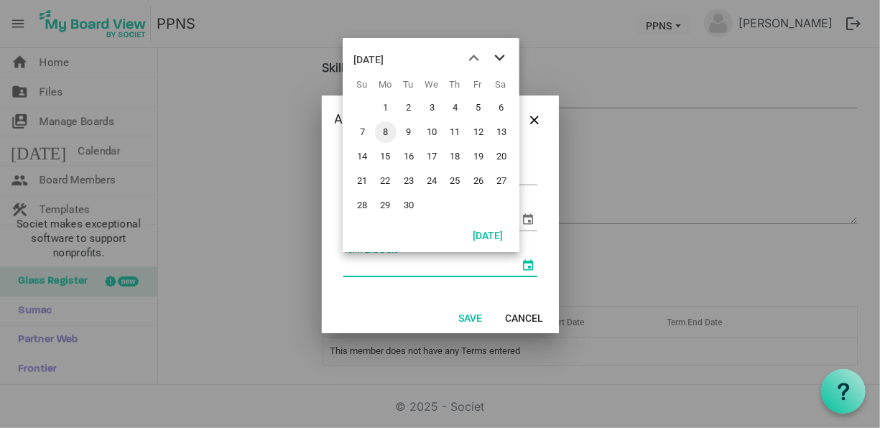
click at [498, 55] on span "next month" at bounding box center [499, 58] width 25 height 26
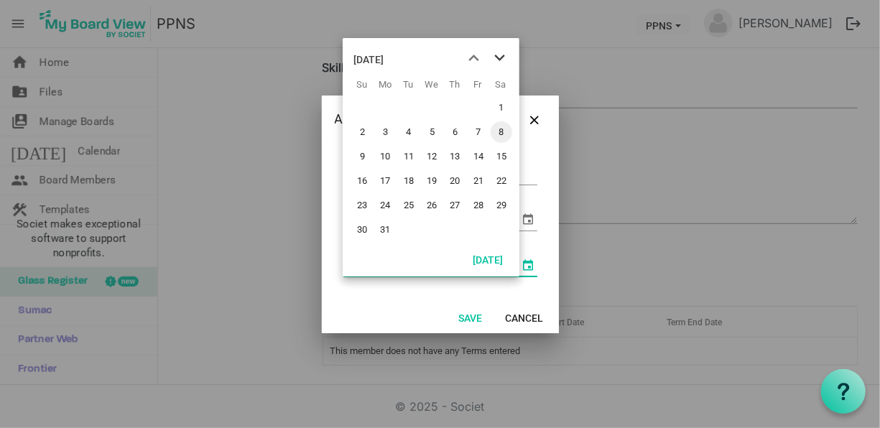
click at [498, 55] on span "next month" at bounding box center [499, 58] width 25 height 26
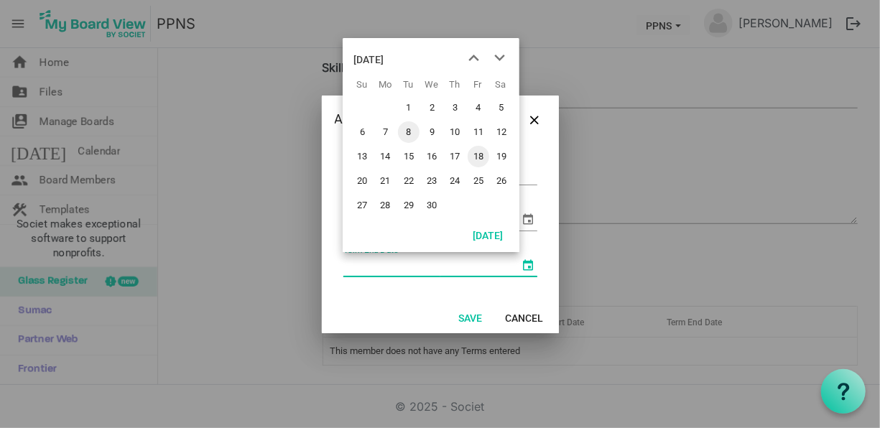
click at [476, 159] on span "18" at bounding box center [479, 157] width 22 height 22
type input "9/18/2026"
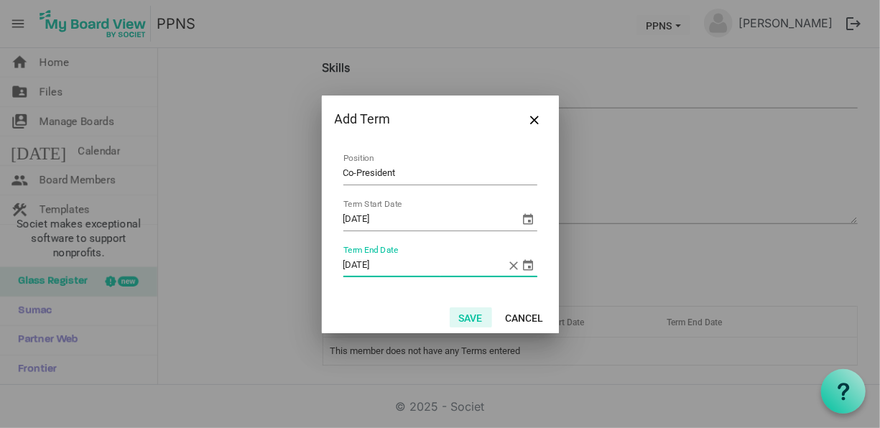
click at [475, 313] on button "Save" at bounding box center [471, 318] width 42 height 20
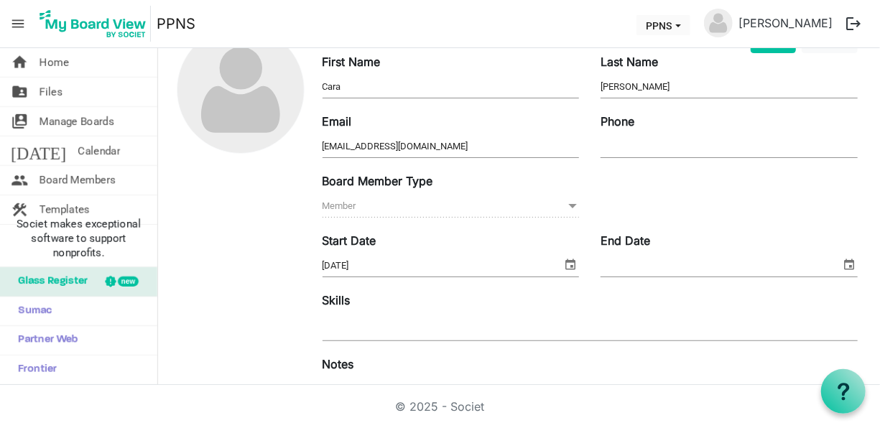
scroll to position [82, 0]
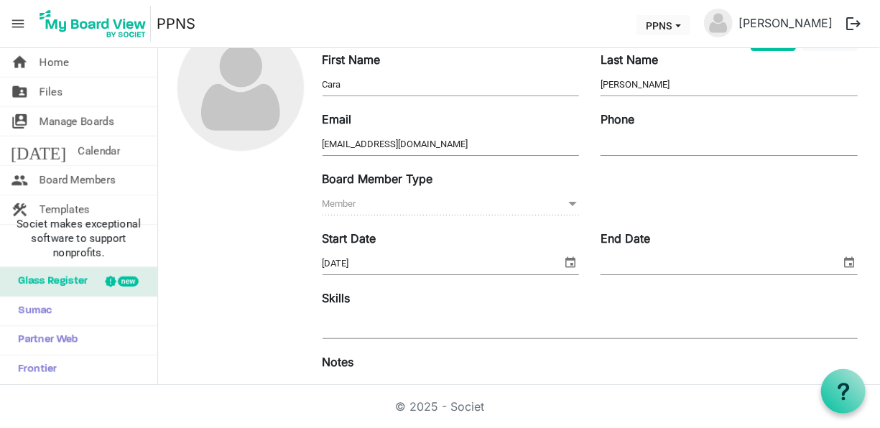
click at [568, 203] on span at bounding box center [572, 204] width 13 height 16
click at [347, 207] on span "Member Member" at bounding box center [451, 204] width 257 height 22
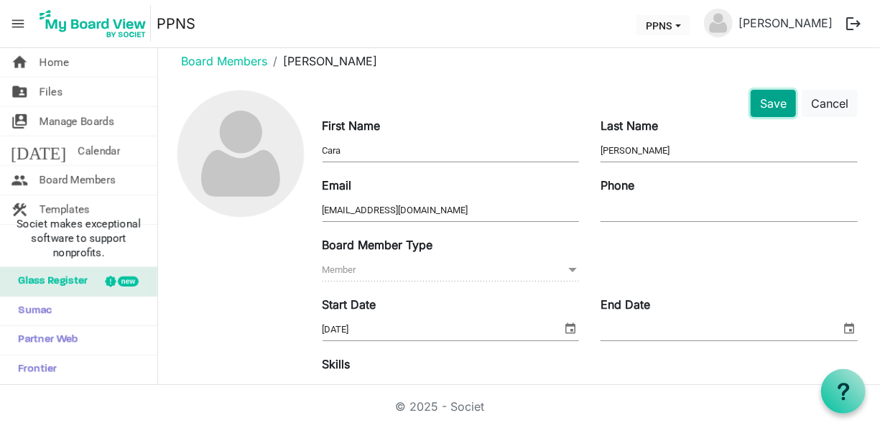
click at [765, 103] on button "Save" at bounding box center [773, 103] width 45 height 27
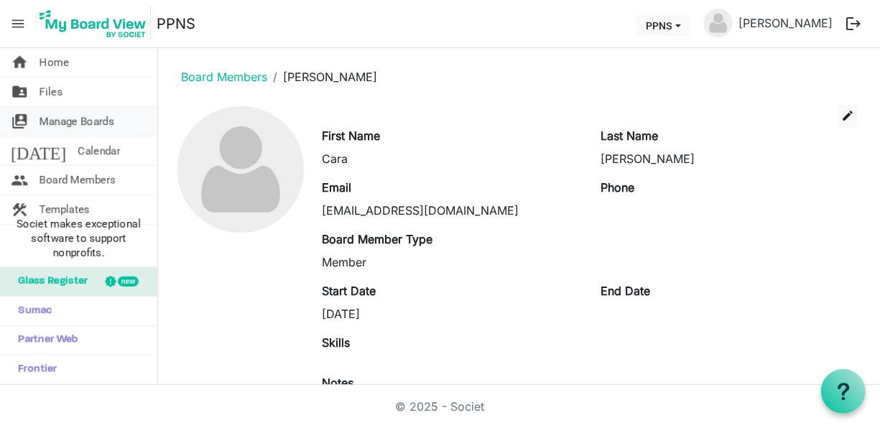
click at [104, 114] on span "Manage Boards" at bounding box center [77, 121] width 75 height 29
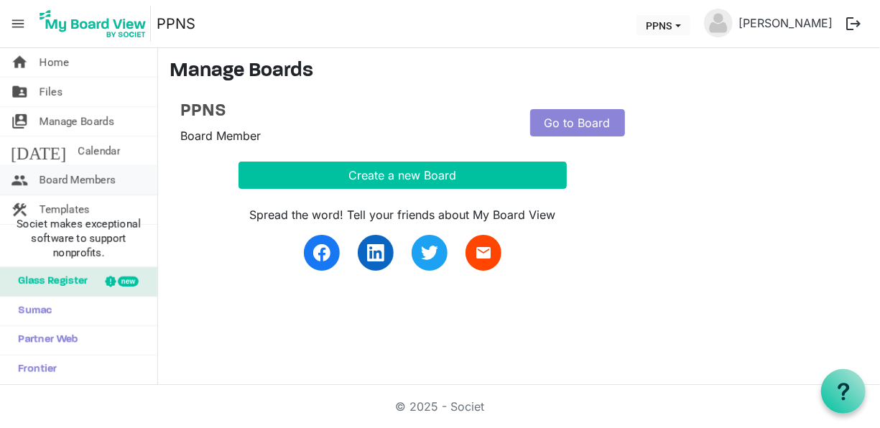
click at [97, 180] on span "Board Members" at bounding box center [78, 180] width 76 height 29
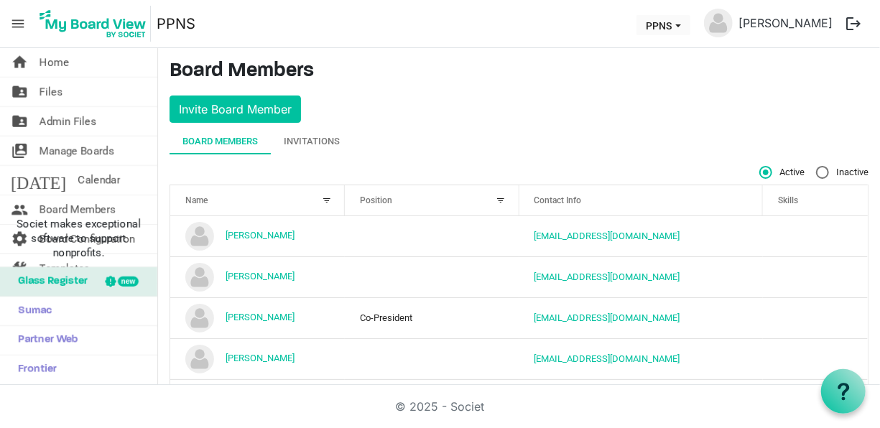
click at [816, 167] on label "Inactive" at bounding box center [842, 172] width 52 height 13
click at [816, 167] on input "Inactive" at bounding box center [816, 166] width 1 height 1
radio input "true"
click at [60, 144] on span "Manage Boards" at bounding box center [77, 151] width 75 height 29
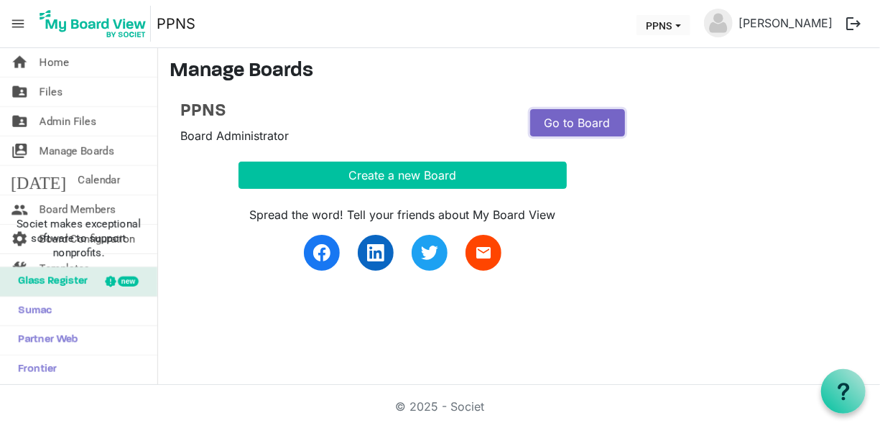
click at [576, 130] on link "Go to Board" at bounding box center [577, 122] width 95 height 27
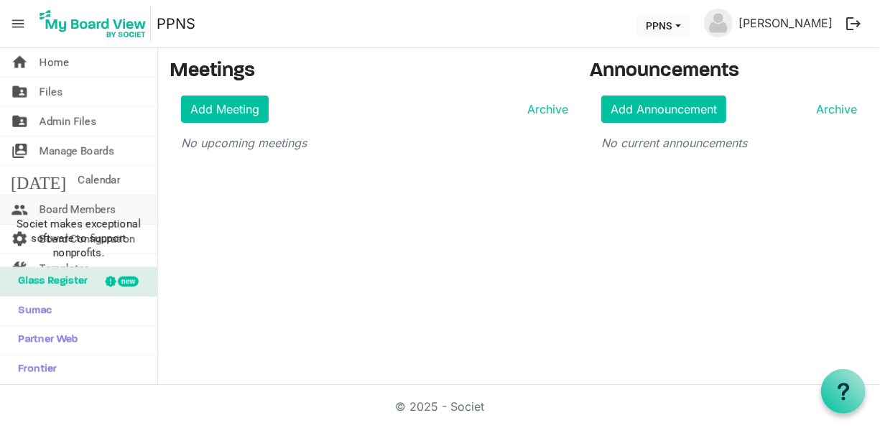
click at [98, 202] on span "Board Members" at bounding box center [78, 209] width 76 height 29
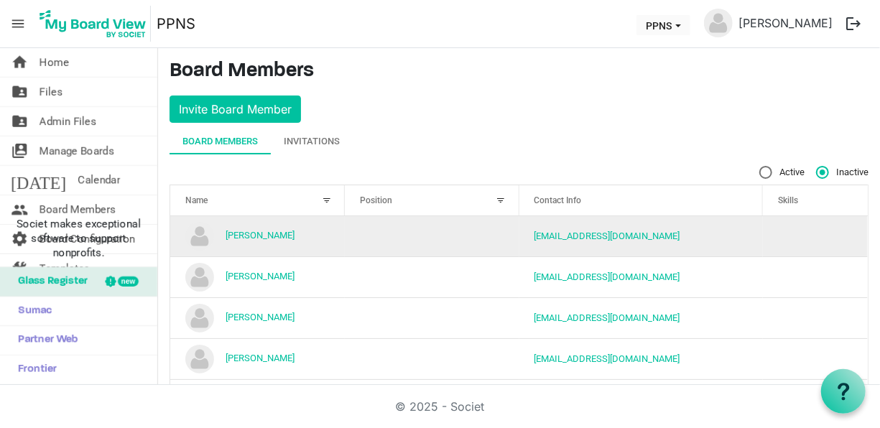
click at [303, 236] on td "[PERSON_NAME]" at bounding box center [257, 236] width 175 height 40
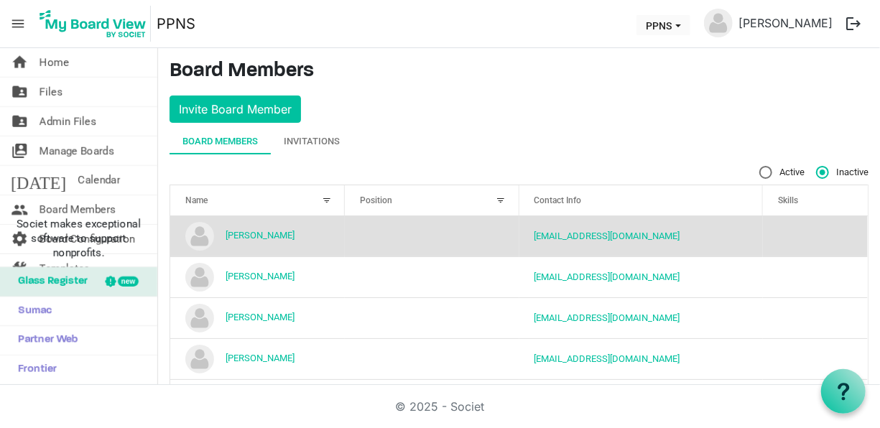
drag, startPoint x: 303, startPoint y: 236, endPoint x: 456, endPoint y: 94, distance: 209.0
click at [456, 94] on main "Board Members Invite Board Member Board Members Invitations Active Inactive Nam…" at bounding box center [519, 348] width 722 height 601
click at [274, 234] on link "[PERSON_NAME]" at bounding box center [260, 235] width 69 height 11
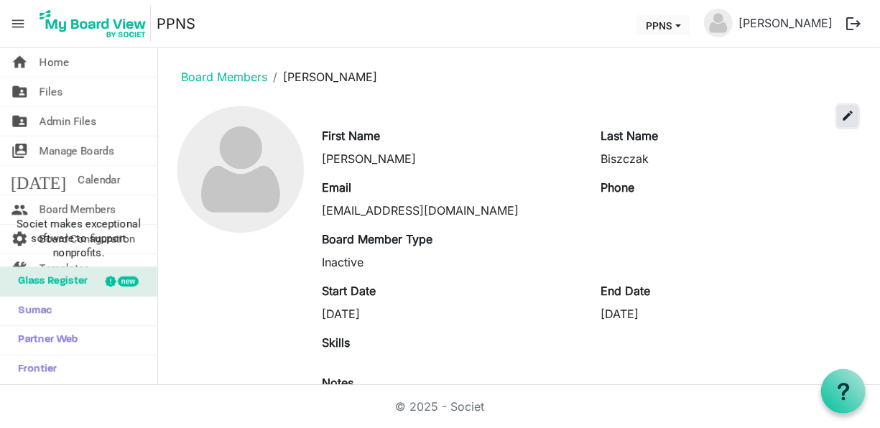
click at [838, 121] on button "edit" at bounding box center [848, 117] width 20 height 22
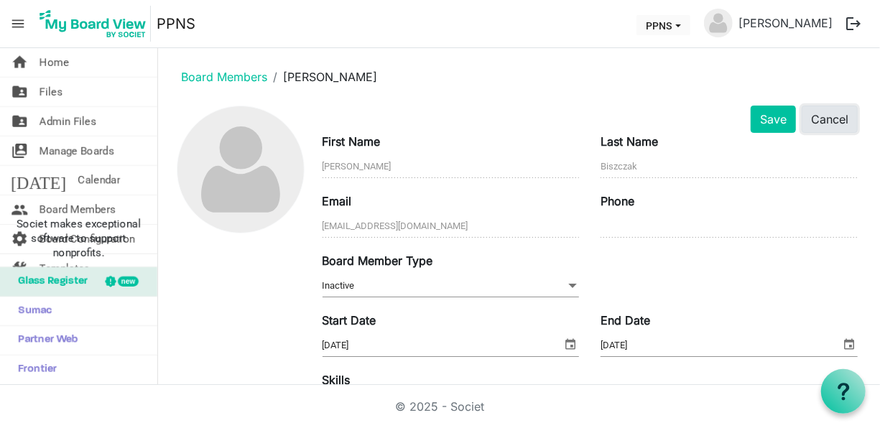
click at [829, 121] on button "Cancel" at bounding box center [830, 119] width 56 height 27
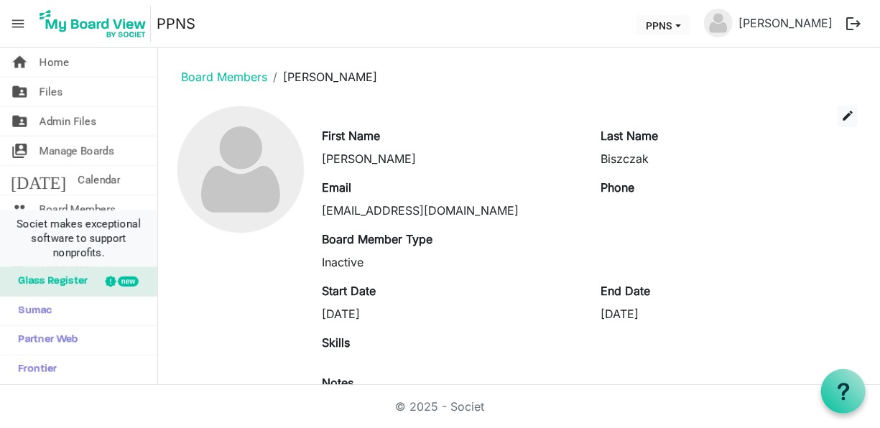
click at [84, 211] on li "Societ makes exceptional software to support nonprofits." at bounding box center [78, 239] width 157 height 57
click at [94, 201] on span "Board Members" at bounding box center [78, 209] width 76 height 29
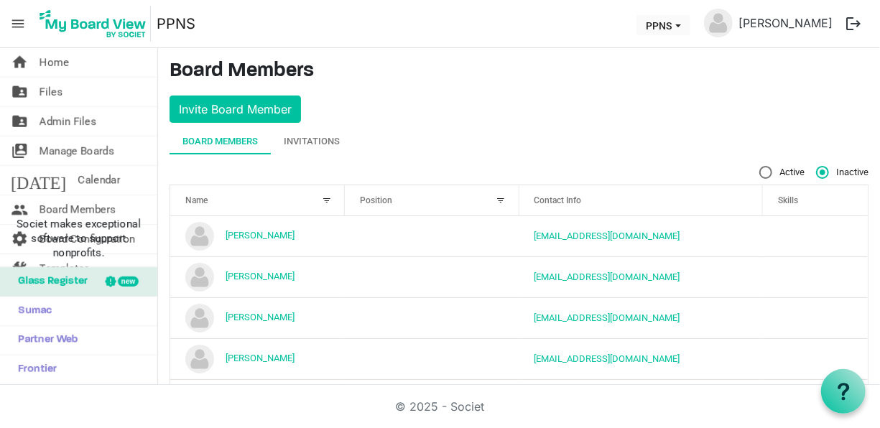
click at [324, 199] on div at bounding box center [327, 201] width 16 height 16
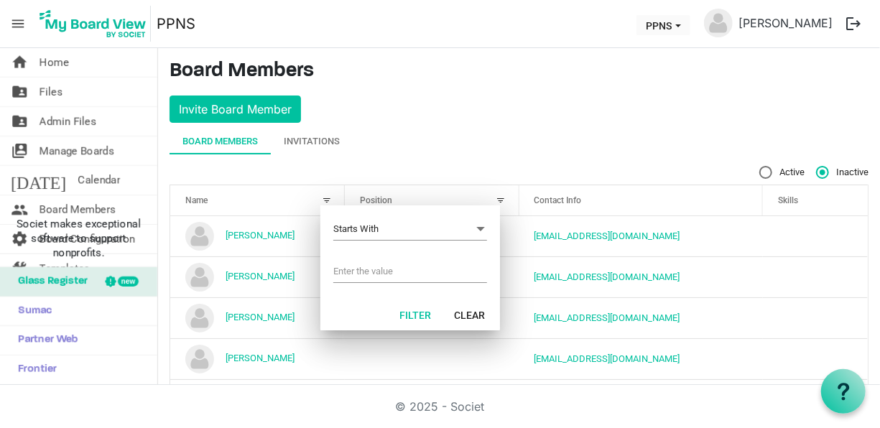
click at [324, 199] on div at bounding box center [327, 201] width 16 height 16
click at [360, 142] on div "Board Members Invitations" at bounding box center [519, 142] width 699 height 26
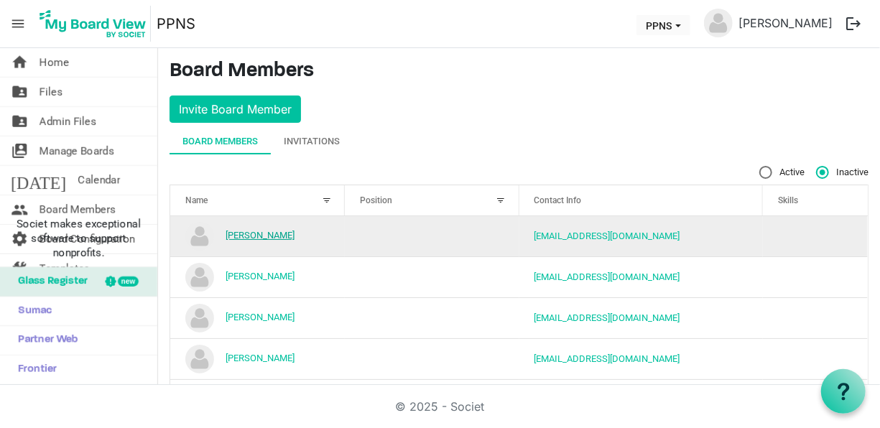
click at [272, 233] on link "[PERSON_NAME]" at bounding box center [260, 235] width 69 height 11
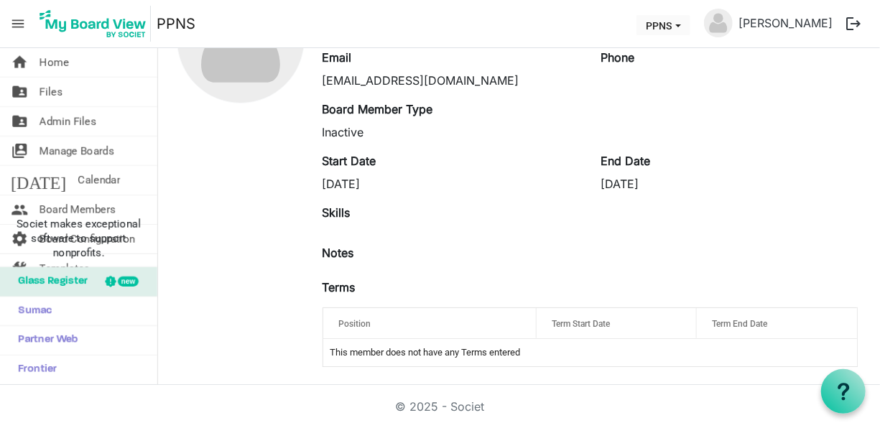
scroll to position [134, 0]
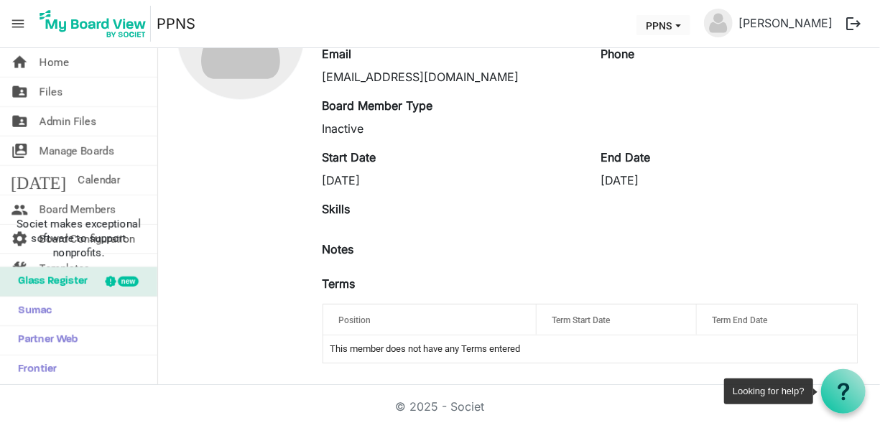
click at [831, 377] on div at bounding box center [843, 391] width 45 height 45
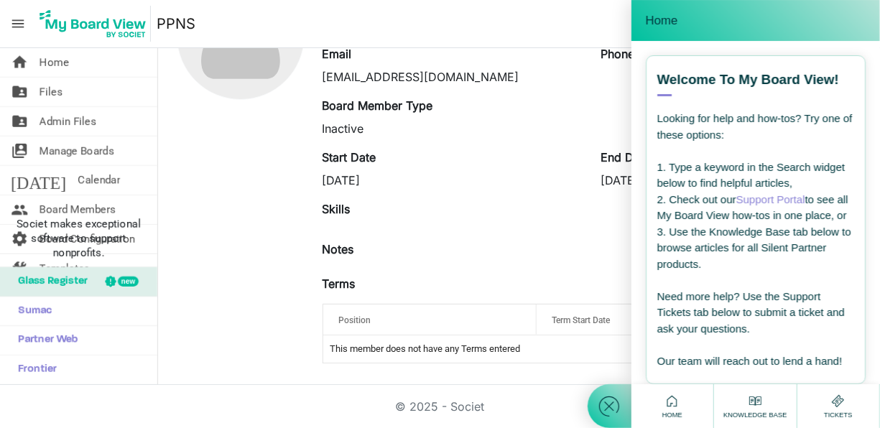
click at [673, 399] on icon at bounding box center [672, 401] width 18 height 18
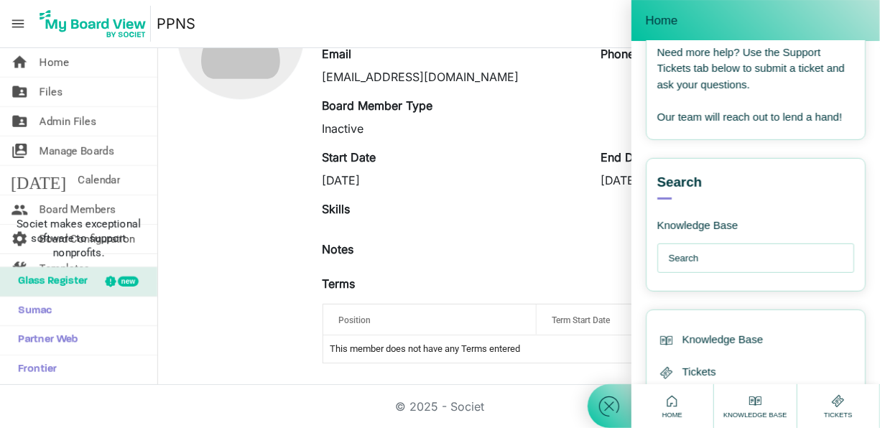
scroll to position [244, 0]
click at [728, 274] on input "text" at bounding box center [760, 259] width 182 height 29
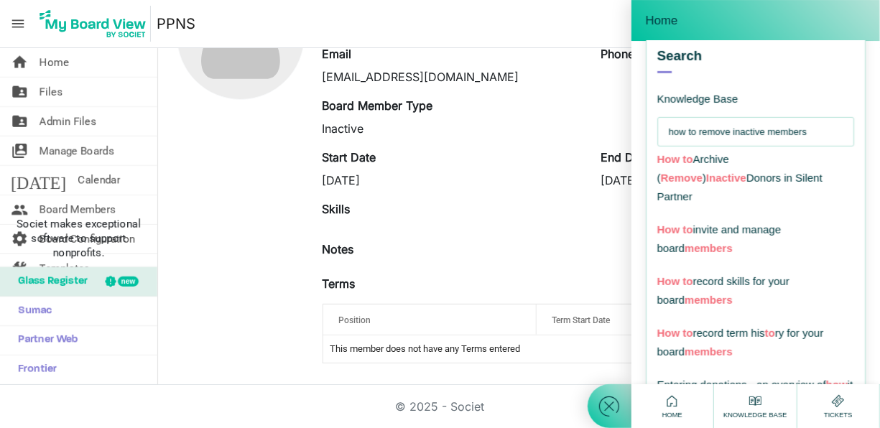
scroll to position [377, 0]
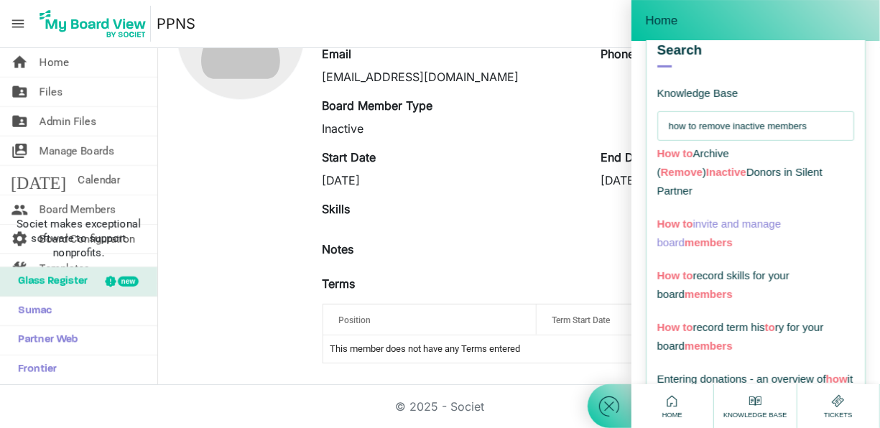
type input "how to remove inactive members"
click at [744, 220] on span "How to invite and manage board members" at bounding box center [720, 233] width 124 height 31
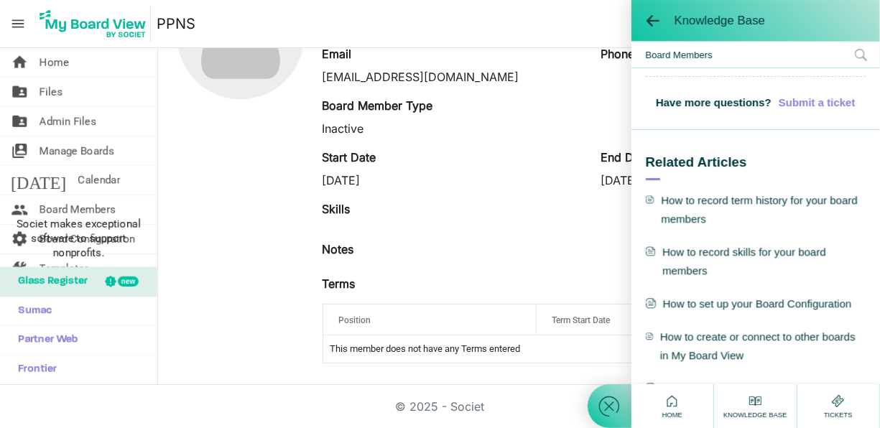
scroll to position [1764, 0]
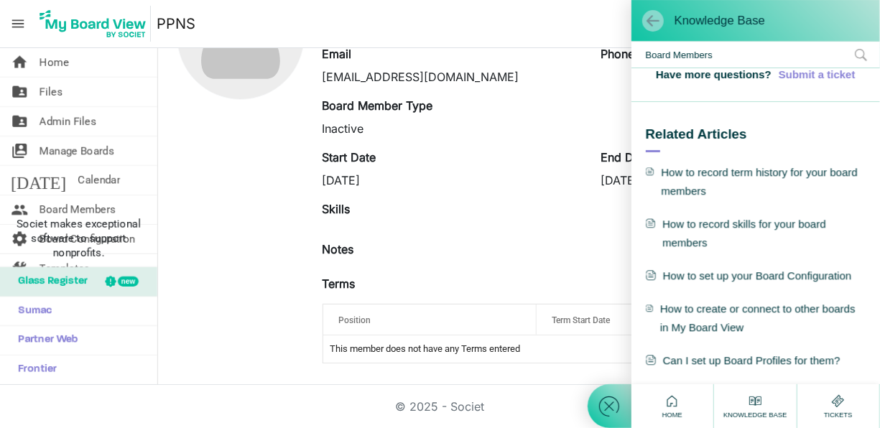
click at [659, 22] on span at bounding box center [653, 21] width 14 height 14
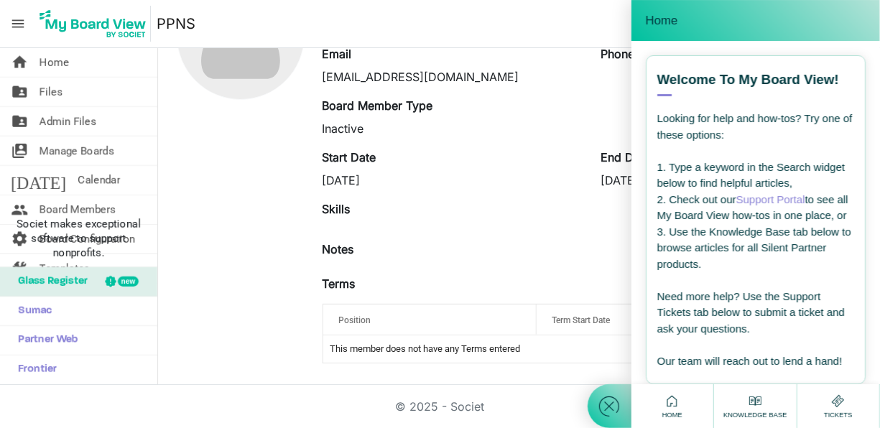
click at [515, 184] on div "11/27/2024" at bounding box center [451, 180] width 257 height 17
click at [607, 400] on icon at bounding box center [610, 407] width 26 height 26
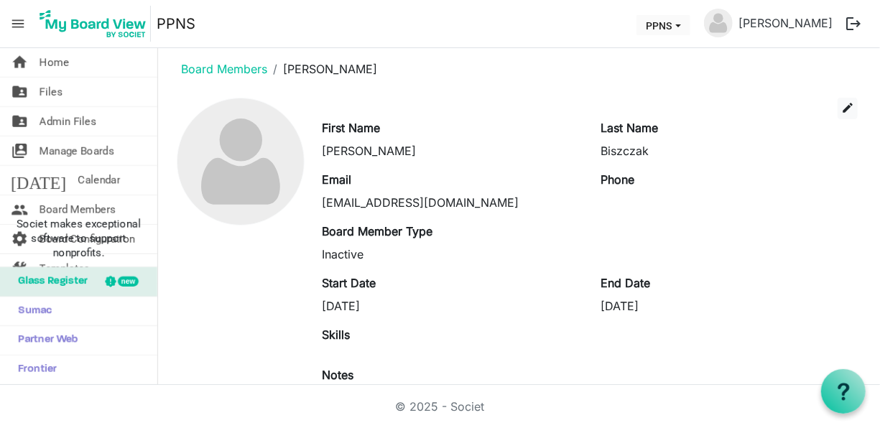
scroll to position [6, 0]
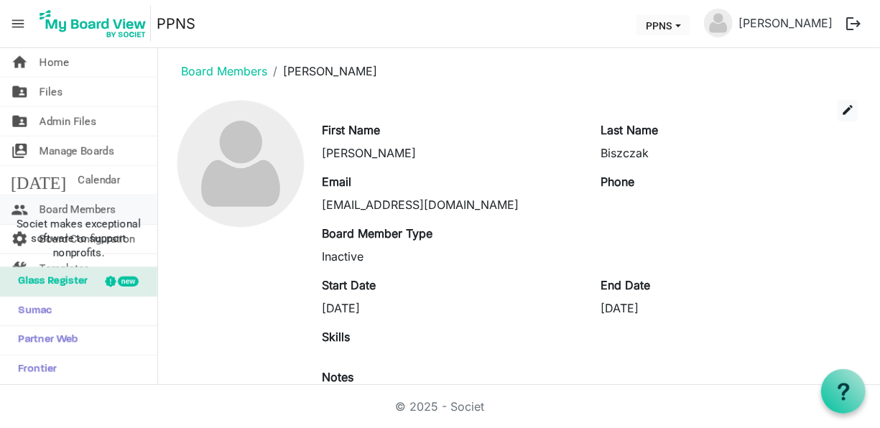
click at [63, 207] on span "Board Members" at bounding box center [78, 209] width 76 height 29
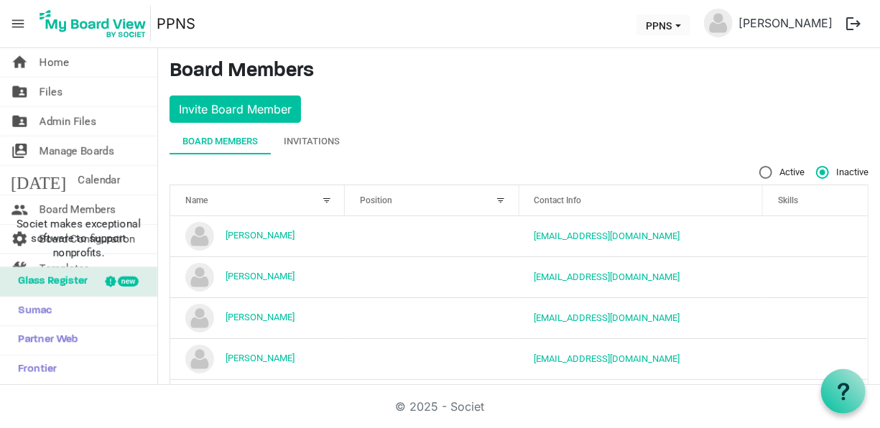
click at [760, 173] on label "Active" at bounding box center [782, 172] width 45 height 13
click at [760, 167] on input "Active" at bounding box center [760, 166] width 1 height 1
radio input "true"
click at [816, 171] on label "Inactive" at bounding box center [842, 172] width 52 height 13
click at [816, 167] on input "Inactive" at bounding box center [816, 166] width 1 height 1
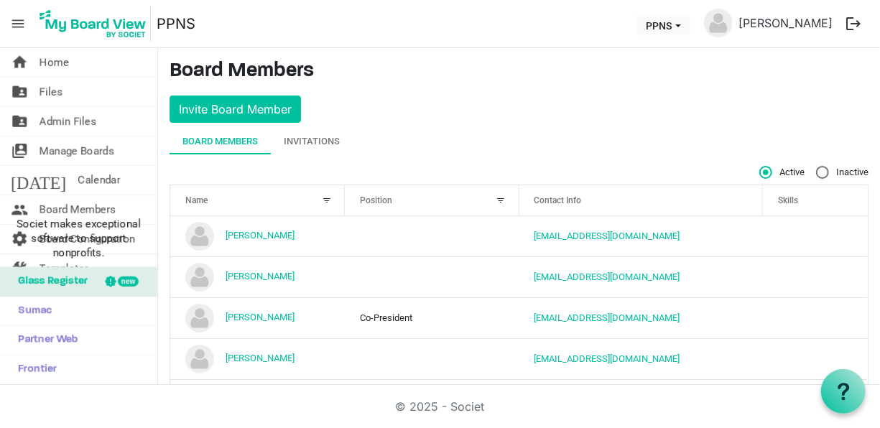
radio input "true"
click at [759, 159] on div "Board Members Invitations Active Inactive Name Position Contact Info Skills boa…" at bounding box center [519, 377] width 699 height 497
click at [760, 167] on label "Active" at bounding box center [782, 172] width 45 height 13
click at [760, 167] on input "Active" at bounding box center [760, 166] width 1 height 1
radio input "true"
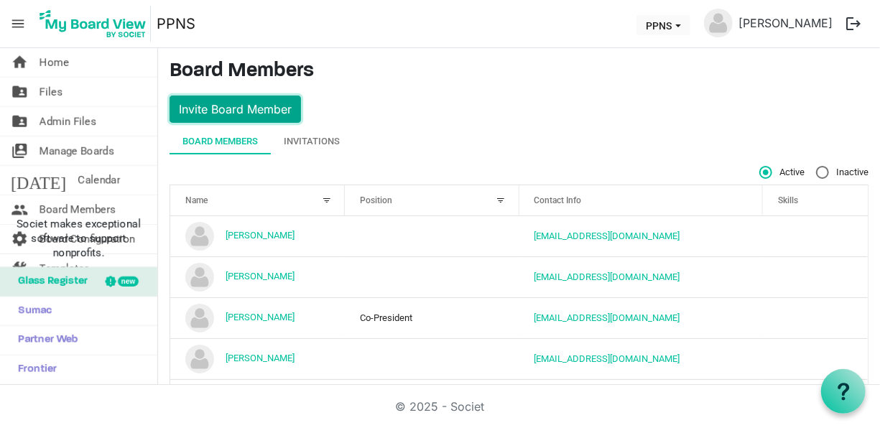
click at [291, 111] on button "Invite Board Member" at bounding box center [236, 109] width 132 height 27
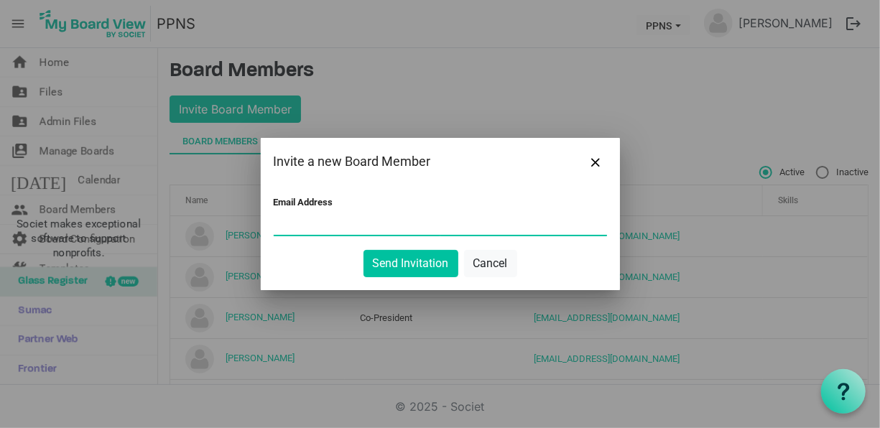
click at [342, 224] on input "Email Address" at bounding box center [440, 224] width 333 height 22
type input "s"
type input "S"
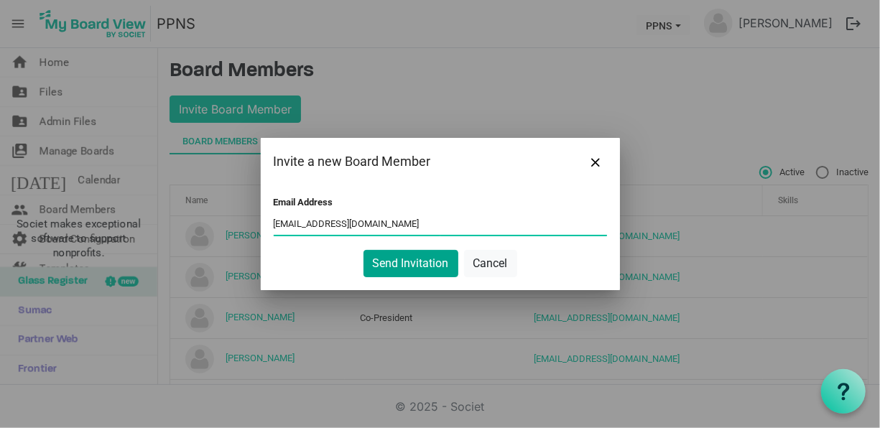
type input "[EMAIL_ADDRESS][DOMAIN_NAME]"
click at [421, 267] on button "Send Invitation" at bounding box center [411, 263] width 95 height 27
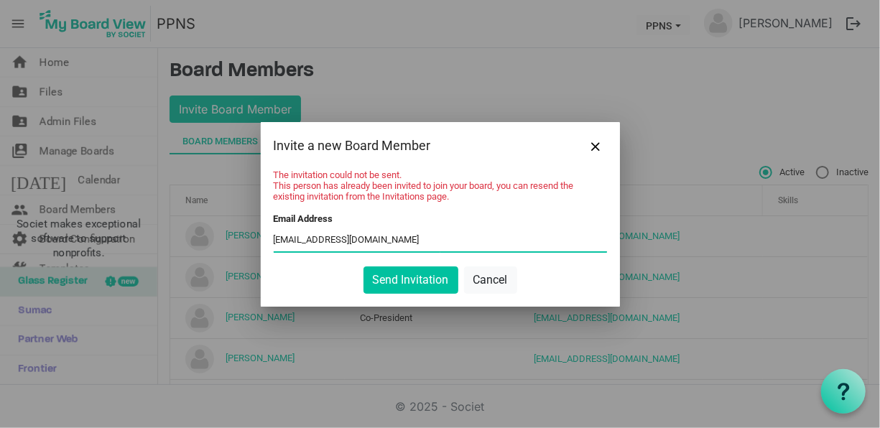
drag, startPoint x: 399, startPoint y: 238, endPoint x: 245, endPoint y: 226, distance: 154.3
click at [245, 226] on div "Invite a new Board Member The invitation could not be sent. This person has alr…" at bounding box center [440, 214] width 880 height 428
click at [590, 148] on button "Close" at bounding box center [597, 146] width 22 height 22
click at [502, 280] on button "Cancel" at bounding box center [490, 280] width 53 height 27
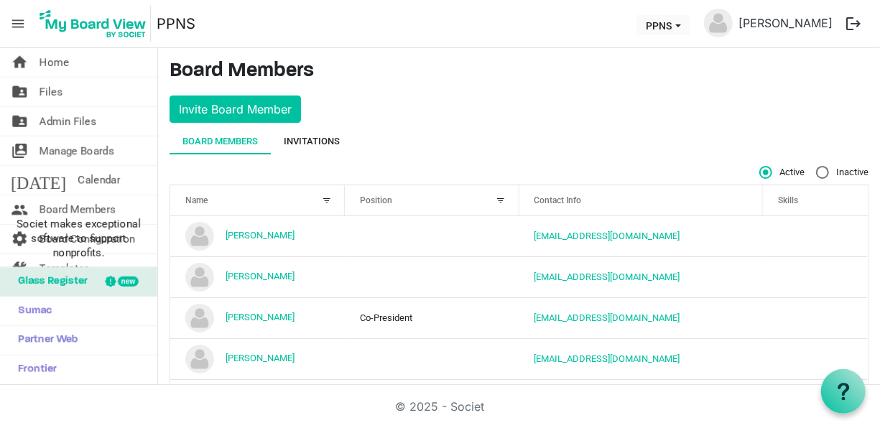
click at [326, 140] on div "Invitations" at bounding box center [312, 141] width 56 height 14
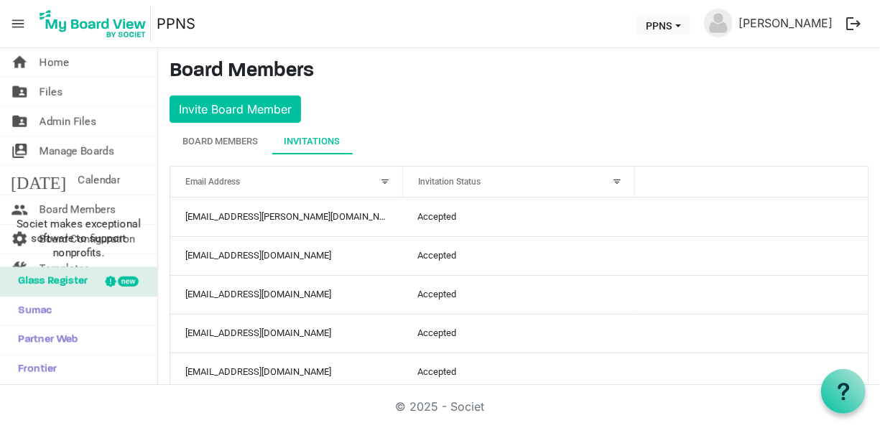
drag, startPoint x: 869, startPoint y: 143, endPoint x: 765, endPoint y: 135, distance: 104.5
click at [765, 135] on div "Board Members Invitations" at bounding box center [519, 142] width 699 height 26
click at [255, 136] on div "Board Members" at bounding box center [220, 141] width 75 height 14
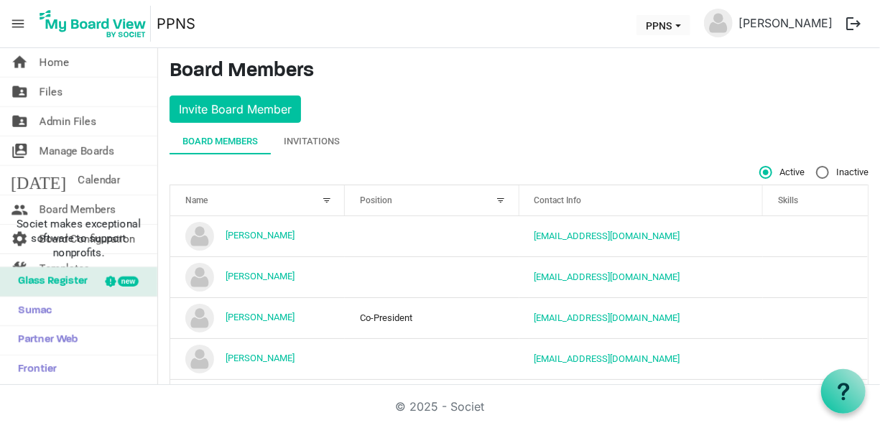
click at [816, 169] on label "Inactive" at bounding box center [842, 172] width 52 height 13
click at [816, 167] on input "Inactive" at bounding box center [816, 166] width 1 height 1
radio input "true"
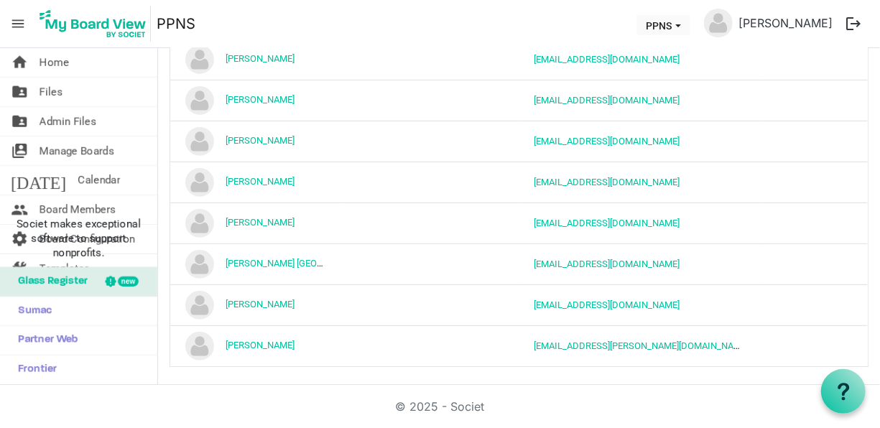
scroll to position [259, 0]
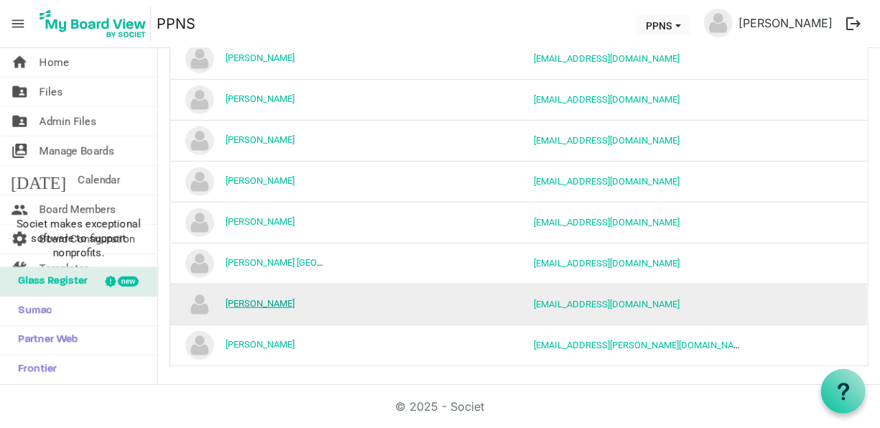
click at [256, 298] on link "[PERSON_NAME]" at bounding box center [260, 303] width 69 height 11
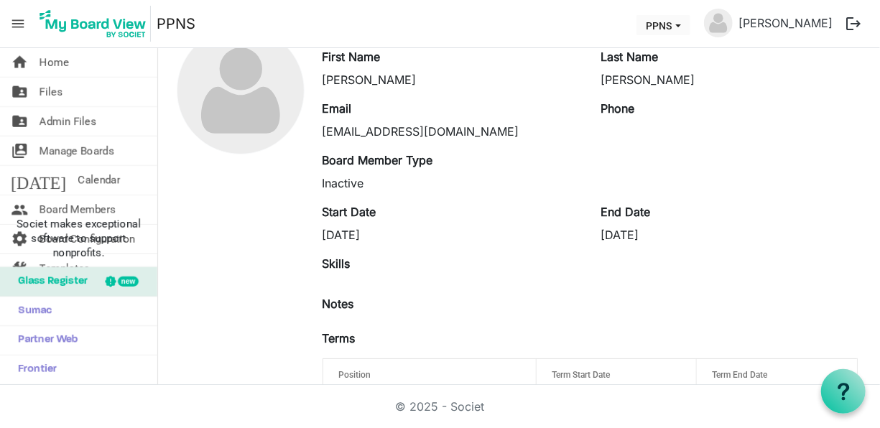
scroll to position [13, 0]
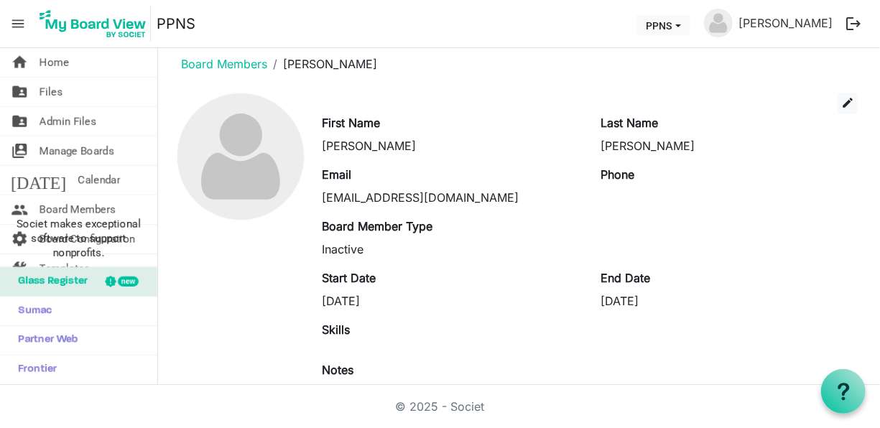
click at [837, 91] on main "Board Members [PERSON_NAME] edit First Name [PERSON_NAME] Last Name [PERSON_NAM…" at bounding box center [519, 270] width 722 height 471
click at [842, 98] on span "edit" at bounding box center [848, 102] width 13 height 13
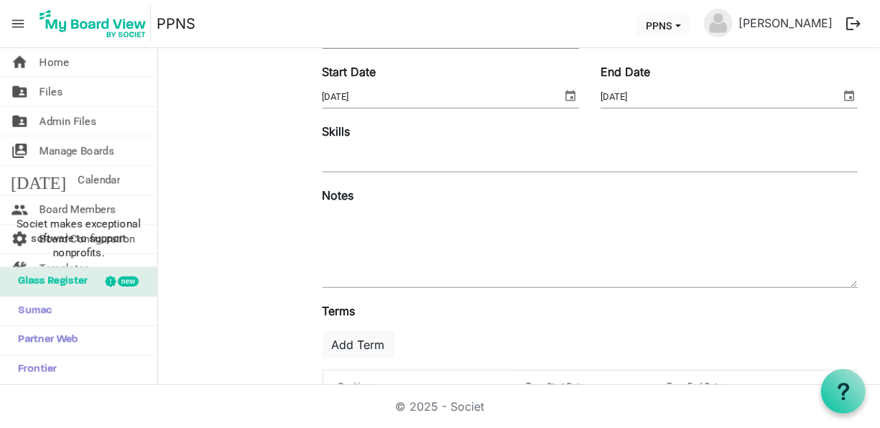
scroll to position [311, 0]
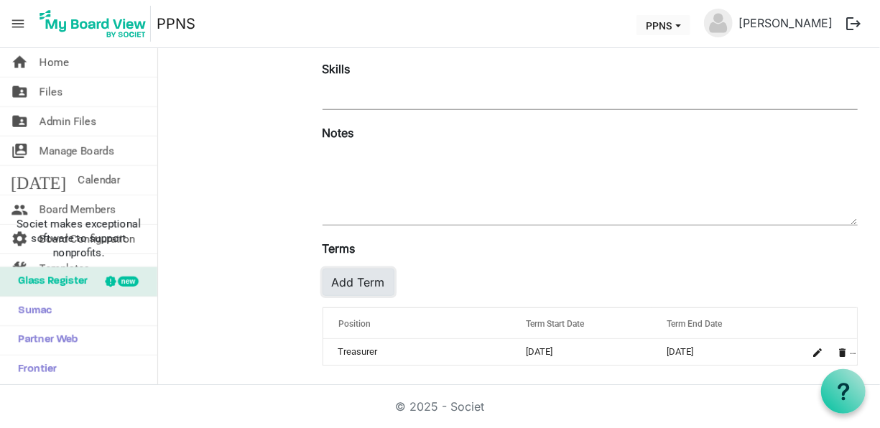
click at [362, 280] on button "Add Term" at bounding box center [359, 282] width 72 height 27
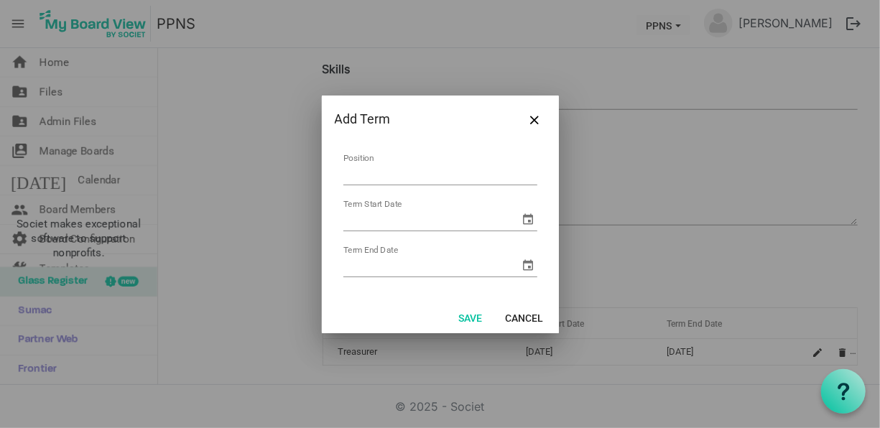
click at [419, 167] on input "Position" at bounding box center [441, 174] width 194 height 22
type input "Treasurer"
click at [528, 218] on span "select" at bounding box center [528, 219] width 17 height 17
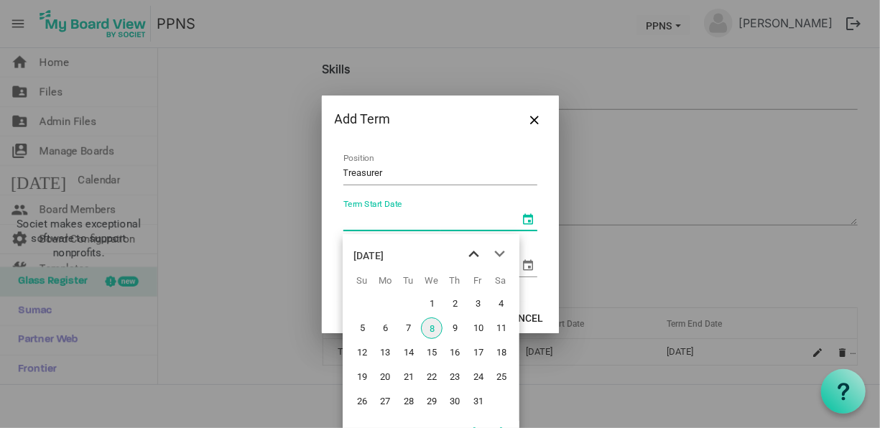
click at [469, 253] on span "previous month" at bounding box center [473, 254] width 25 height 26
click at [461, 356] on span "18" at bounding box center [455, 353] width 22 height 22
type input "[DATE]"
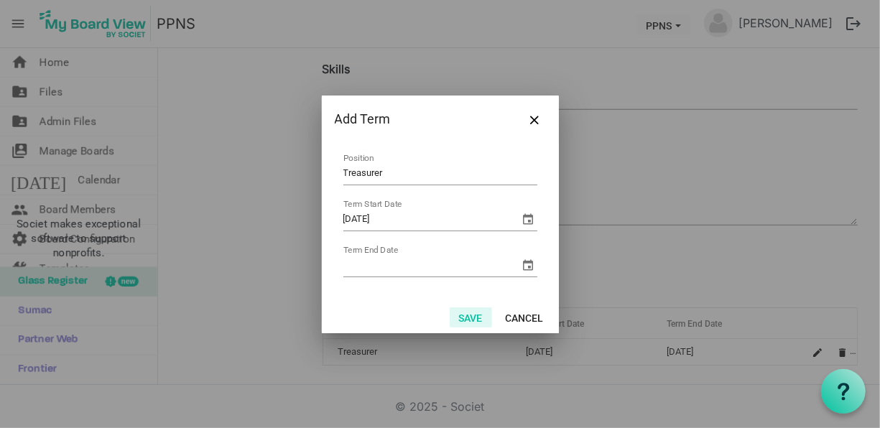
click at [474, 318] on button "Save" at bounding box center [471, 318] width 42 height 20
click at [476, 263] on input "Term End Date" at bounding box center [432, 266] width 177 height 22
click at [520, 257] on span "select" at bounding box center [528, 265] width 17 height 17
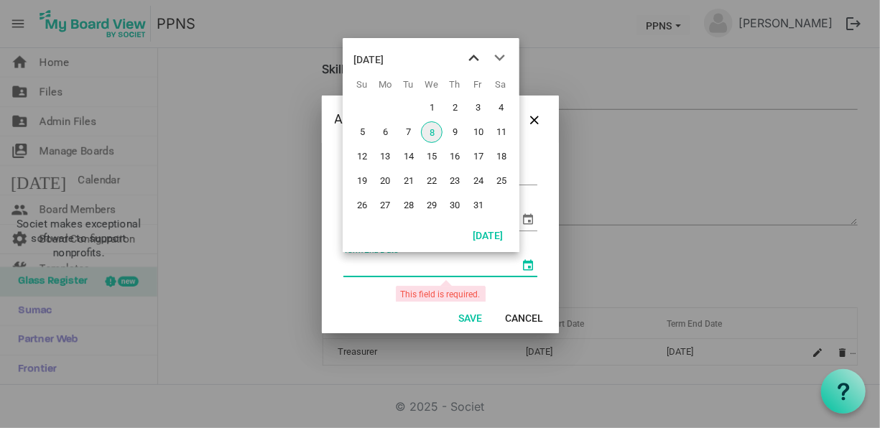
click at [469, 60] on span "previous month" at bounding box center [473, 58] width 25 height 26
click at [456, 164] on span "18" at bounding box center [455, 157] width 22 height 22
type input "9/18/2025"
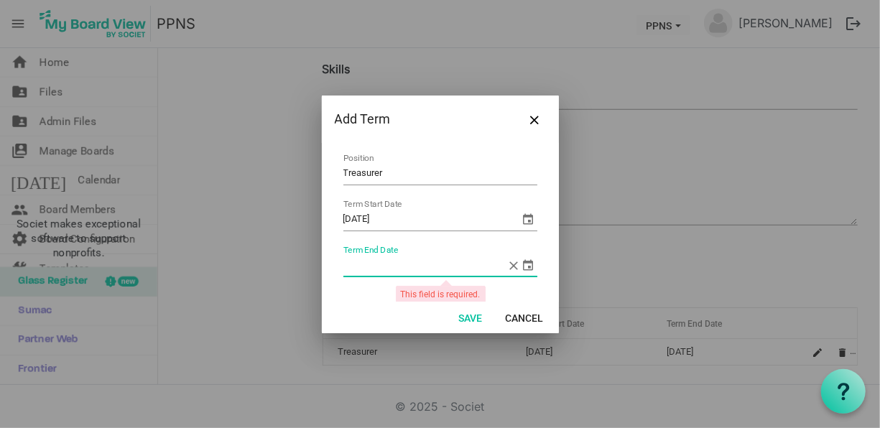
click at [507, 263] on div "Term End Date" at bounding box center [441, 266] width 194 height 22
click at [521, 263] on span "select" at bounding box center [528, 265] width 17 height 17
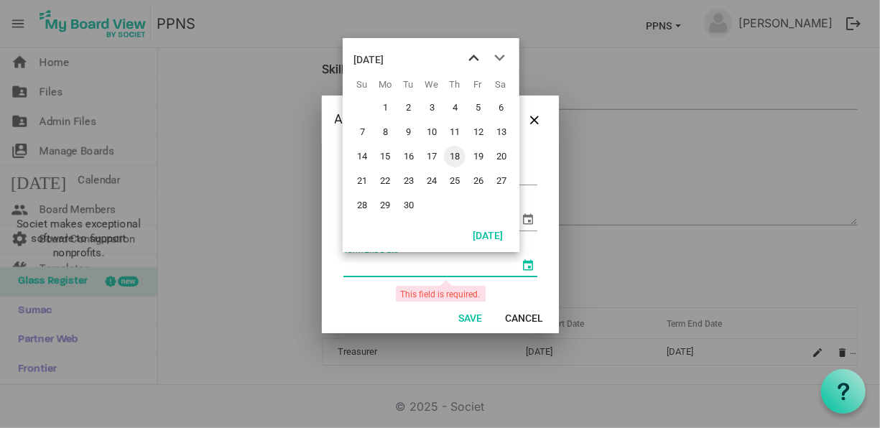
click at [478, 59] on span "previous month" at bounding box center [473, 58] width 25 height 26
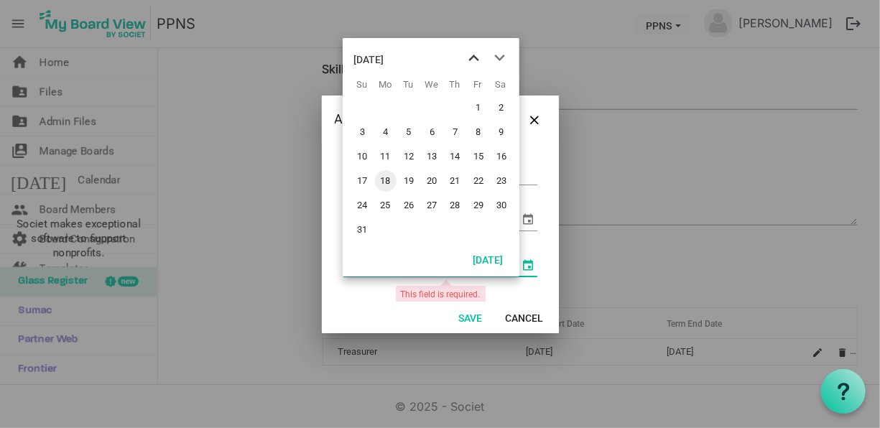
click at [478, 59] on span "previous month" at bounding box center [473, 58] width 25 height 26
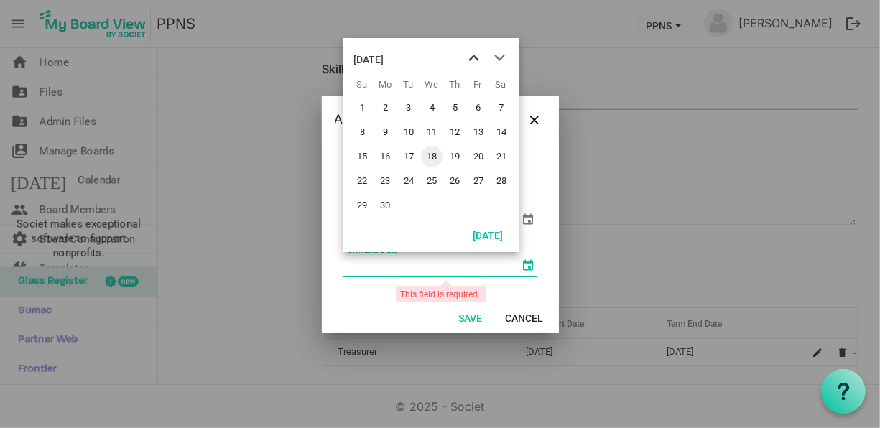
click at [478, 59] on span "previous month" at bounding box center [473, 58] width 25 height 26
click at [495, 55] on span "next month" at bounding box center [499, 58] width 25 height 26
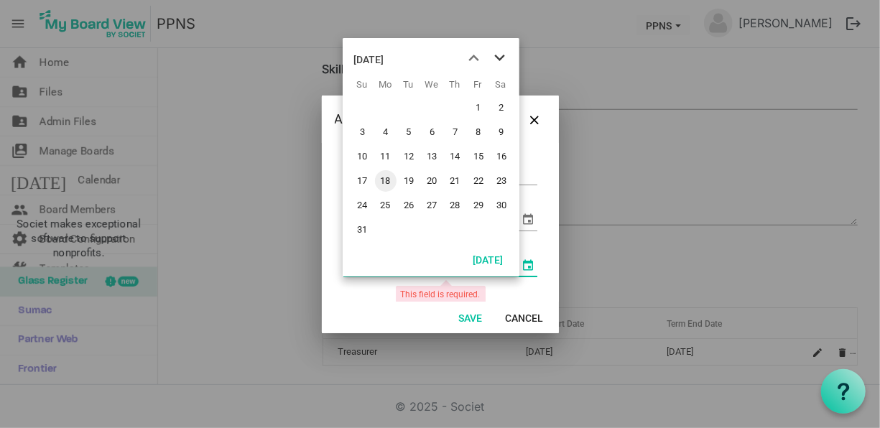
click at [495, 55] on span "next month" at bounding box center [499, 58] width 25 height 26
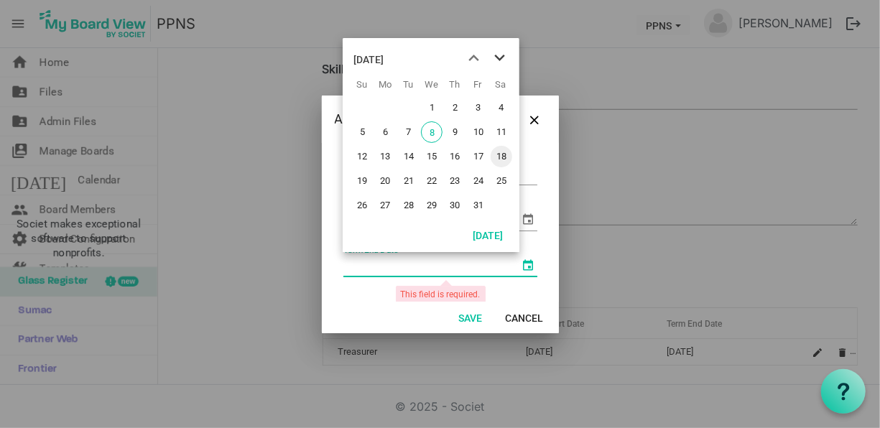
click at [495, 55] on span "next month" at bounding box center [499, 58] width 25 height 26
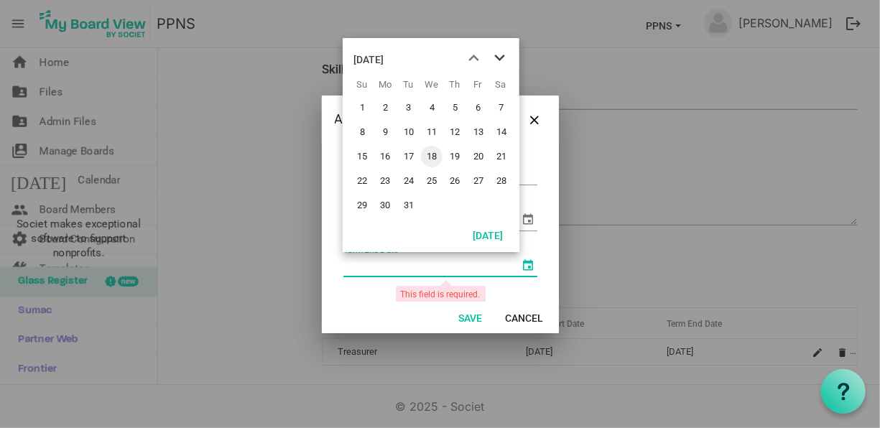
click at [495, 55] on span "next month" at bounding box center [499, 58] width 25 height 26
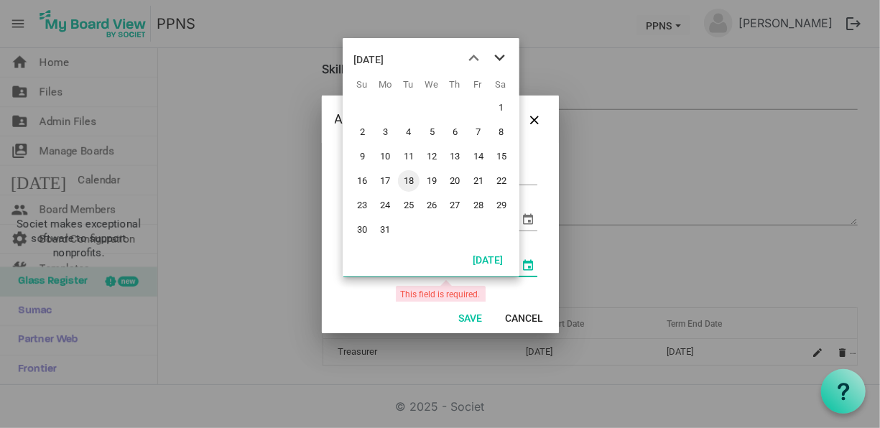
click at [495, 55] on span "next month" at bounding box center [499, 58] width 25 height 26
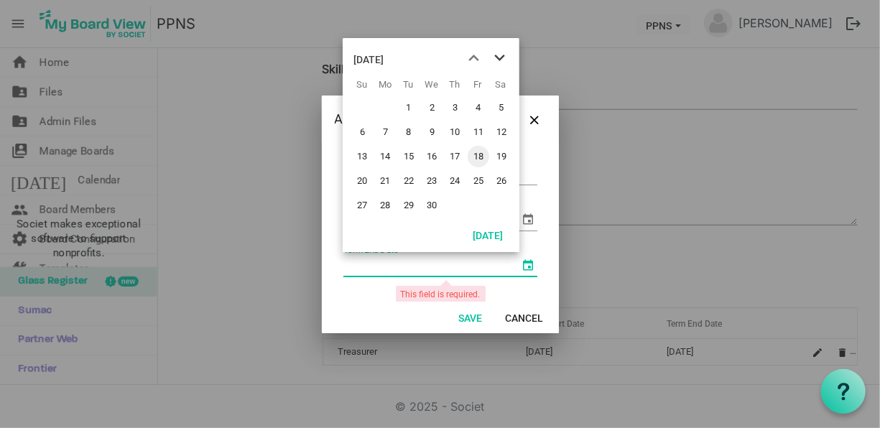
click at [495, 55] on span "next month" at bounding box center [499, 58] width 25 height 26
click at [475, 65] on span "previous month" at bounding box center [473, 58] width 25 height 26
click at [482, 157] on span "18" at bounding box center [479, 157] width 22 height 22
type input "9/18/2026"
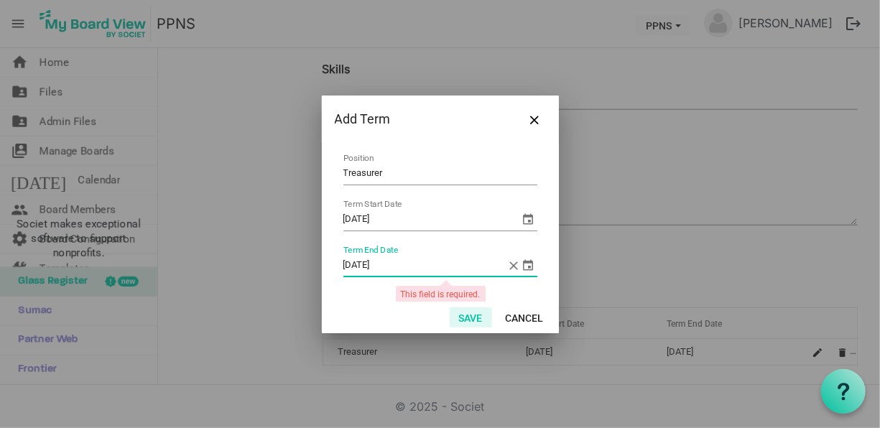
click at [464, 313] on button "Save" at bounding box center [471, 318] width 42 height 20
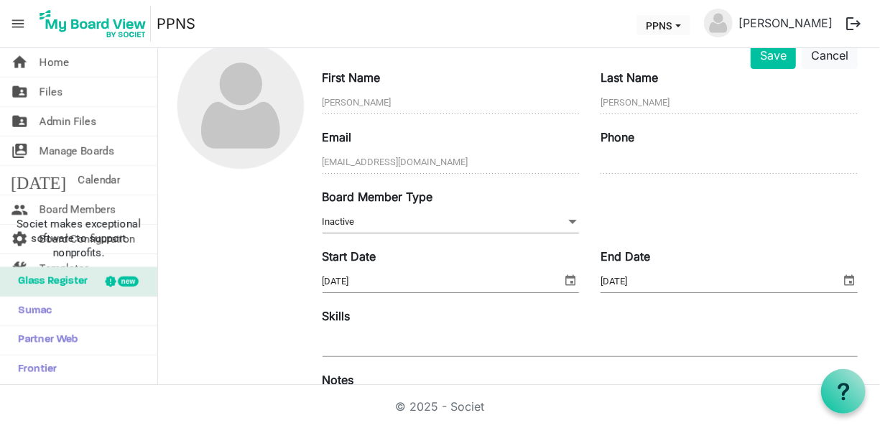
scroll to position [22, 0]
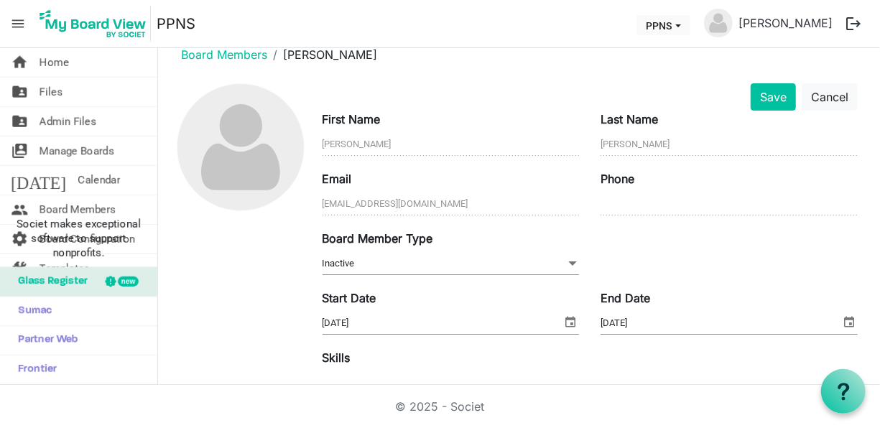
click at [566, 259] on span at bounding box center [572, 264] width 13 height 16
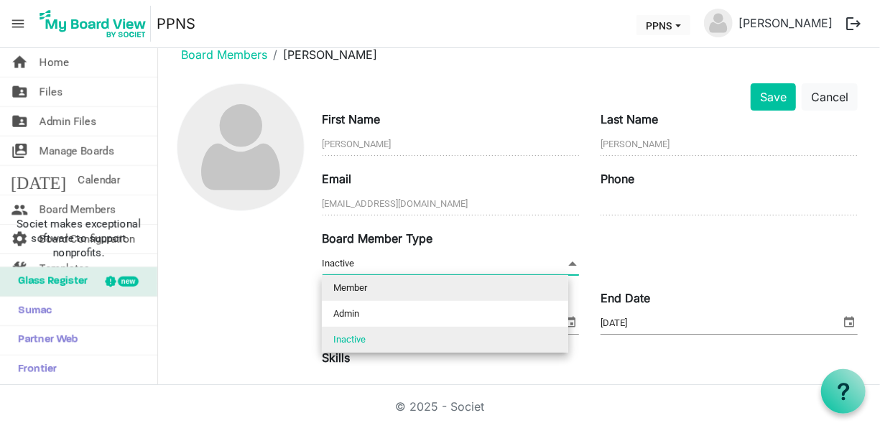
click at [382, 292] on li "Member" at bounding box center [445, 288] width 247 height 26
type input "Member"
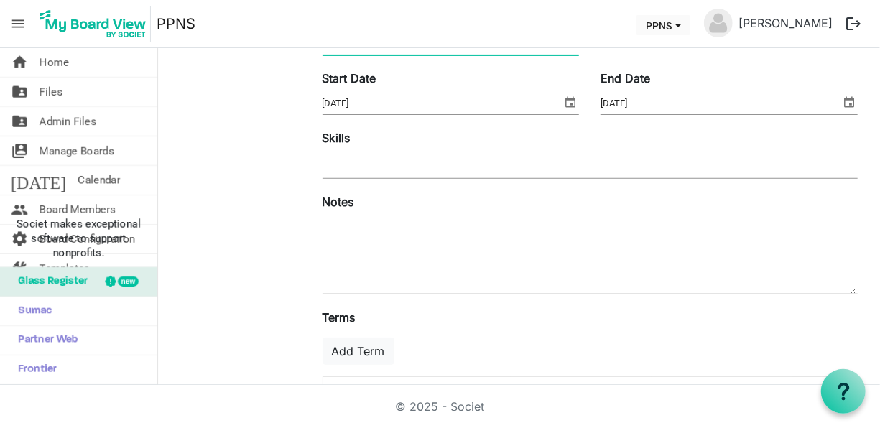
scroll to position [0, 0]
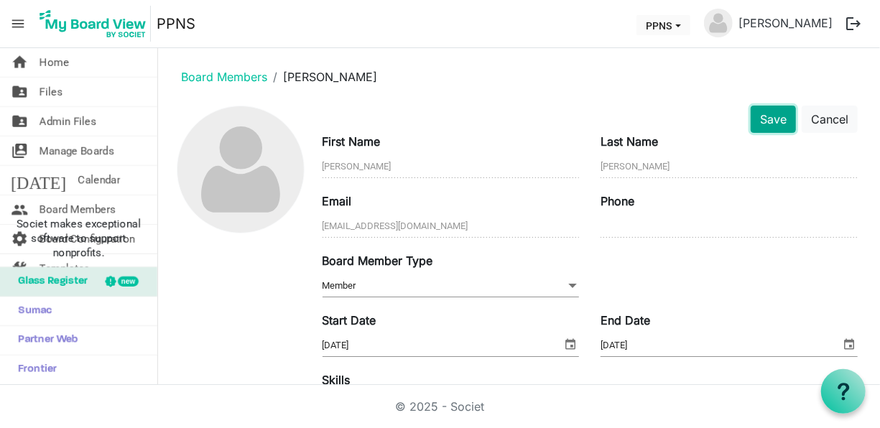
click at [775, 111] on button "Save" at bounding box center [773, 119] width 45 height 27
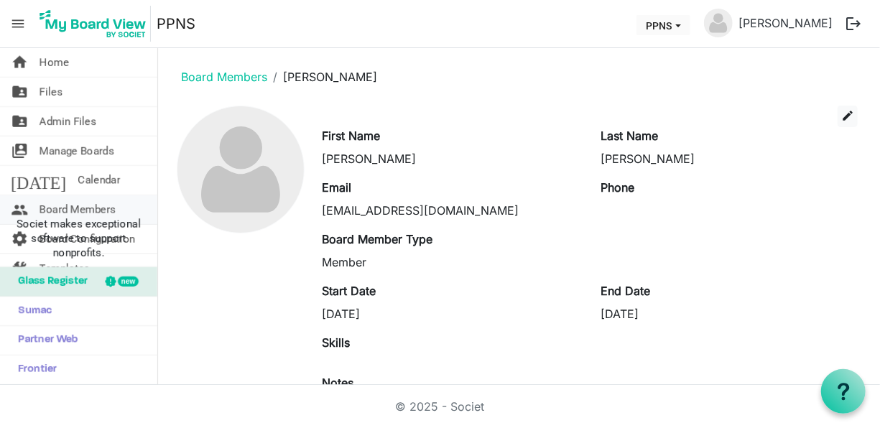
click at [106, 204] on span "Board Members" at bounding box center [78, 209] width 76 height 29
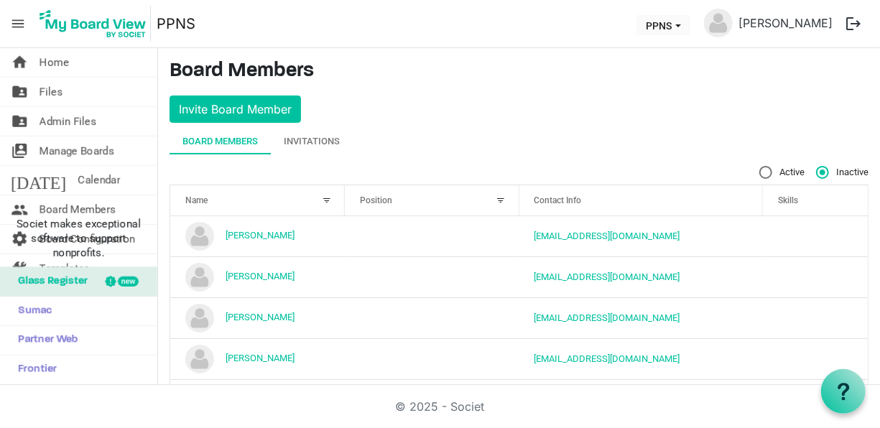
click at [760, 168] on label "Active" at bounding box center [782, 172] width 45 height 13
click at [760, 167] on input "Active" at bounding box center [760, 166] width 1 height 1
radio input "true"
click at [319, 144] on div "Invitations" at bounding box center [312, 141] width 56 height 14
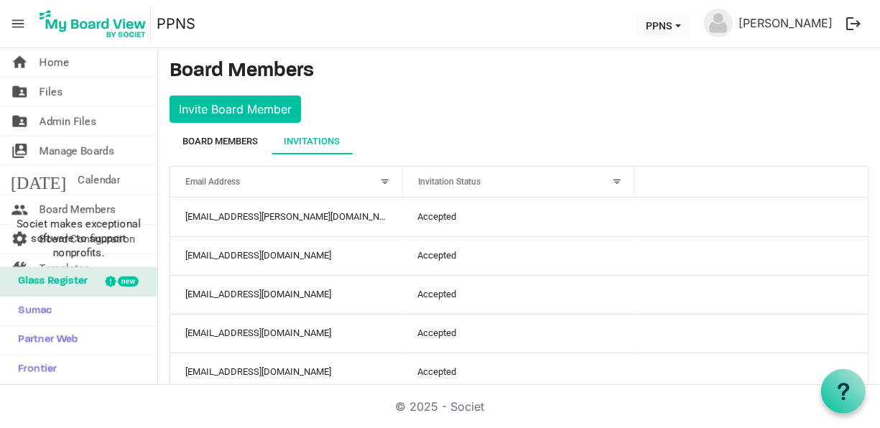
click at [251, 138] on div "Board Members" at bounding box center [220, 141] width 75 height 14
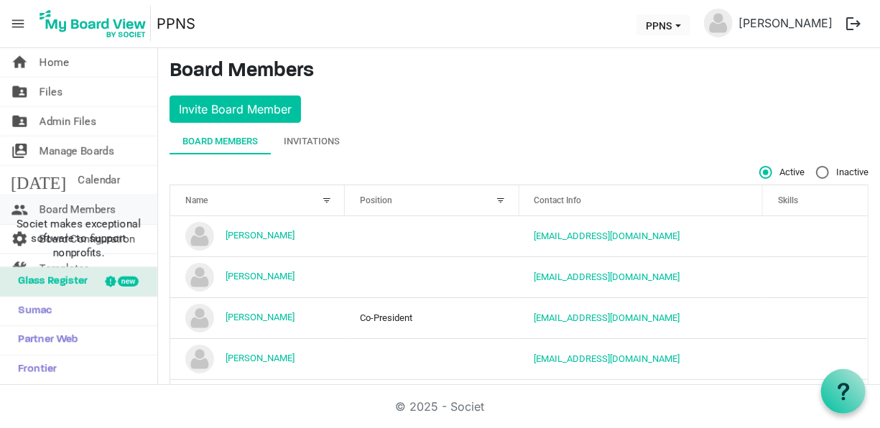
click at [95, 207] on span "Board Members" at bounding box center [78, 209] width 76 height 29
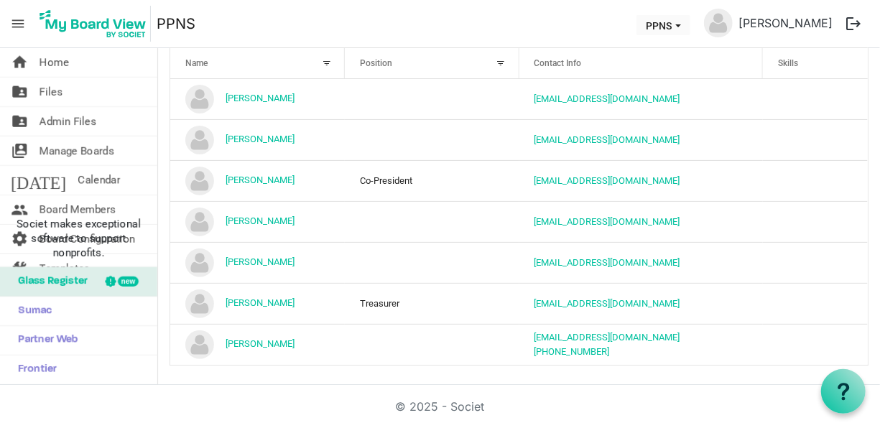
scroll to position [100, 0]
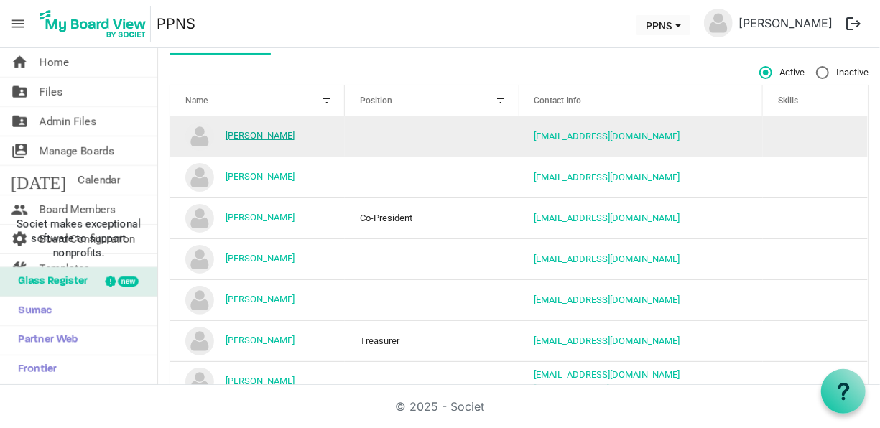
click at [282, 130] on link "[PERSON_NAME]" at bounding box center [260, 135] width 69 height 11
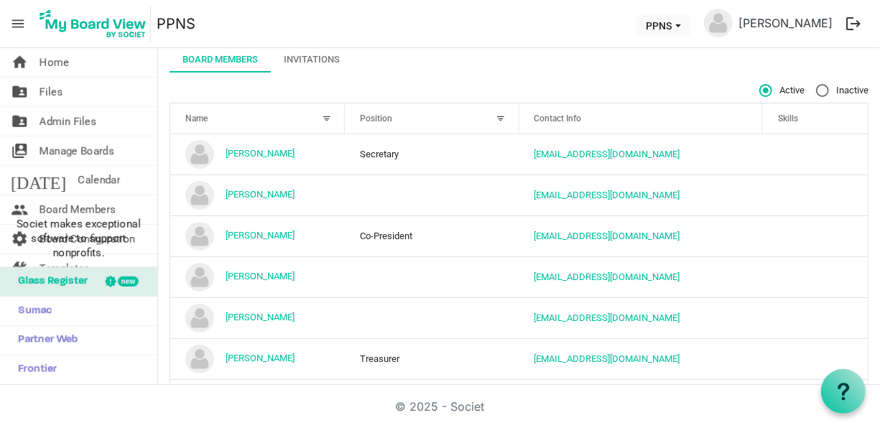
scroll to position [137, 0]
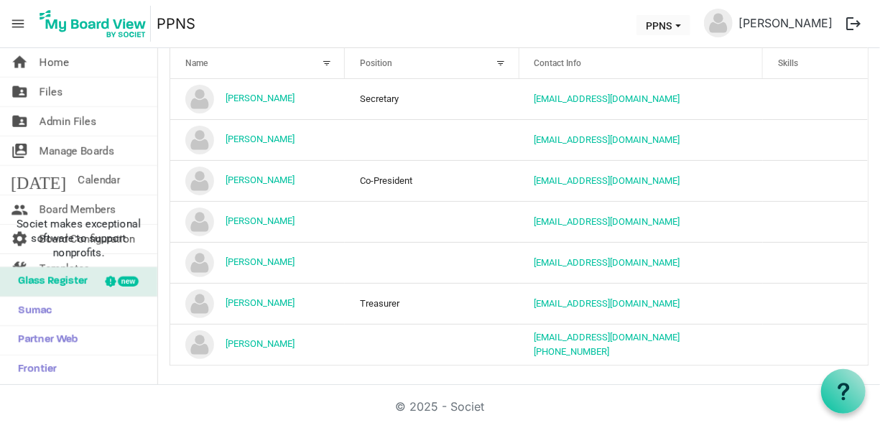
drag, startPoint x: 868, startPoint y: 216, endPoint x: 883, endPoint y: 252, distance: 38.7
click at [880, 252] on html "menu PPNS PPNS [PERSON_NAME] logout home Home folder_shared Files folder_shared…" at bounding box center [440, 214] width 880 height 428
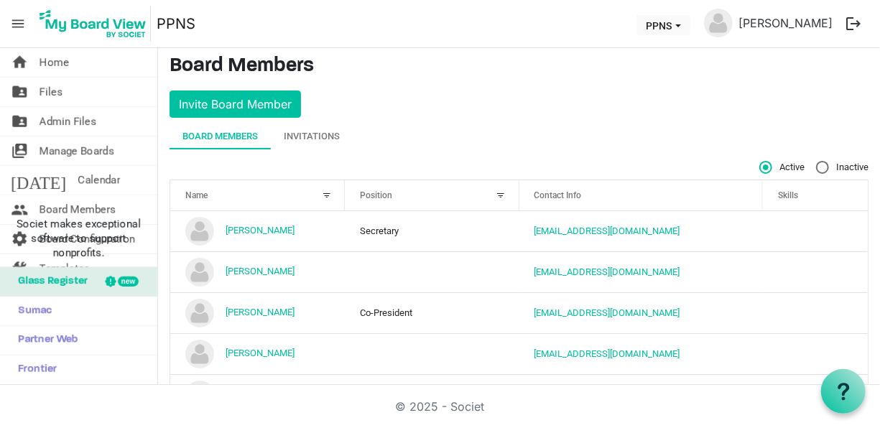
scroll to position [0, 0]
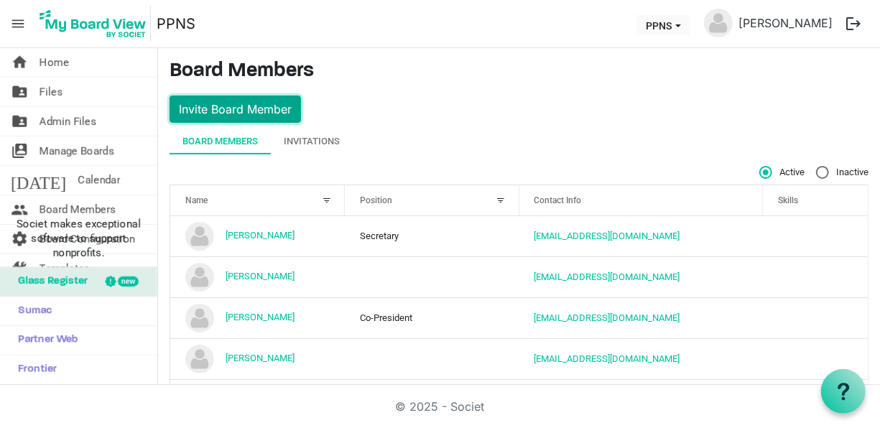
click at [264, 101] on button "Invite Board Member" at bounding box center [236, 109] width 132 height 27
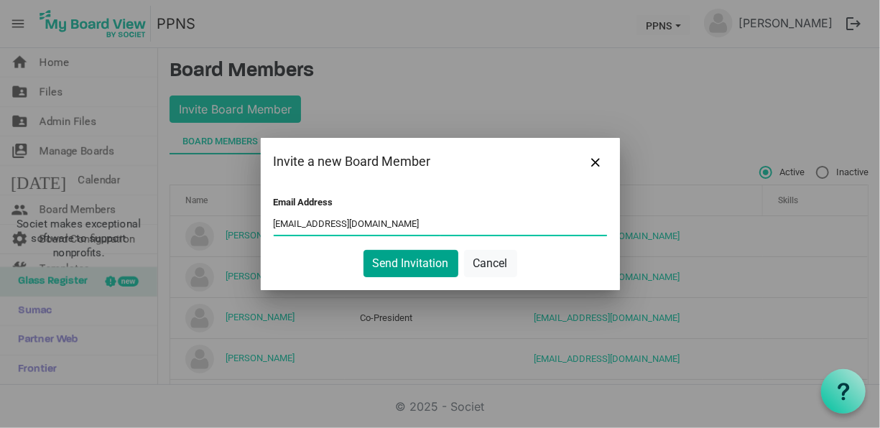
type input "[EMAIL_ADDRESS][DOMAIN_NAME]"
click at [418, 264] on button "Send Invitation" at bounding box center [411, 263] width 95 height 27
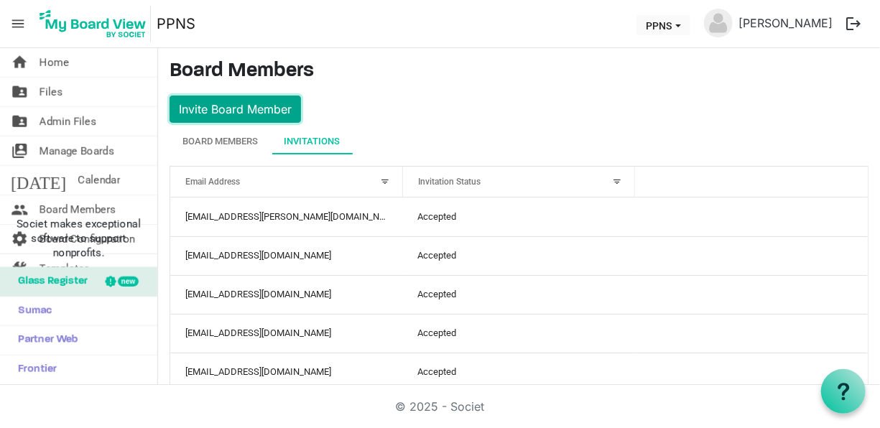
click at [238, 108] on button "Invite Board Member" at bounding box center [236, 109] width 132 height 27
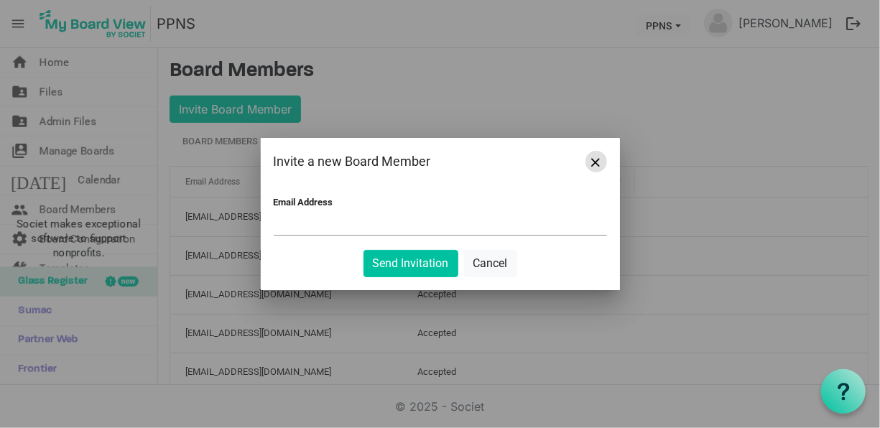
click at [603, 157] on button "Close" at bounding box center [597, 162] width 22 height 22
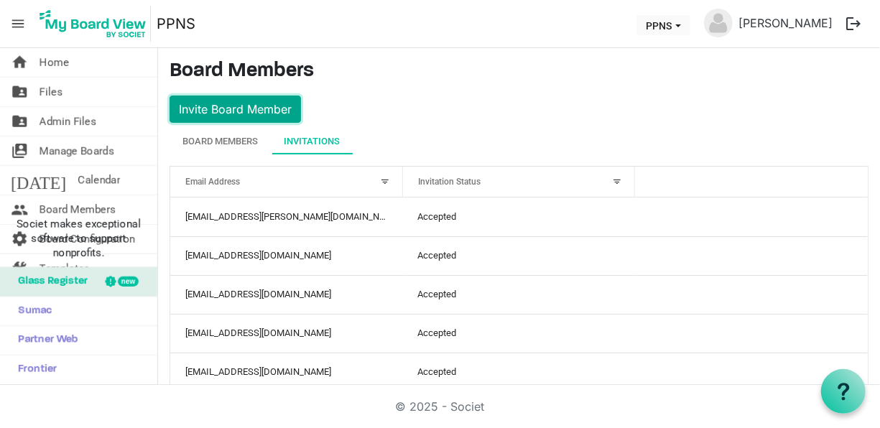
click at [246, 102] on button "Invite Board Member" at bounding box center [236, 109] width 132 height 27
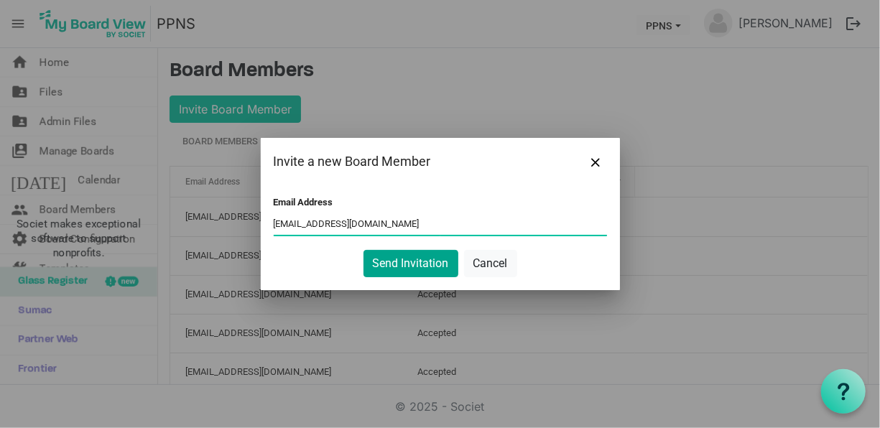
type input "christinealbin1@gmail.com"
click at [417, 258] on button "Send Invitation" at bounding box center [411, 263] width 95 height 27
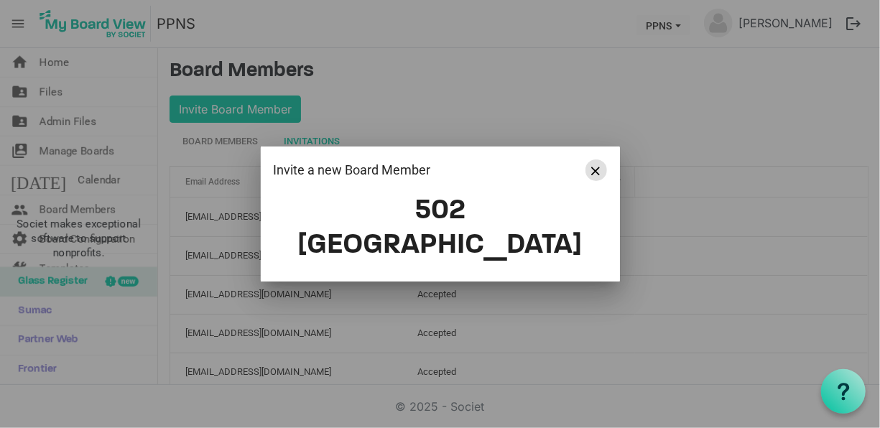
click at [599, 175] on span "Close" at bounding box center [596, 171] width 9 height 9
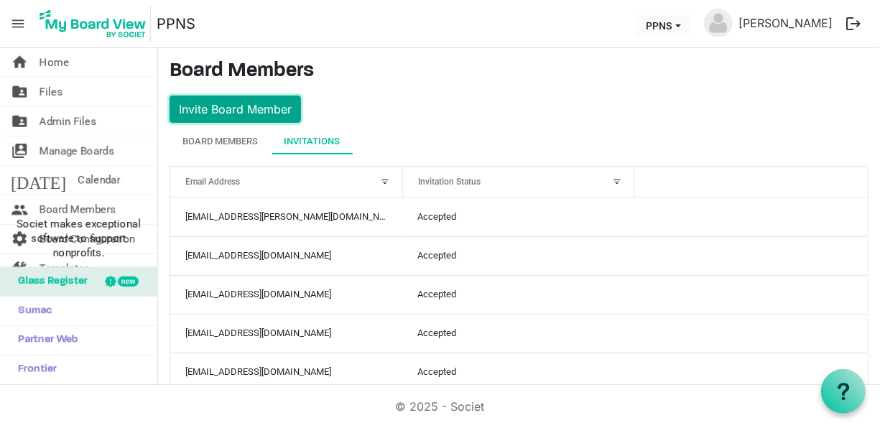
click at [262, 113] on button "Invite Board Member" at bounding box center [236, 109] width 132 height 27
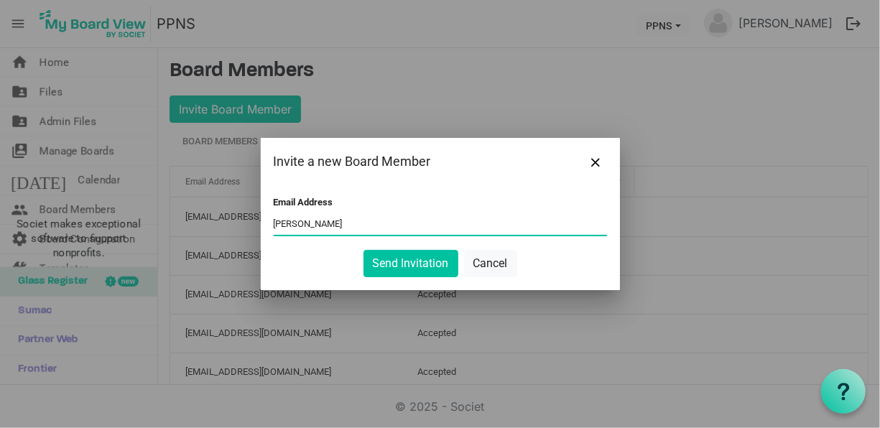
type input "[EMAIL_ADDRESS][DOMAIN_NAME]"
click at [418, 259] on button "Send Invitation" at bounding box center [411, 263] width 95 height 27
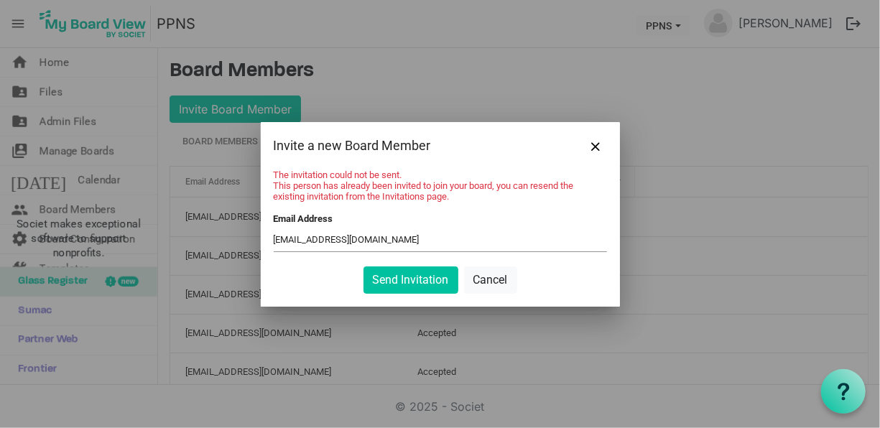
click at [418, 241] on input "[EMAIL_ADDRESS][DOMAIN_NAME]" at bounding box center [440, 241] width 333 height 22
click at [592, 145] on span "Close" at bounding box center [596, 146] width 9 height 9
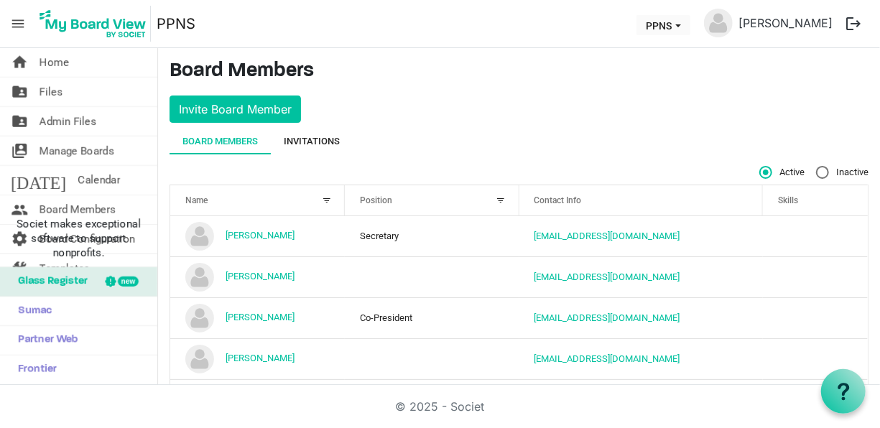
click at [308, 132] on div "Invitations" at bounding box center [312, 142] width 56 height 26
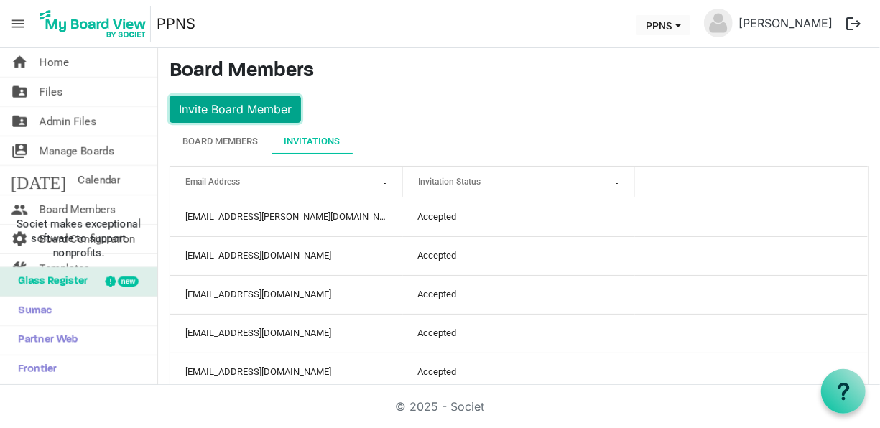
click at [270, 106] on button "Invite Board Member" at bounding box center [236, 109] width 132 height 27
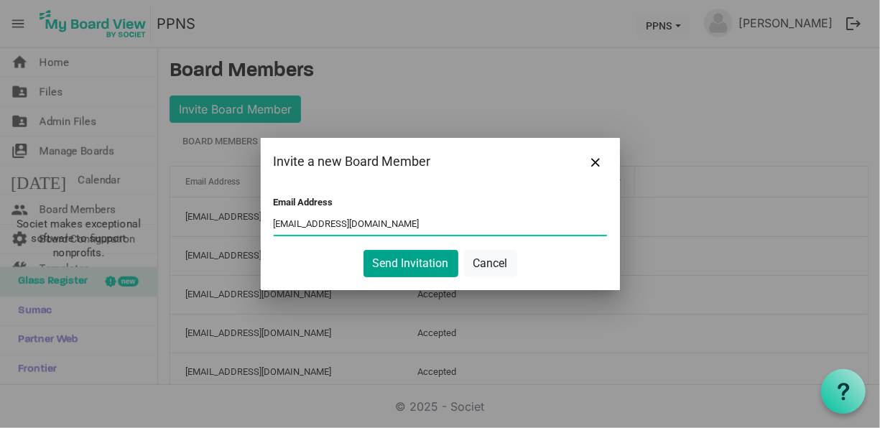
type input "kotastotts@hotmail.com"
click at [418, 266] on button "Send Invitation" at bounding box center [411, 263] width 95 height 27
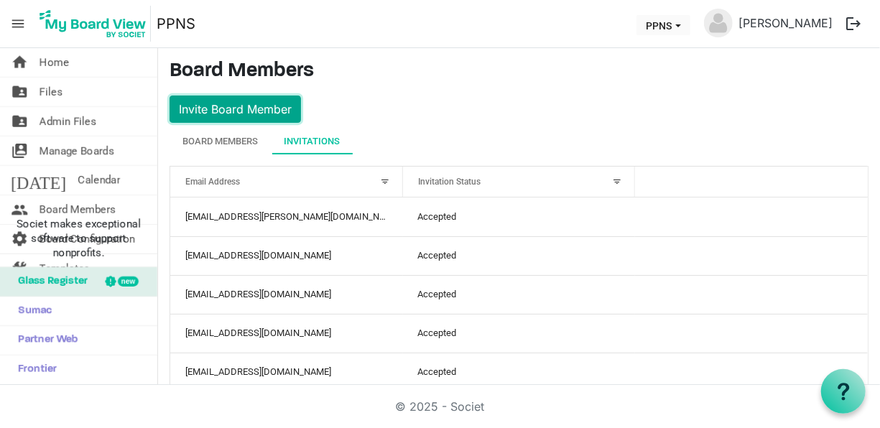
click at [256, 106] on button "Invite Board Member" at bounding box center [236, 109] width 132 height 27
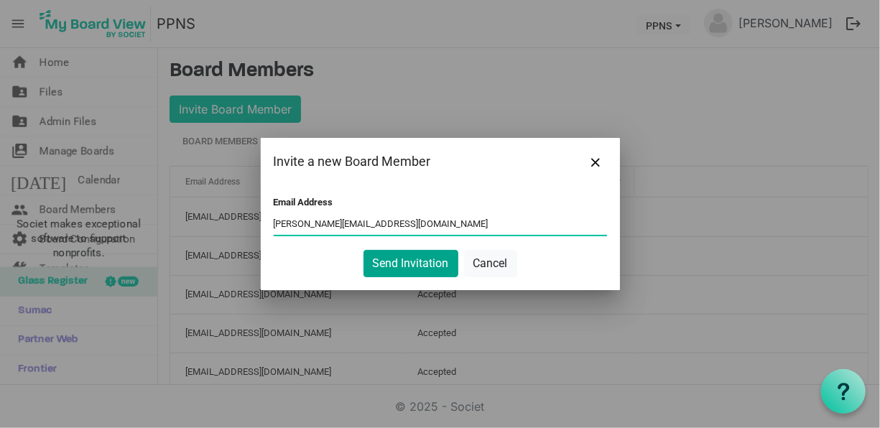
type input "Kelsey-woolston@outlook.com"
click at [423, 263] on button "Send Invitation" at bounding box center [411, 263] width 95 height 27
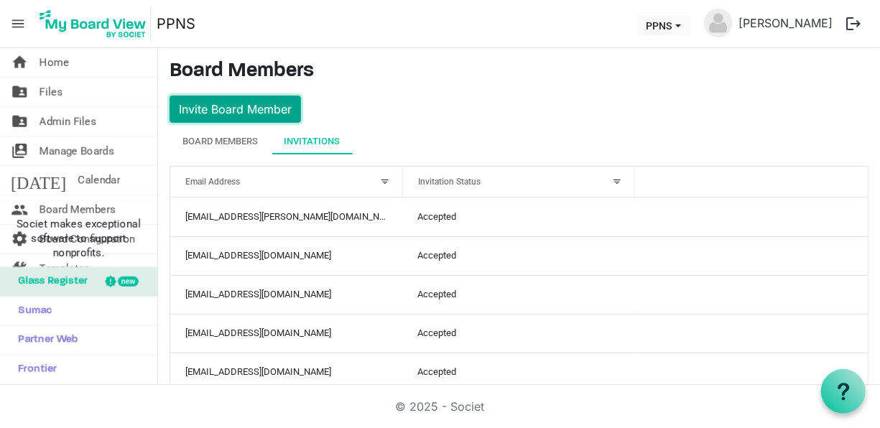
click at [252, 111] on button "Invite Board Member" at bounding box center [236, 109] width 132 height 27
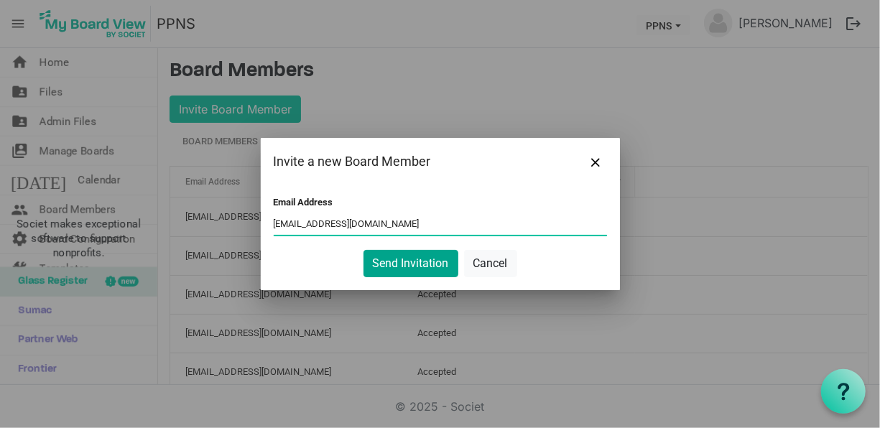
type input "Kelsi.pottage@gmail.com"
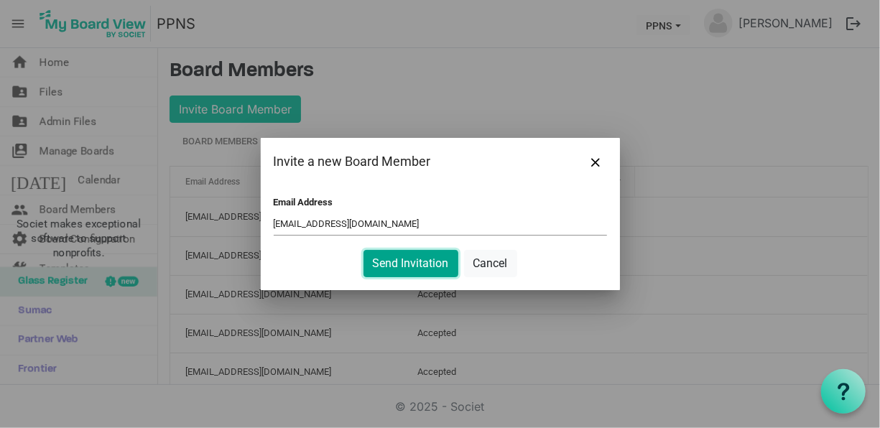
click at [407, 259] on button "Send Invitation" at bounding box center [411, 263] width 95 height 27
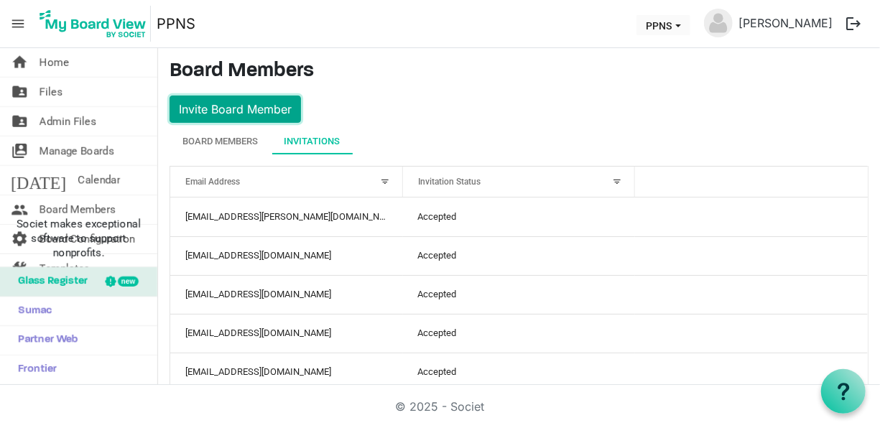
click at [244, 102] on button "Invite Board Member" at bounding box center [236, 109] width 132 height 27
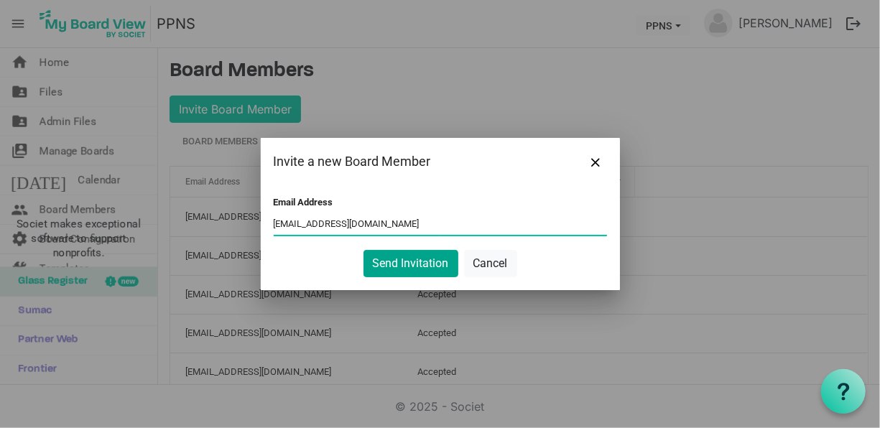
type input "[EMAIL_ADDRESS][DOMAIN_NAME]"
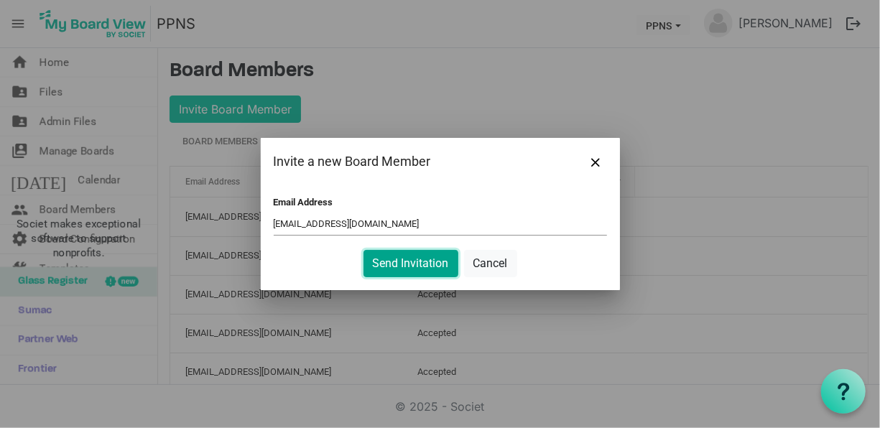
click at [430, 265] on button "Send Invitation" at bounding box center [411, 263] width 95 height 27
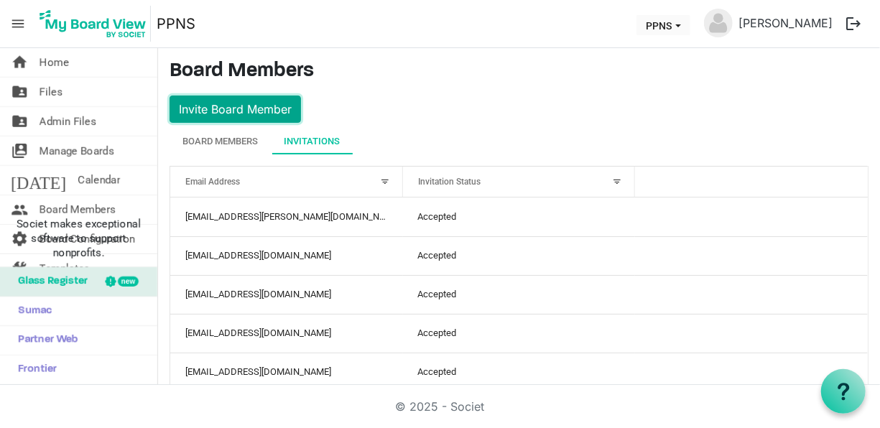
click at [223, 106] on button "Invite Board Member" at bounding box center [236, 109] width 132 height 27
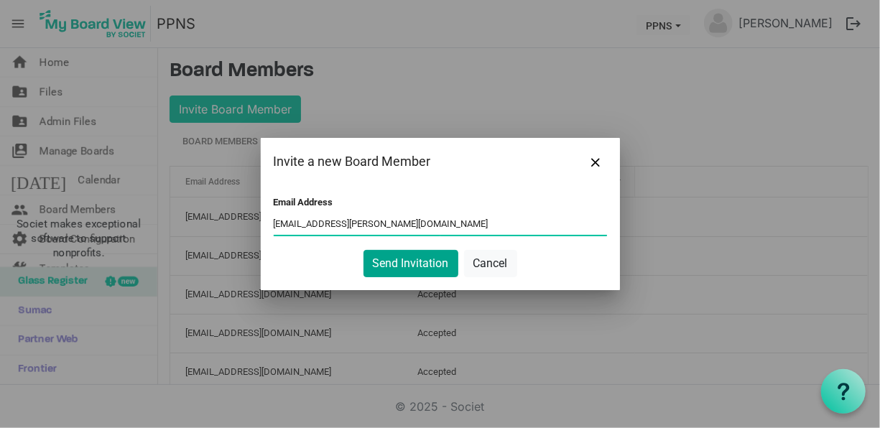
type input "[EMAIL_ADDRESS][PERSON_NAME][DOMAIN_NAME]"
click at [406, 270] on button "Send Invitation" at bounding box center [411, 263] width 95 height 27
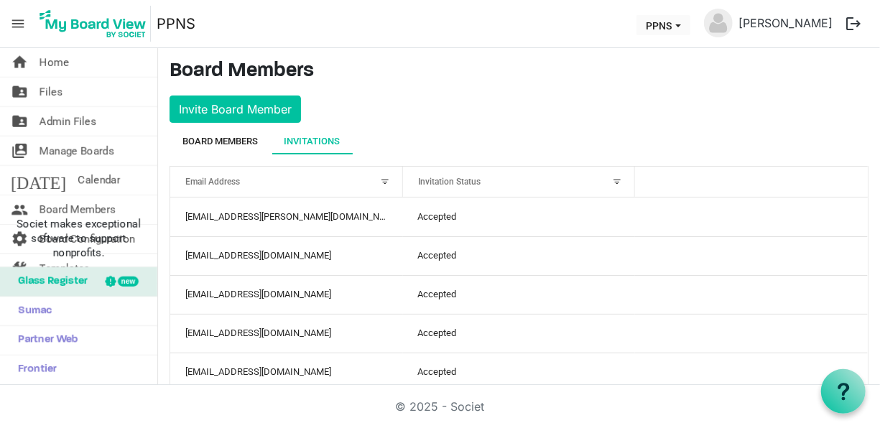
click at [234, 143] on div "Board Members" at bounding box center [220, 141] width 75 height 14
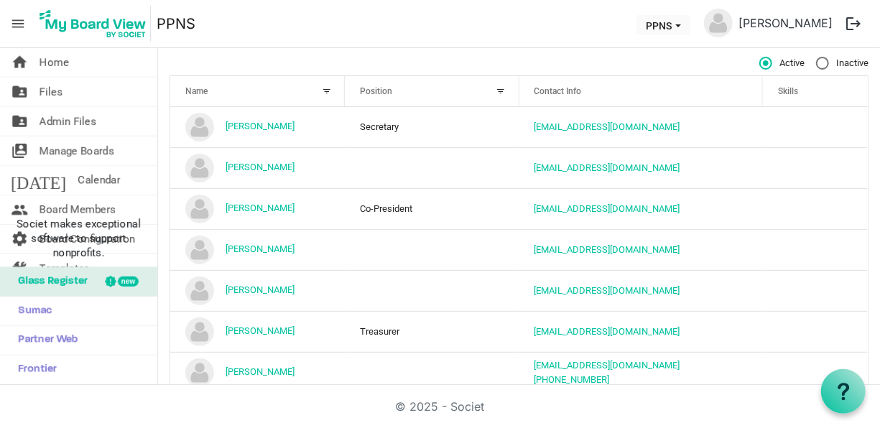
scroll to position [111, 0]
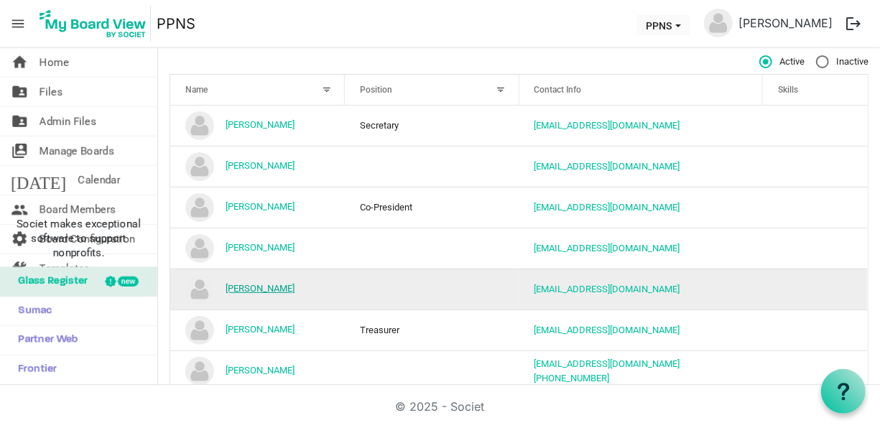
click at [277, 285] on link "[PERSON_NAME]" at bounding box center [260, 288] width 69 height 11
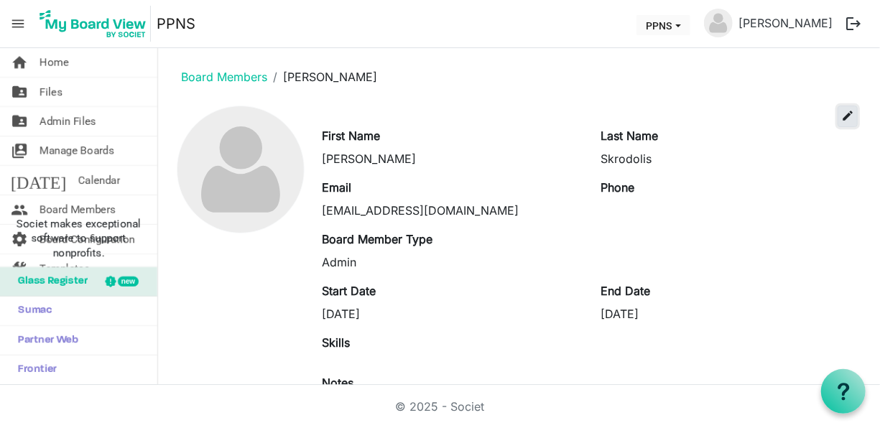
click at [842, 114] on span "edit" at bounding box center [848, 115] width 13 height 13
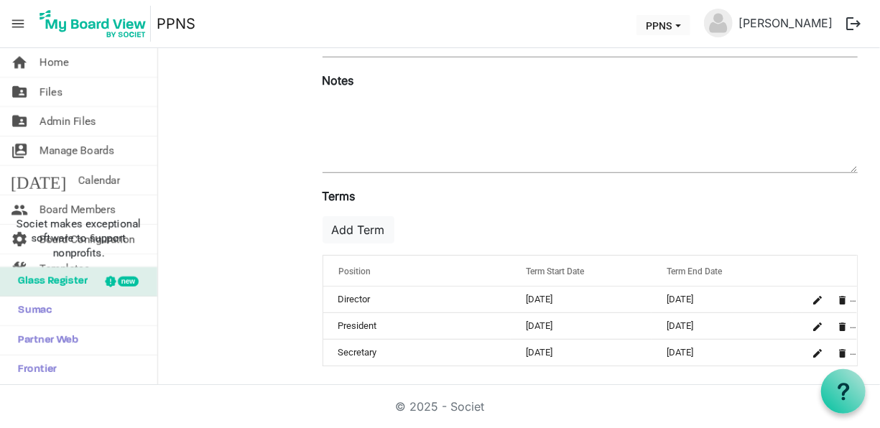
scroll to position [359, 0]
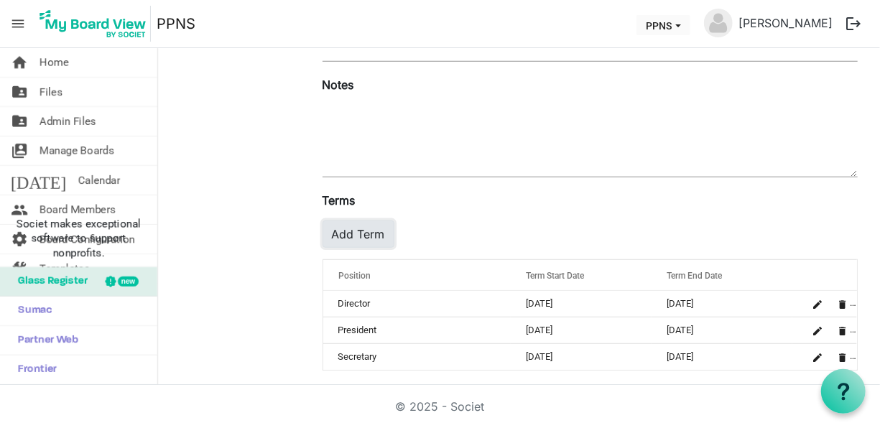
click at [373, 240] on button "Add Term" at bounding box center [359, 234] width 72 height 27
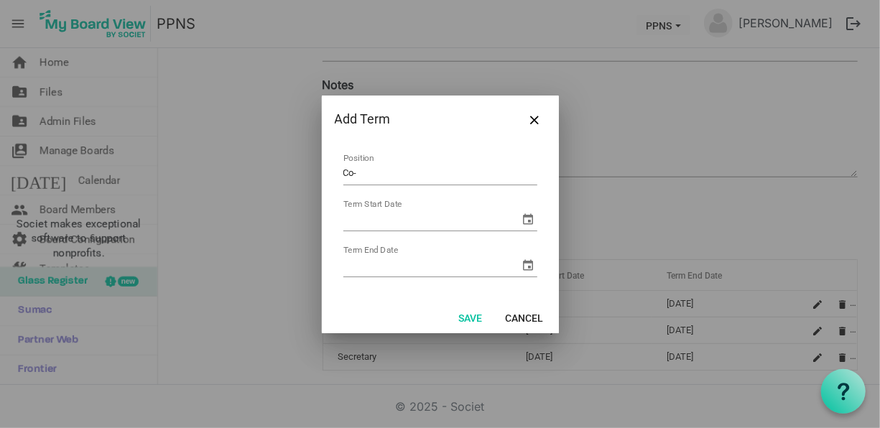
click at [436, 172] on input "Co-" at bounding box center [441, 174] width 194 height 22
click at [436, 174] on input "Co-" at bounding box center [441, 174] width 194 height 22
type input "Co-President"
click at [372, 219] on input "Term Start Date" at bounding box center [432, 220] width 177 height 22
click at [530, 221] on span "select" at bounding box center [528, 219] width 17 height 17
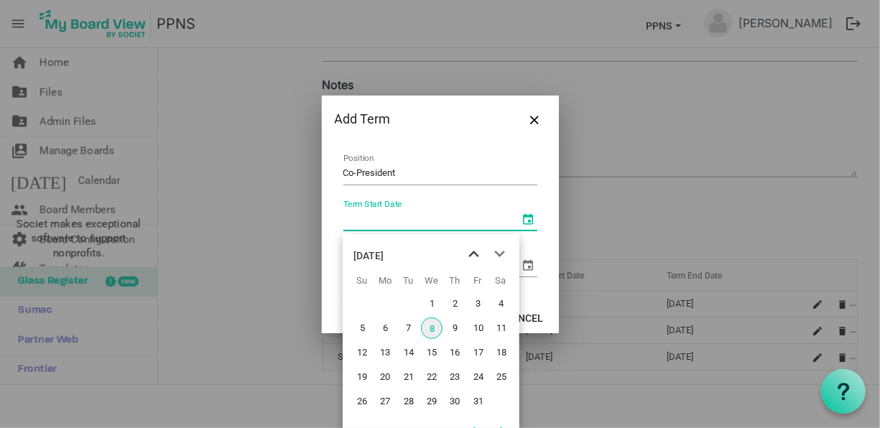
click at [471, 256] on span "previous month" at bounding box center [473, 254] width 25 height 26
click at [456, 351] on span "18" at bounding box center [455, 353] width 22 height 22
type input "9/18/2025"
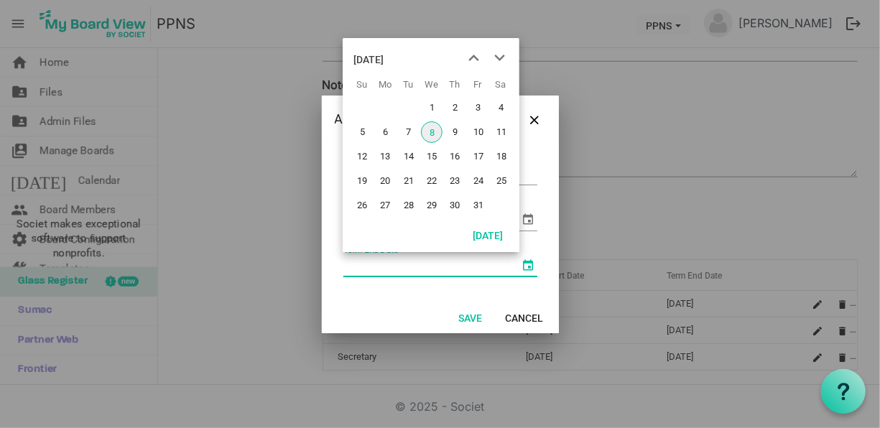
click at [531, 266] on span "select" at bounding box center [528, 265] width 17 height 17
click at [500, 56] on span "next month" at bounding box center [499, 58] width 25 height 26
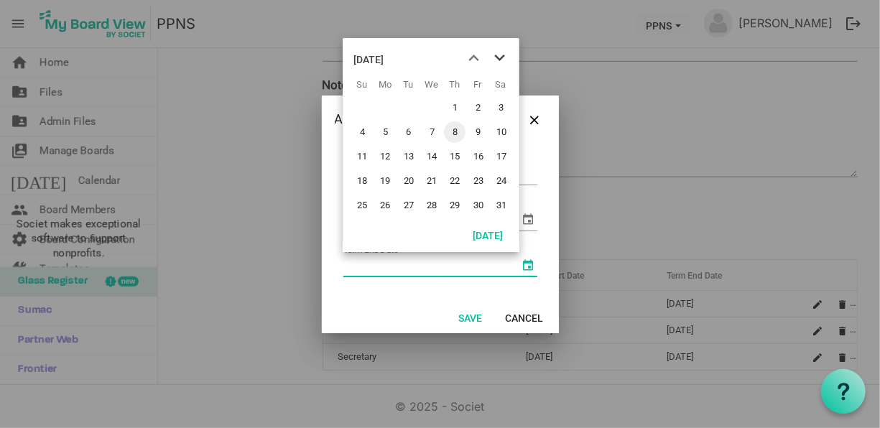
click at [500, 56] on span "next month" at bounding box center [499, 58] width 25 height 26
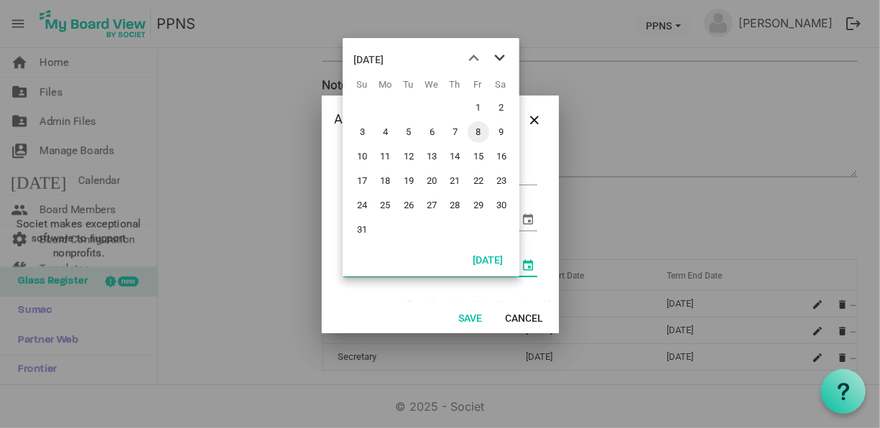
click at [500, 56] on span "next month" at bounding box center [499, 58] width 25 height 26
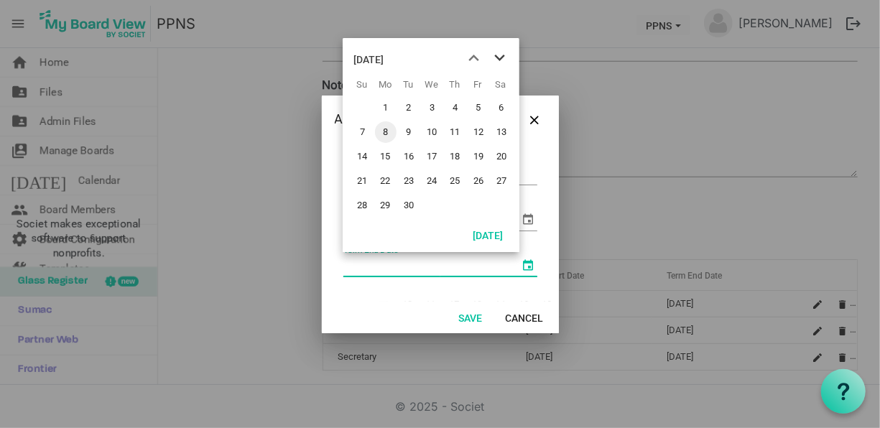
click at [500, 56] on span "next month" at bounding box center [499, 58] width 25 height 26
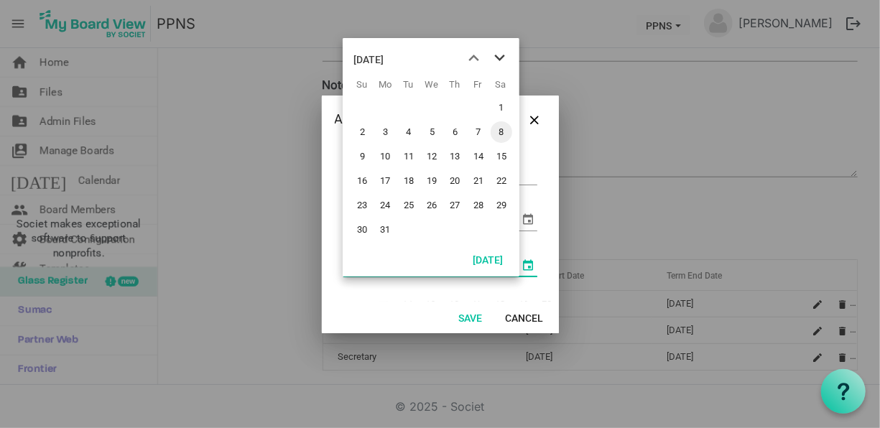
click at [501, 57] on span "next month" at bounding box center [499, 58] width 25 height 26
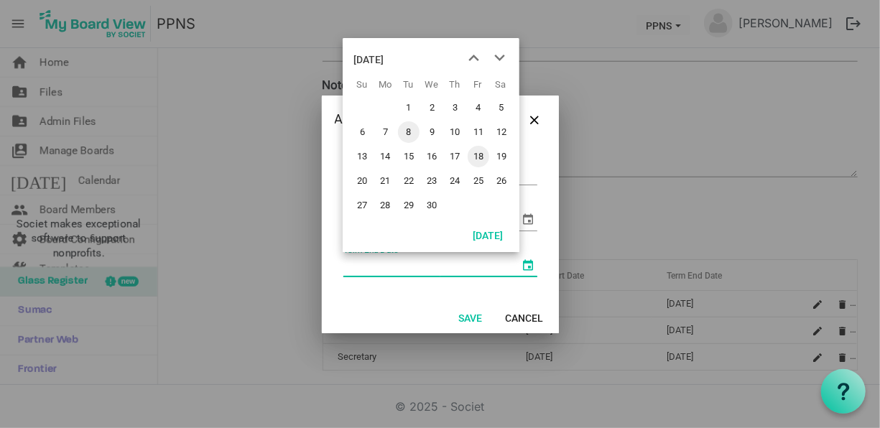
click at [477, 164] on span "18" at bounding box center [479, 157] width 22 height 22
type input "[DATE]"
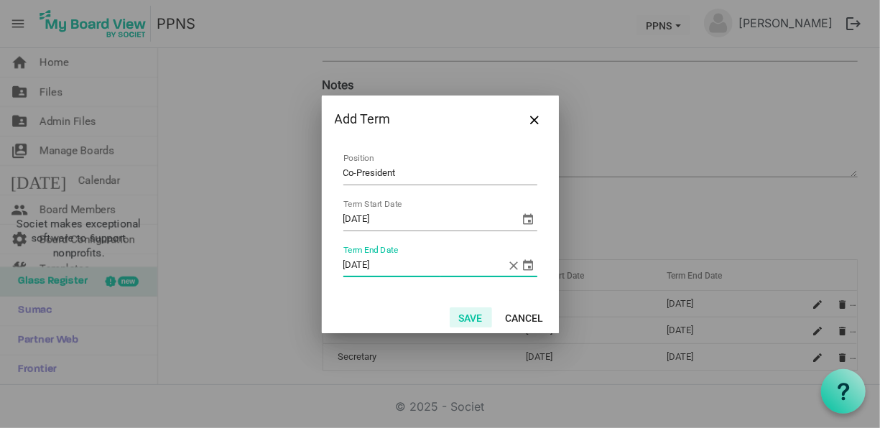
click at [475, 316] on button "Save" at bounding box center [471, 318] width 42 height 20
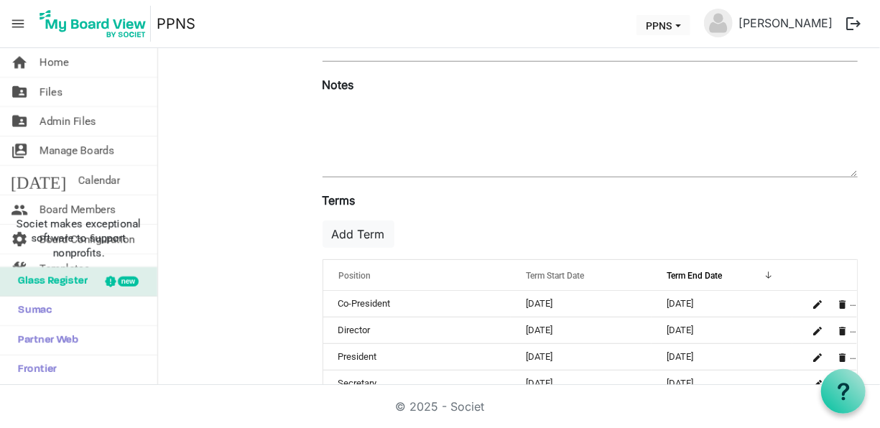
scroll to position [0, 0]
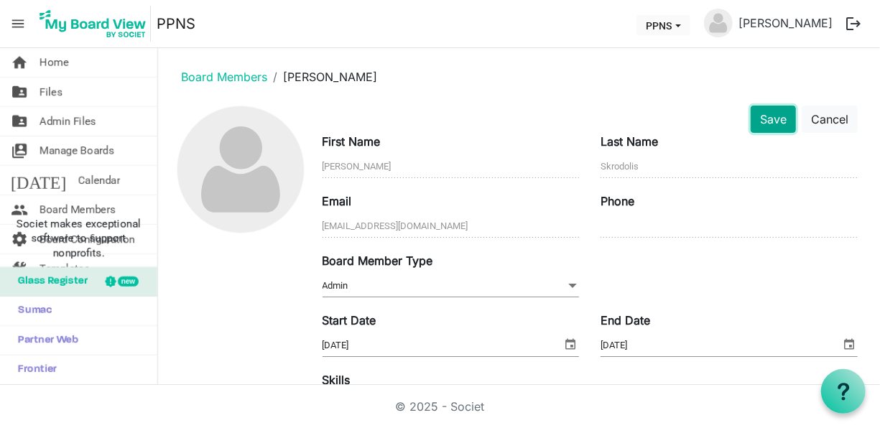
click at [768, 116] on button "Save" at bounding box center [773, 119] width 45 height 27
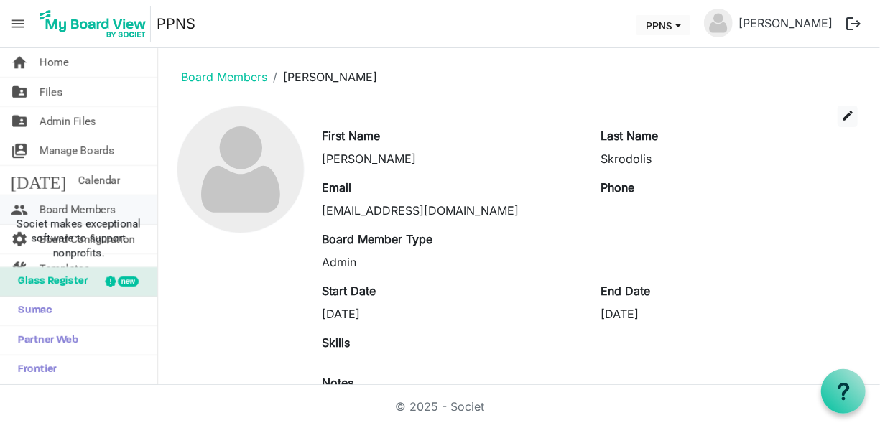
click at [106, 203] on span "Board Members" at bounding box center [78, 209] width 76 height 29
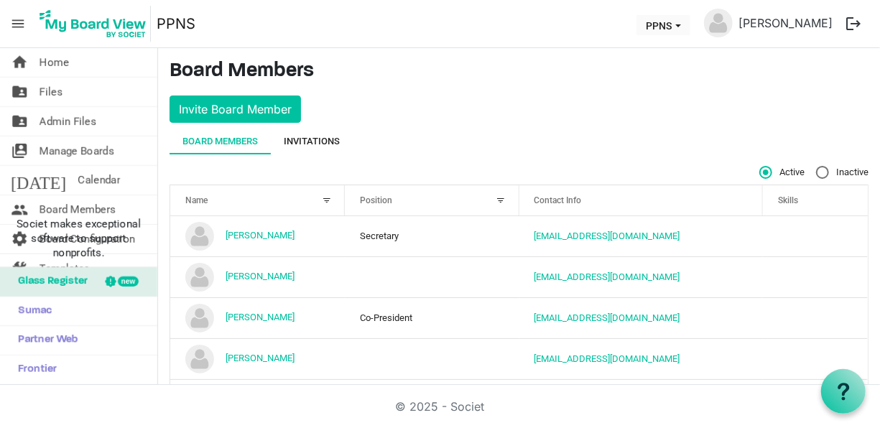
click at [303, 132] on div "Invitations" at bounding box center [312, 142] width 56 height 26
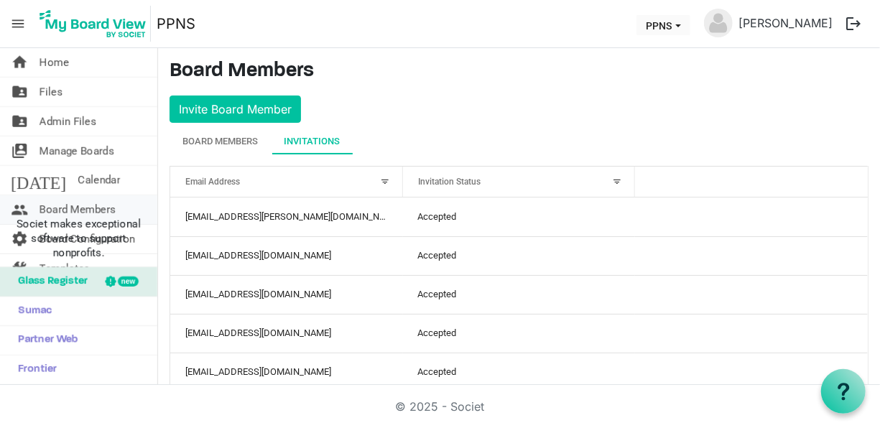
click at [96, 206] on span "Board Members" at bounding box center [78, 209] width 76 height 29
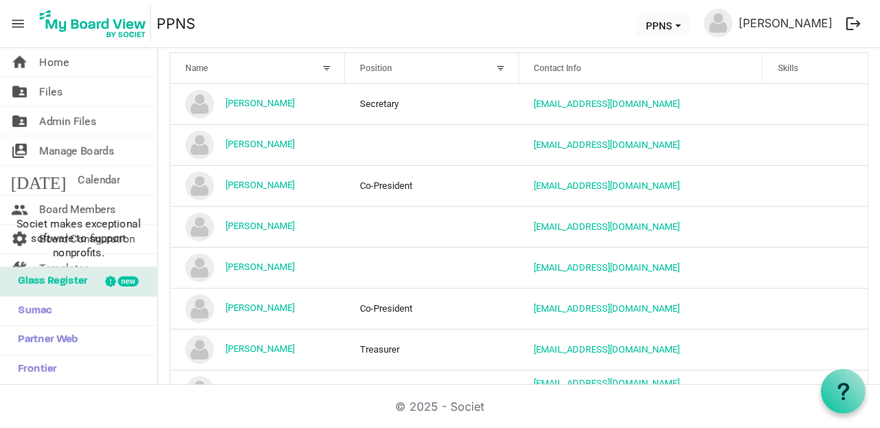
scroll to position [178, 0]
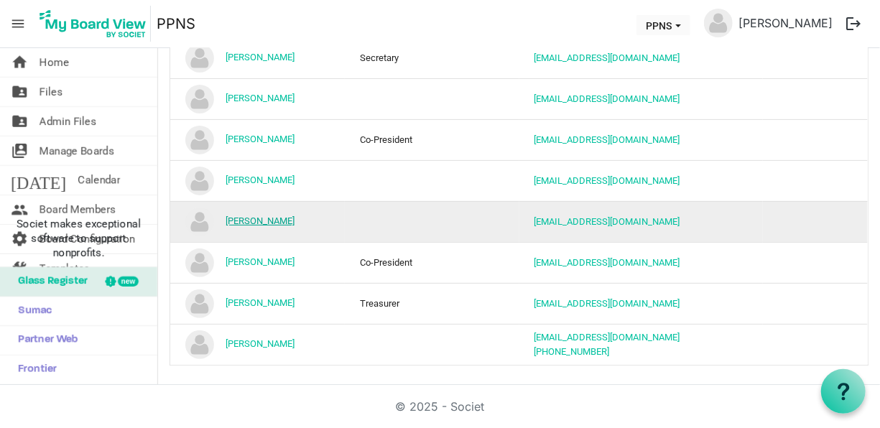
click at [278, 216] on link "[PERSON_NAME]" at bounding box center [260, 221] width 69 height 11
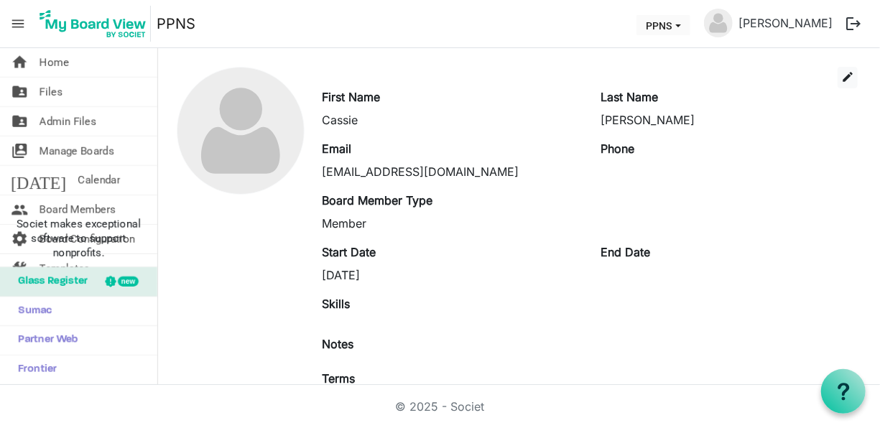
scroll to position [37, 0]
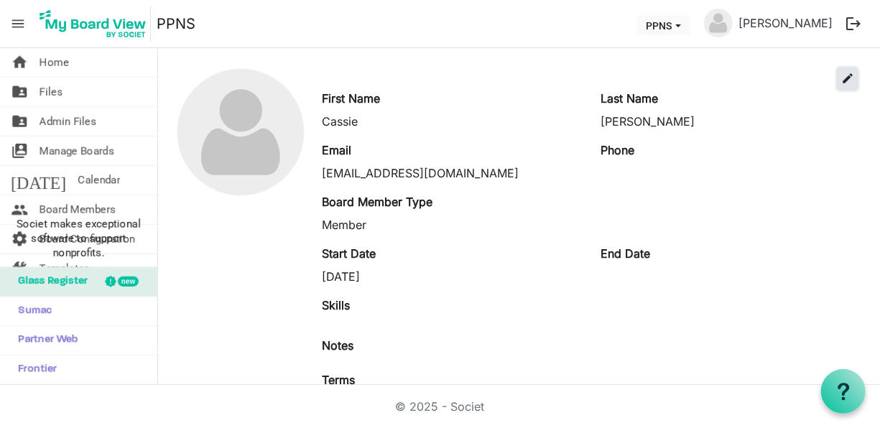
click at [842, 76] on span "edit" at bounding box center [848, 78] width 13 height 13
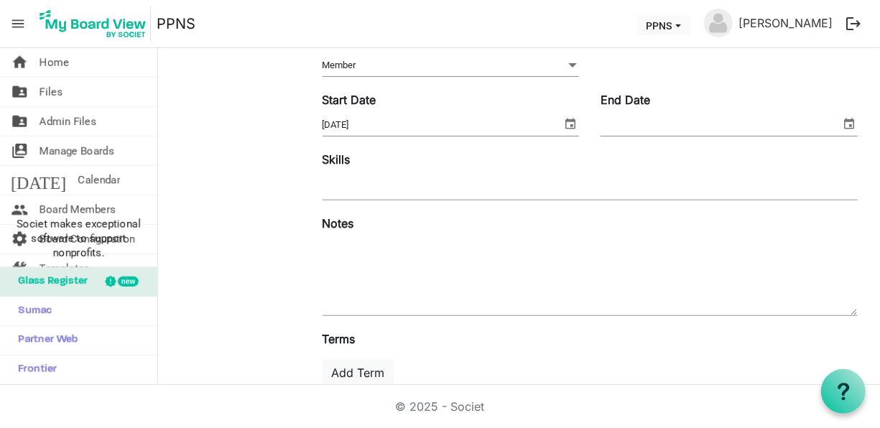
scroll to position [313, 0]
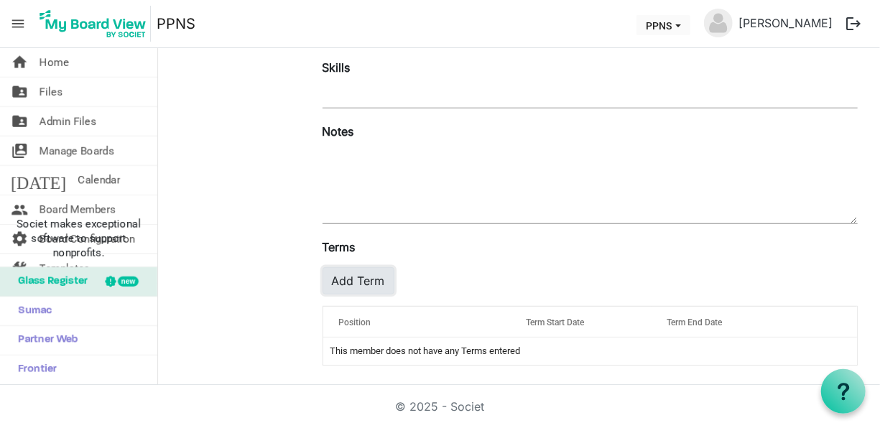
click at [356, 280] on button "Add Term" at bounding box center [359, 280] width 72 height 27
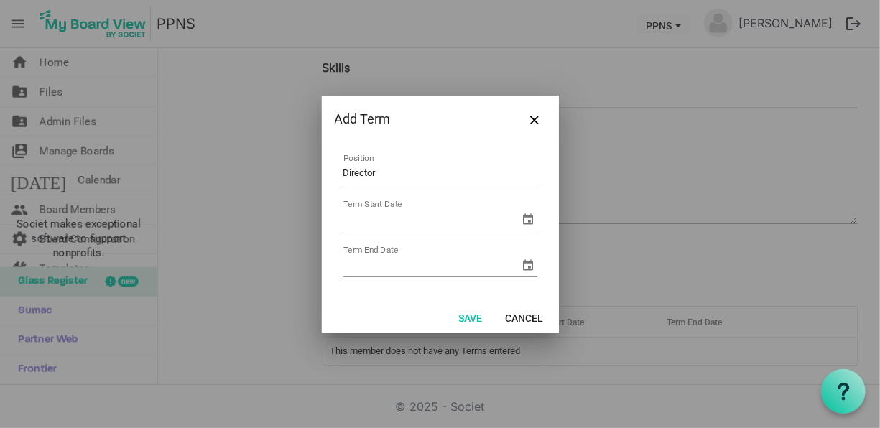
type input "Director"
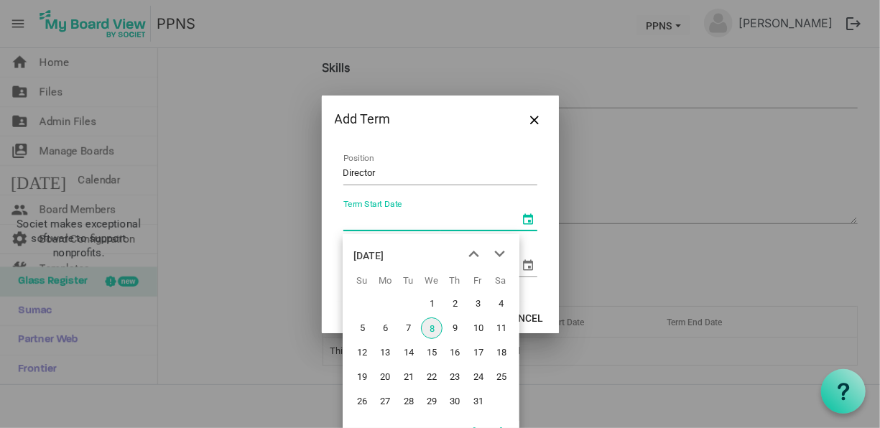
click at [524, 218] on span "select" at bounding box center [528, 219] width 17 height 17
click at [502, 254] on span "next month" at bounding box center [499, 254] width 25 height 26
click at [476, 252] on span "previous month" at bounding box center [473, 254] width 25 height 26
click at [456, 349] on span "18" at bounding box center [455, 353] width 22 height 22
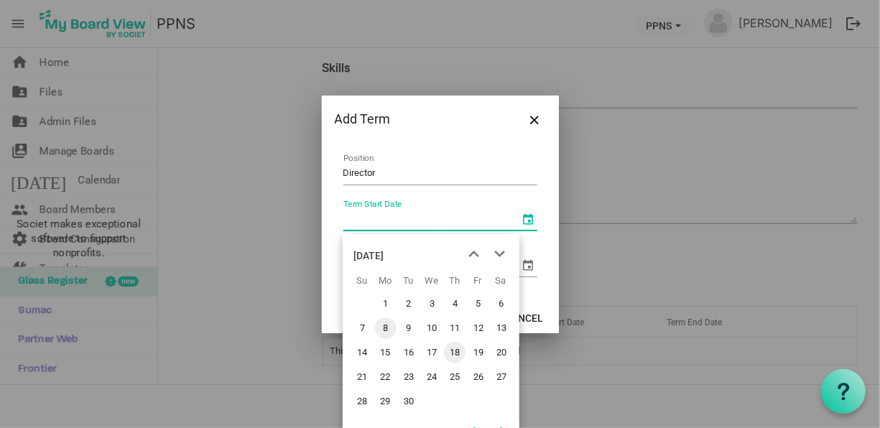
type input "[DATE]"
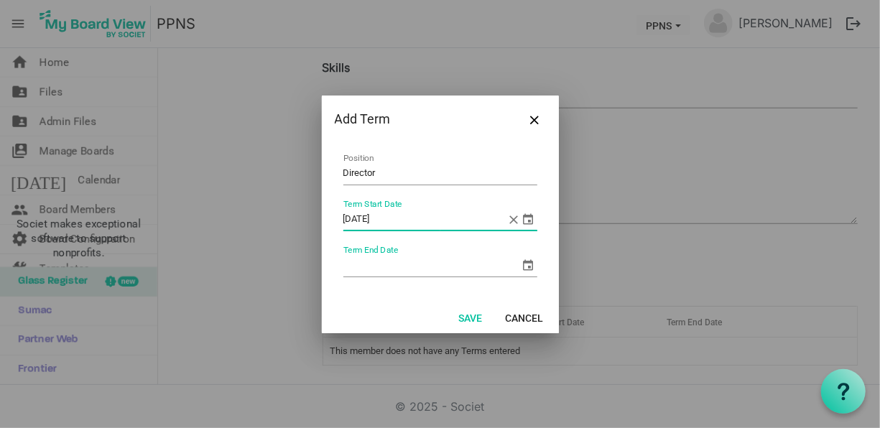
click at [528, 262] on span "select" at bounding box center [528, 265] width 17 height 17
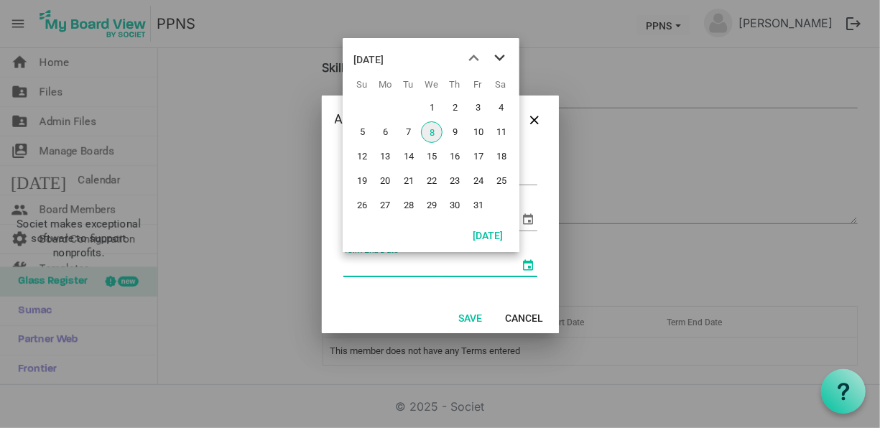
click at [499, 57] on span "next month" at bounding box center [499, 58] width 25 height 26
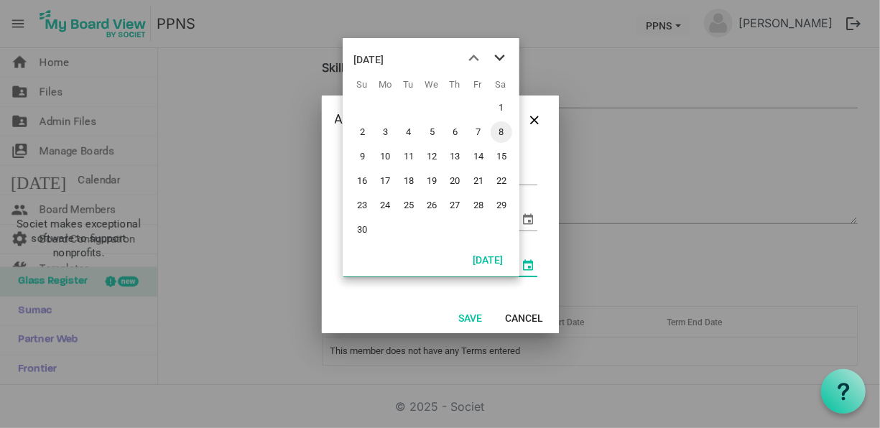
click at [499, 57] on span "next month" at bounding box center [499, 58] width 25 height 26
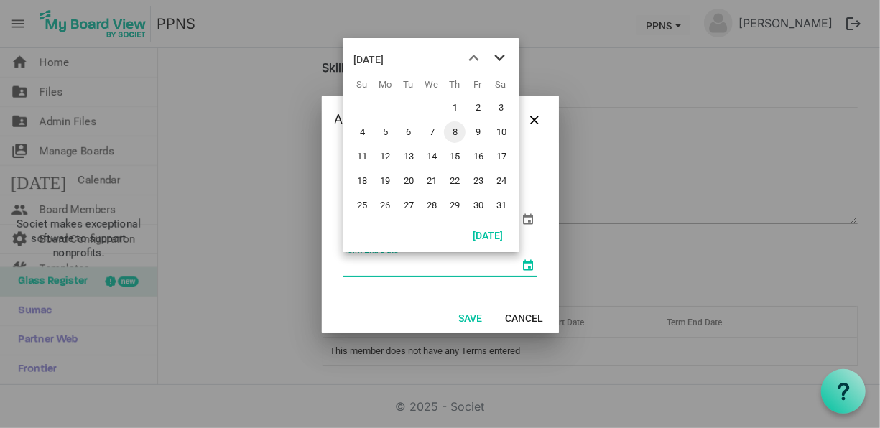
click at [499, 57] on span "next month" at bounding box center [499, 58] width 25 height 26
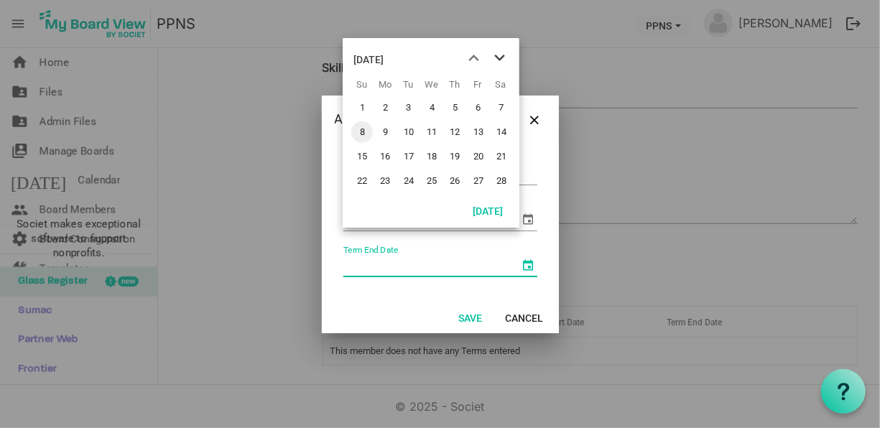
click at [499, 57] on span "next month" at bounding box center [499, 58] width 25 height 26
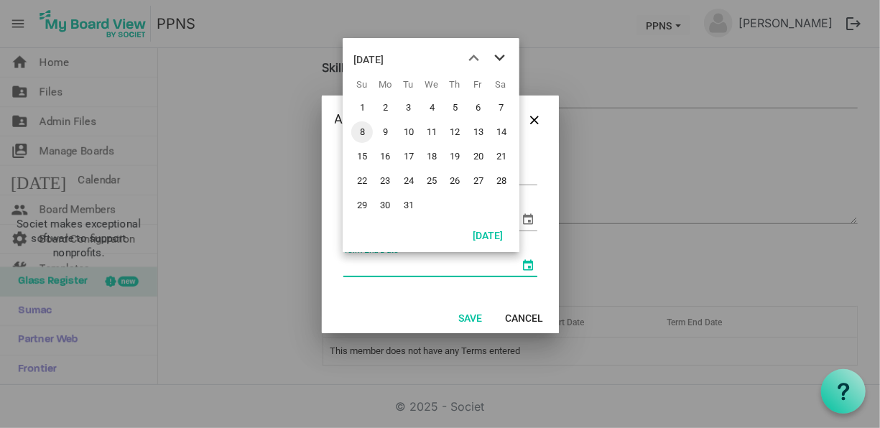
click at [499, 57] on span "next month" at bounding box center [499, 58] width 25 height 26
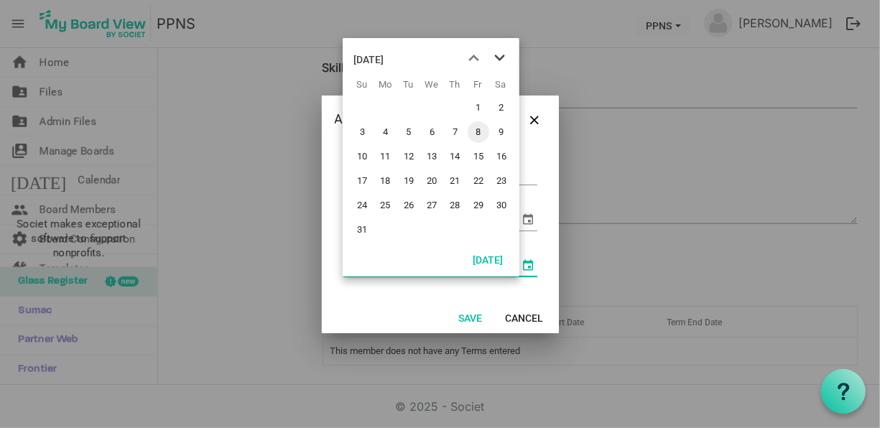
click at [499, 57] on span "next month" at bounding box center [499, 58] width 25 height 26
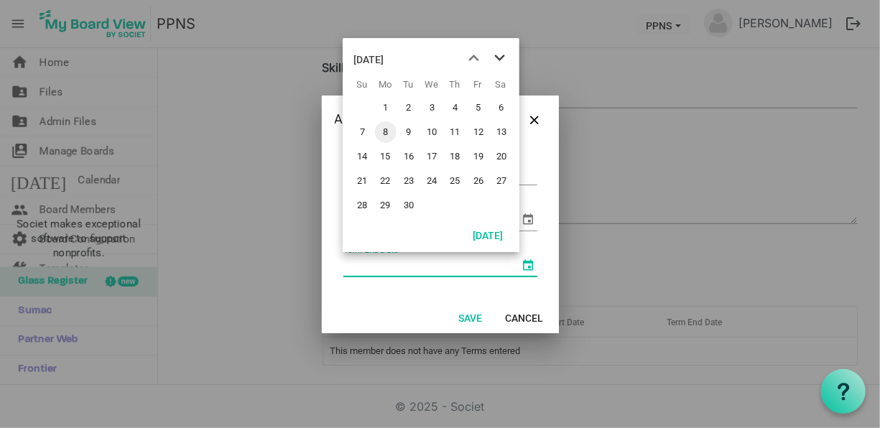
click at [499, 57] on span "next month" at bounding box center [499, 58] width 25 height 26
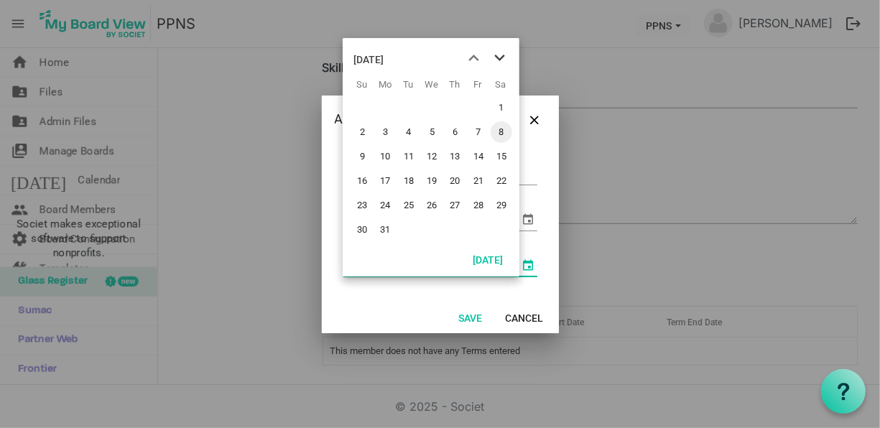
click at [499, 57] on span "next month" at bounding box center [499, 58] width 25 height 26
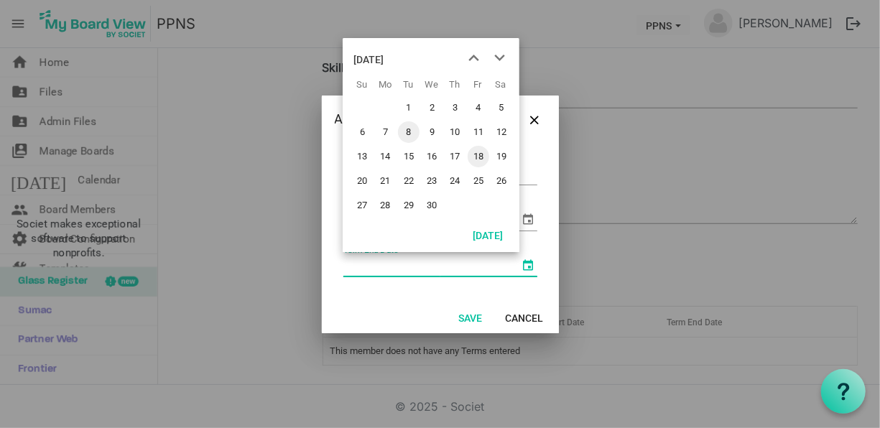
click at [479, 158] on span "18" at bounding box center [479, 157] width 22 height 22
type input "9/18/2026"
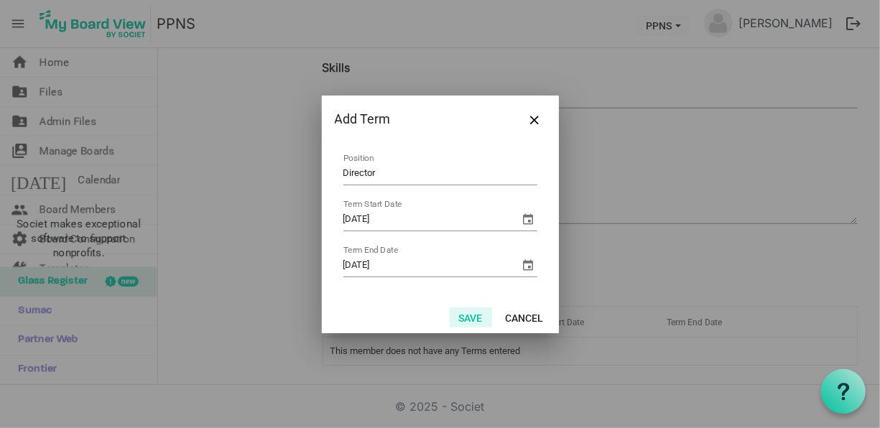
click at [471, 316] on button "Save" at bounding box center [471, 318] width 42 height 20
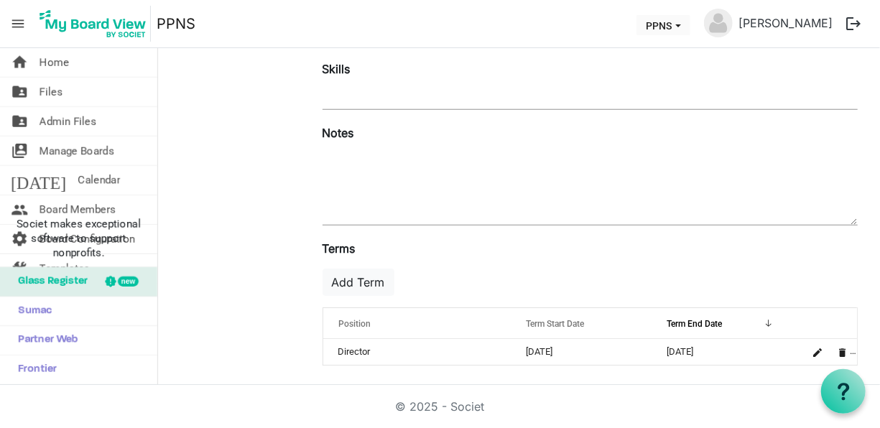
scroll to position [0, 0]
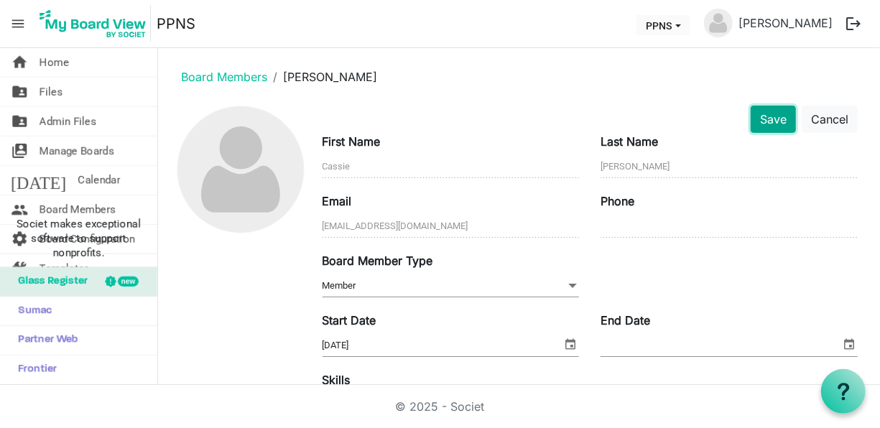
click at [770, 118] on button "Save" at bounding box center [773, 119] width 45 height 27
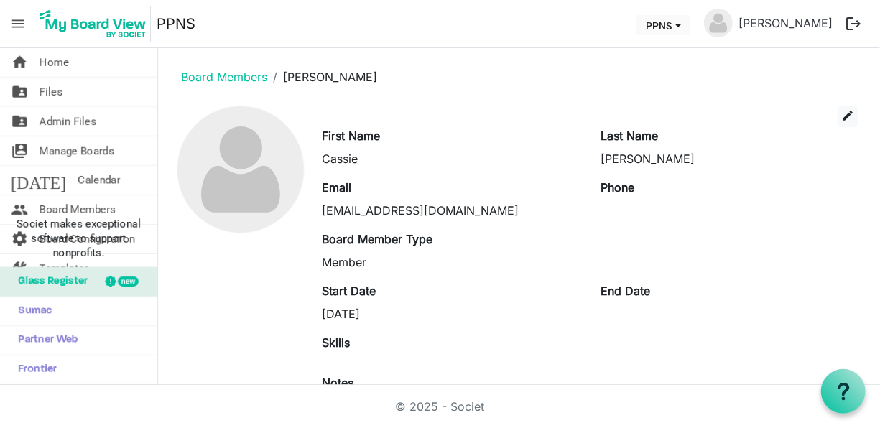
scroll to position [132, 0]
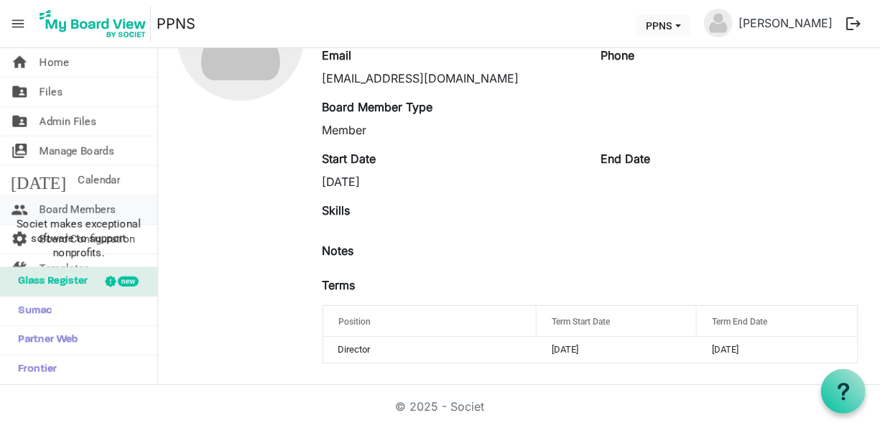
click at [79, 206] on span "Board Members" at bounding box center [78, 209] width 76 height 29
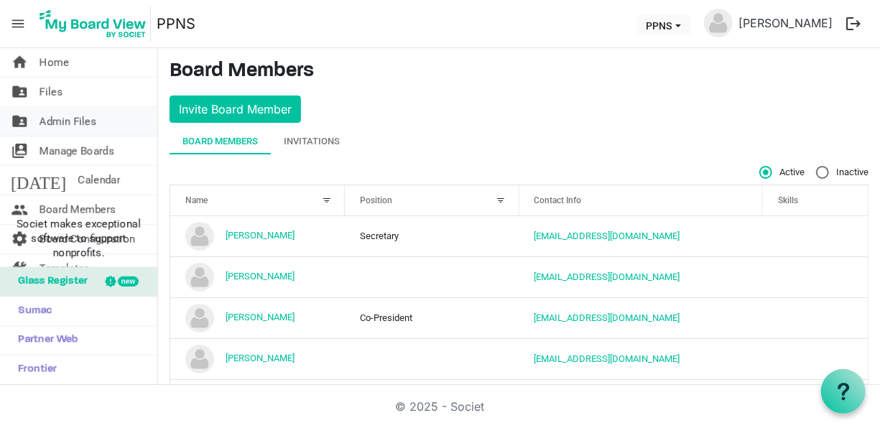
click at [54, 119] on span "Admin Files" at bounding box center [68, 121] width 57 height 29
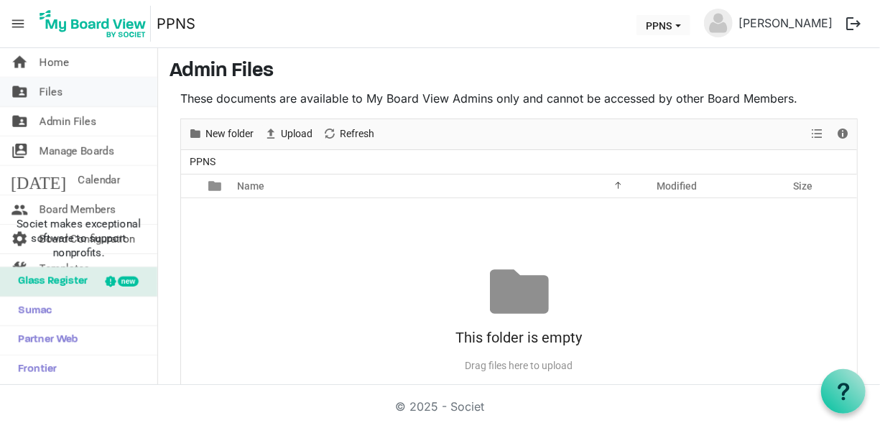
click at [98, 86] on link "folder_shared Files" at bounding box center [78, 92] width 157 height 29
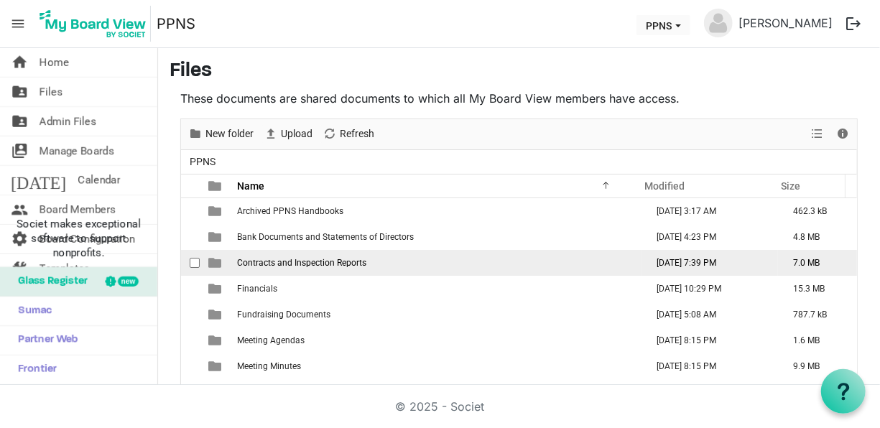
click at [323, 264] on span "Contracts and Inspection Reports" at bounding box center [301, 263] width 129 height 10
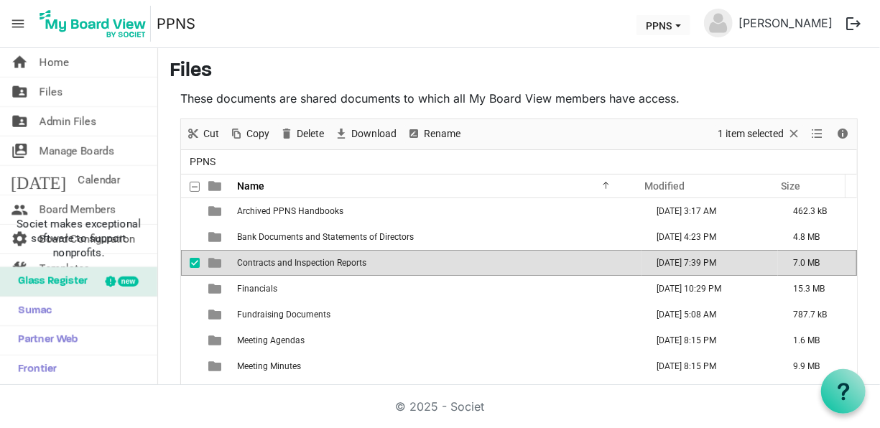
click at [323, 264] on span "Contracts and Inspection Reports" at bounding box center [301, 263] width 129 height 10
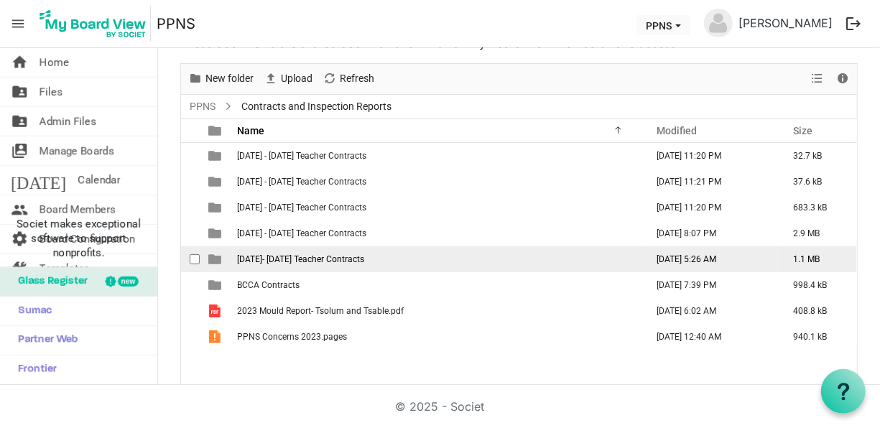
click at [338, 254] on span "2024- 2026 Teacher Contracts" at bounding box center [300, 259] width 127 height 10
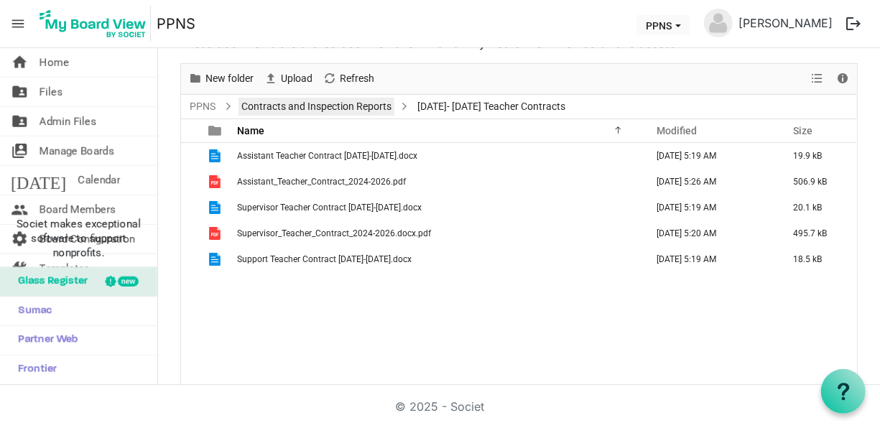
click at [285, 110] on link "Contracts and Inspection Reports" at bounding box center [317, 107] width 156 height 18
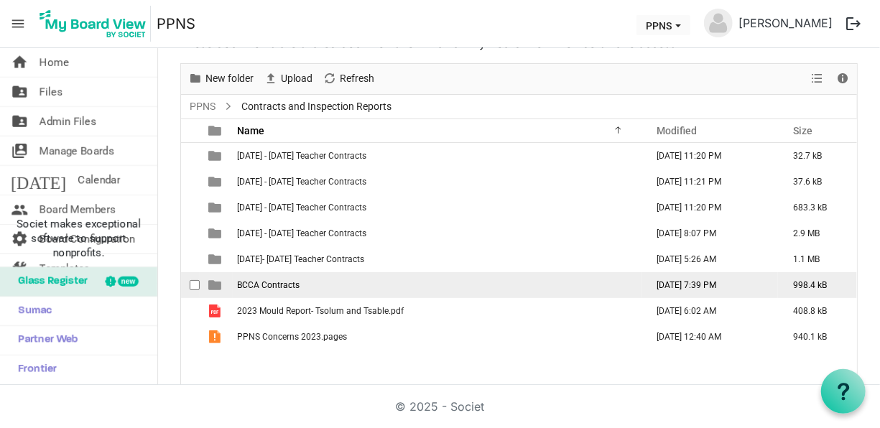
click at [321, 279] on td "BCCA Contracts" at bounding box center [437, 285] width 409 height 26
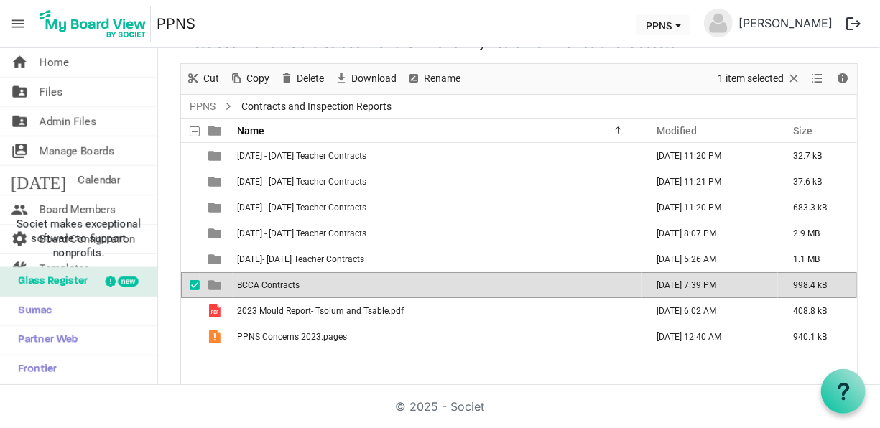
click at [321, 279] on td "BCCA Contracts" at bounding box center [437, 285] width 409 height 26
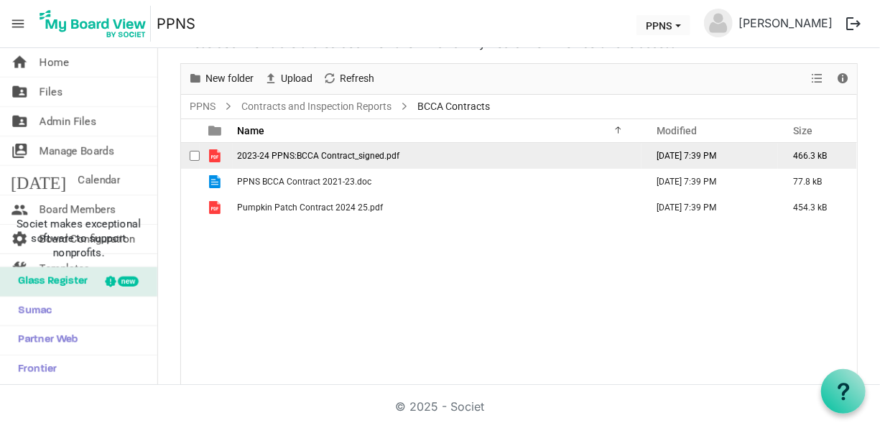
click at [346, 159] on span "2023-24 PPNS:BCCA Contract_signed.pdf" at bounding box center [318, 156] width 162 height 10
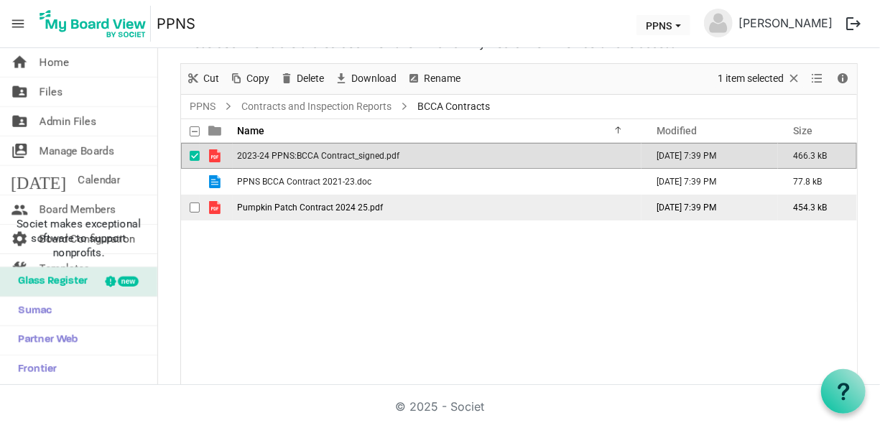
click at [327, 215] on td "Pumpkin Patch Contract 2024 25.pdf" at bounding box center [437, 208] width 409 height 26
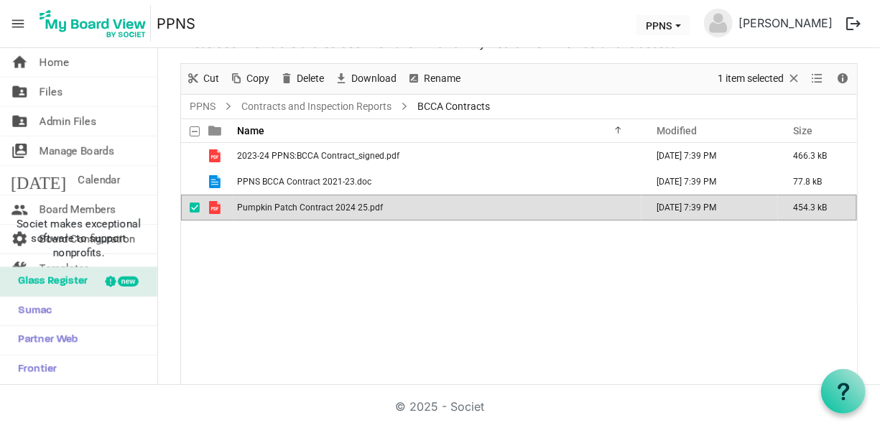
click at [324, 203] on span "Pumpkin Patch Contract 2024 25.pdf" at bounding box center [310, 208] width 146 height 10
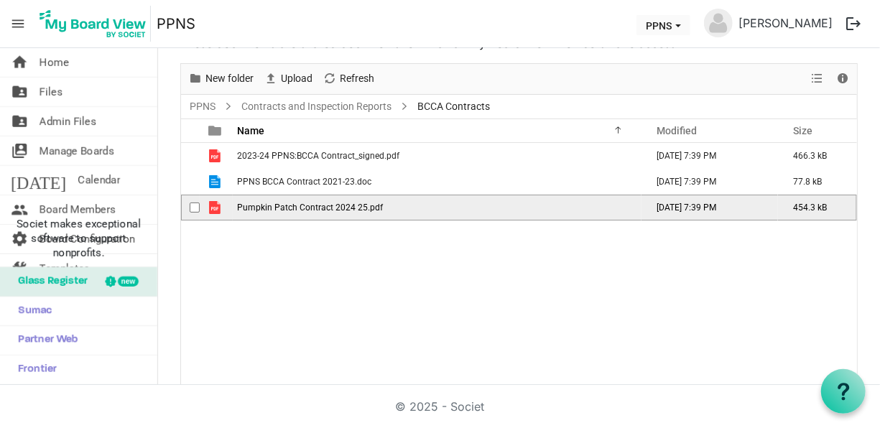
click at [324, 203] on span "Pumpkin Patch Contract 2024 25.pdf" at bounding box center [310, 208] width 146 height 10
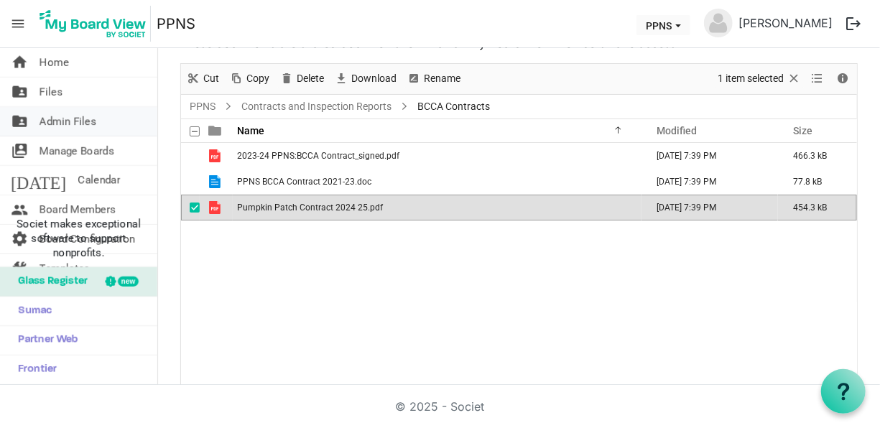
click at [91, 119] on span "Admin Files" at bounding box center [68, 121] width 57 height 29
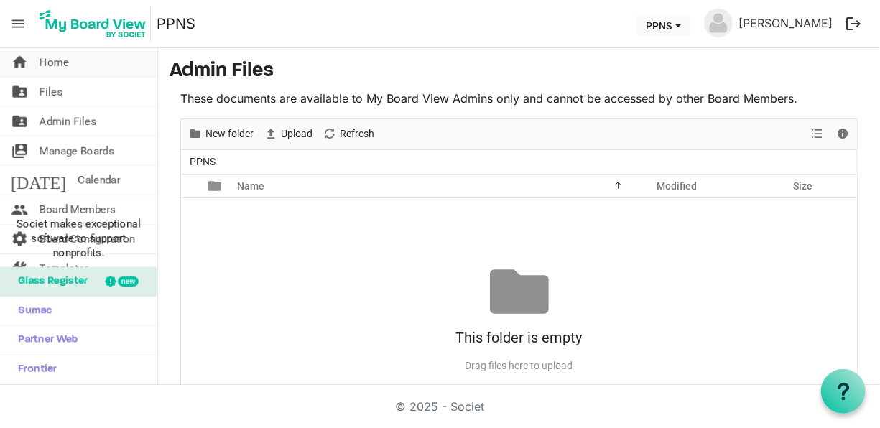
click at [70, 66] on link "home Home" at bounding box center [78, 62] width 157 height 29
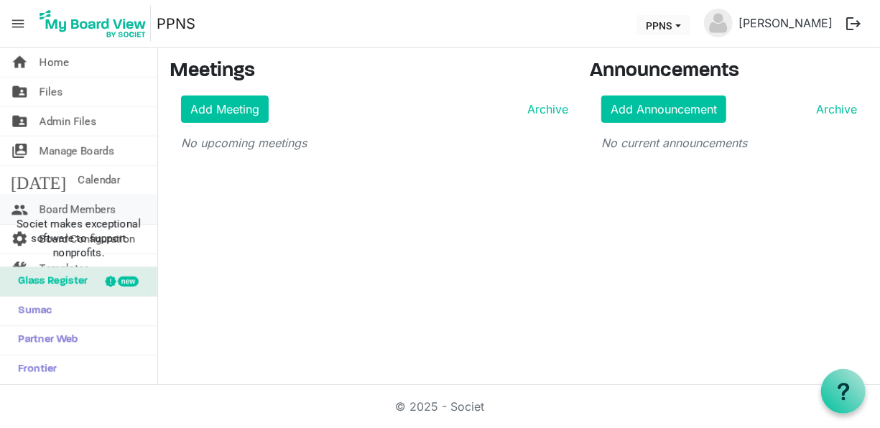
click at [97, 199] on span "Board Members" at bounding box center [78, 209] width 76 height 29
